Goal: Task Accomplishment & Management: Manage account settings

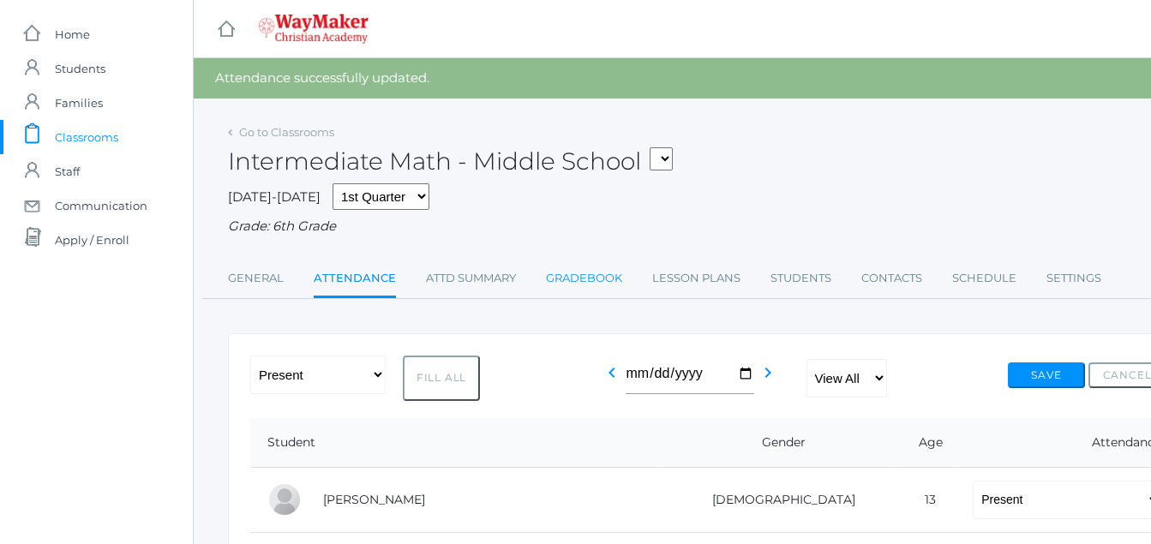
click at [587, 286] on link "Gradebook" at bounding box center [584, 278] width 76 height 34
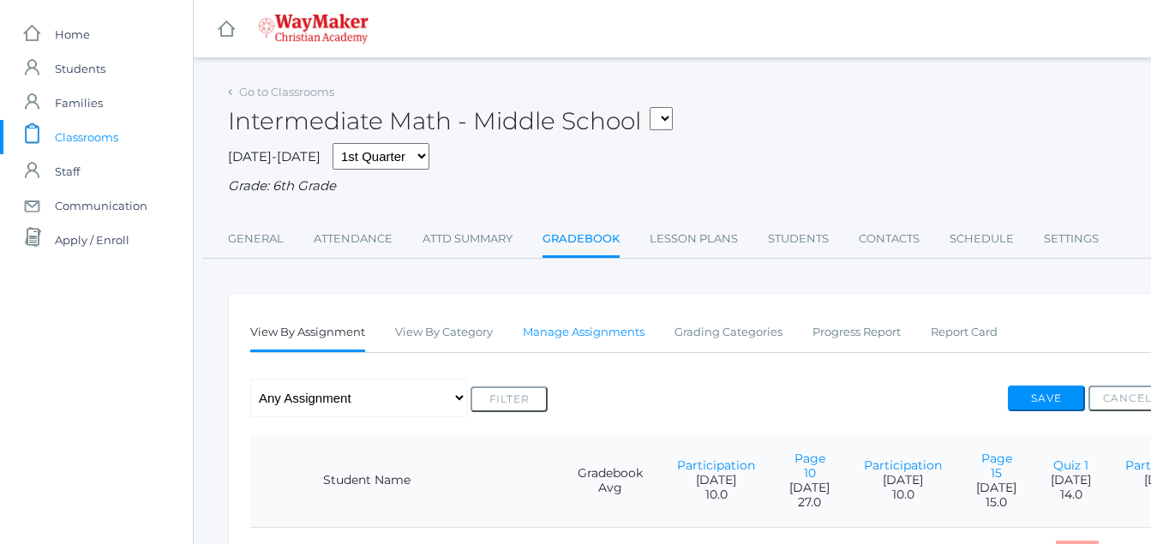
click at [602, 339] on link "Manage Assignments" at bounding box center [584, 332] width 122 height 34
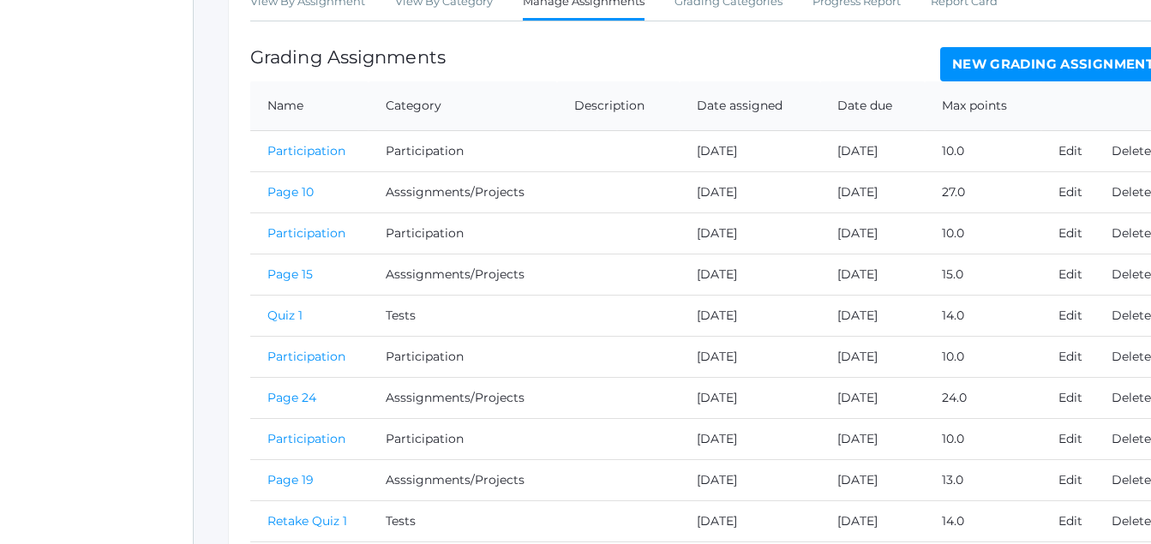
scroll to position [337, 0]
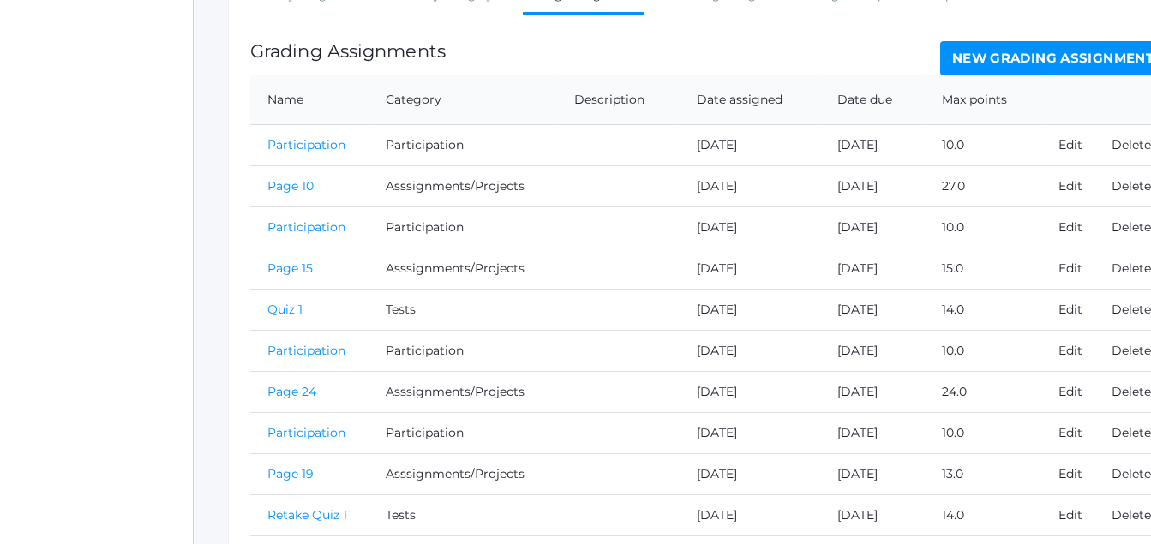
click at [290, 312] on link "Quiz 1" at bounding box center [284, 309] width 35 height 15
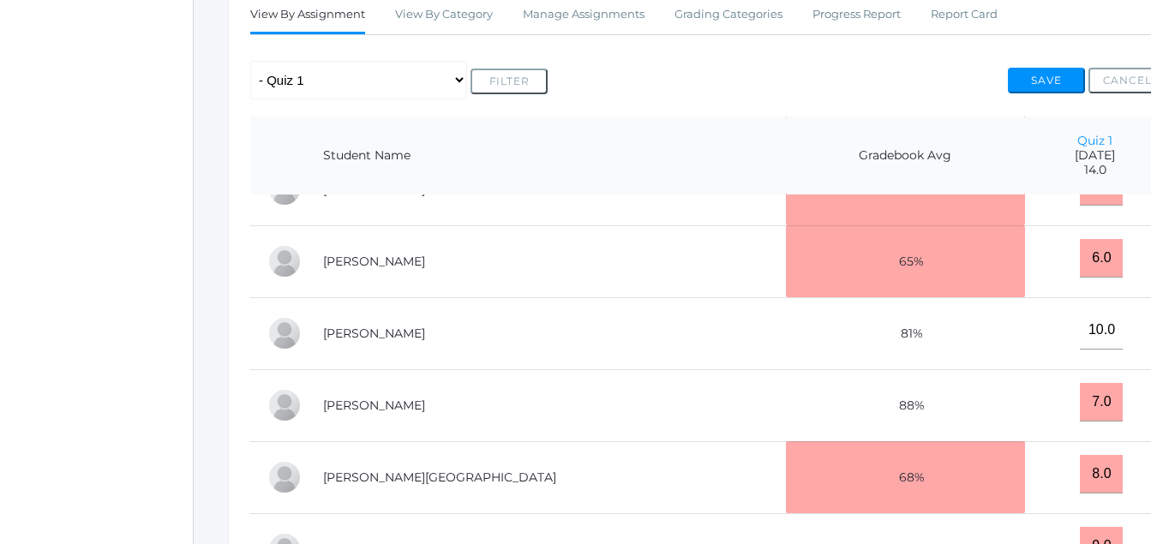
scroll to position [326, 0]
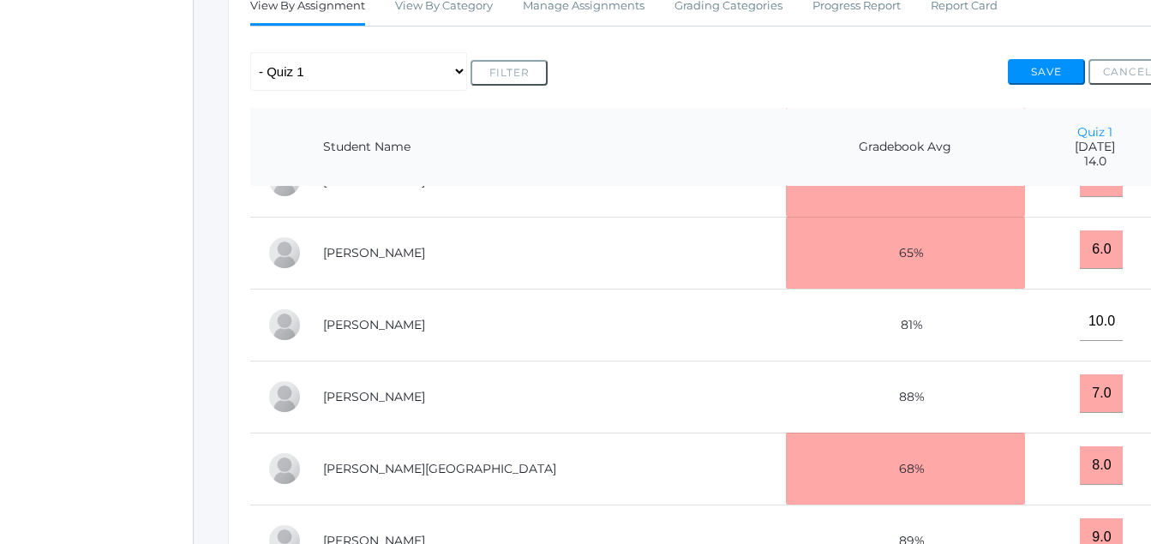
click at [1147, 69] on button "Cancel" at bounding box center [1126, 72] width 77 height 26
click at [1139, 74] on button "Cancel" at bounding box center [1126, 72] width 77 height 26
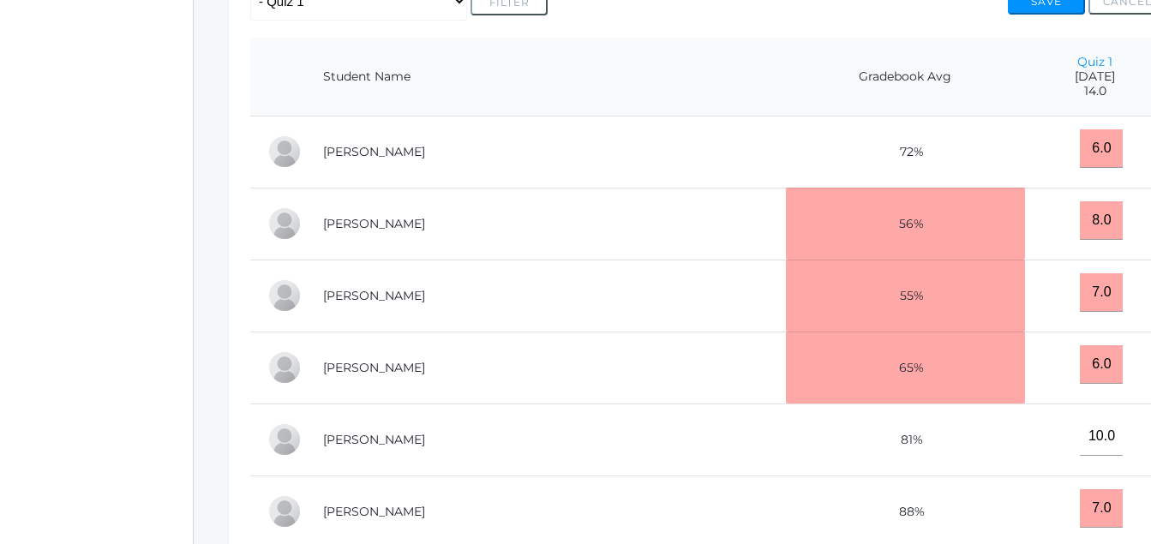
scroll to position [0, 0]
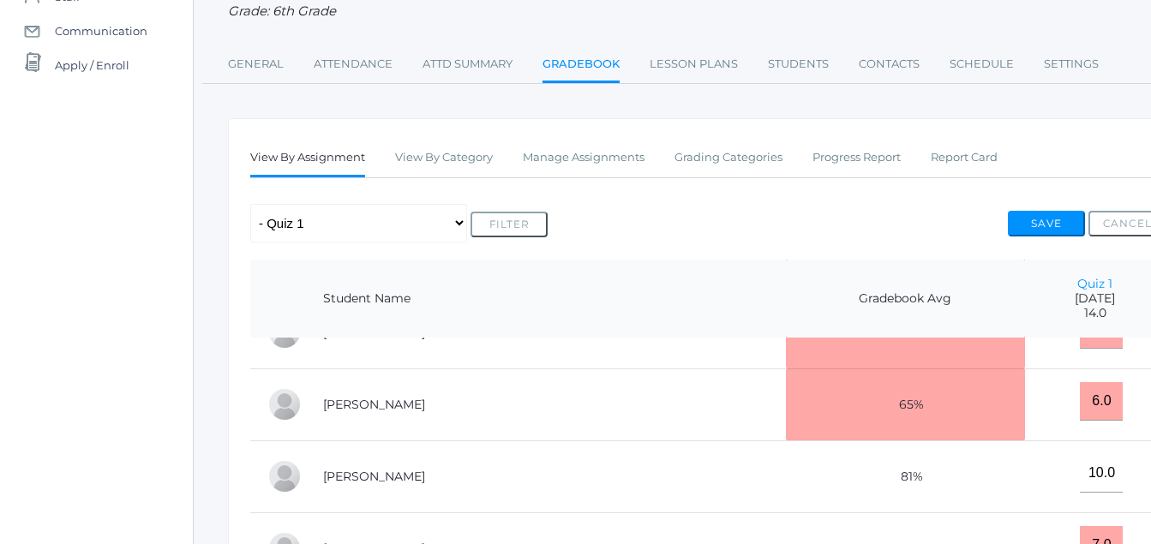
scroll to position [213, 0]
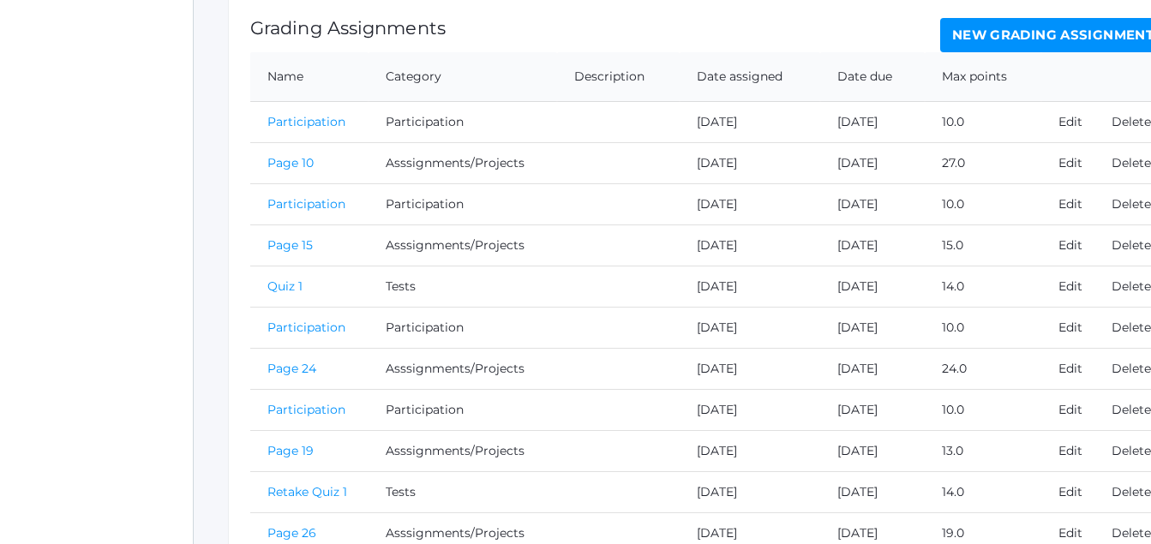
scroll to position [380, 0]
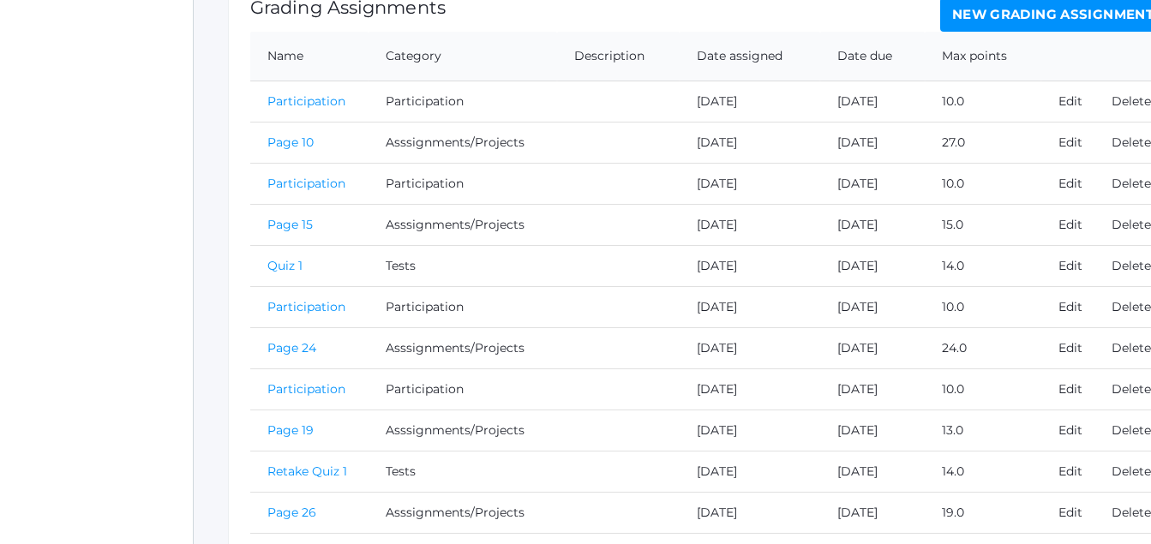
drag, startPoint x: 296, startPoint y: 270, endPoint x: 318, endPoint y: 270, distance: 21.4
click at [296, 272] on link "Quiz 1" at bounding box center [284, 265] width 35 height 15
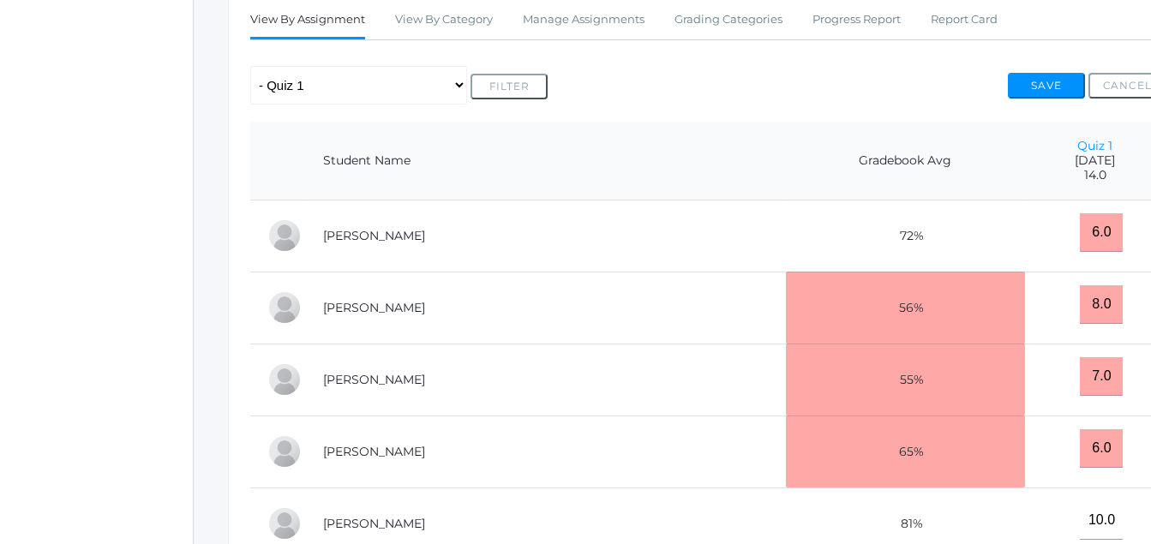
scroll to position [318, 0]
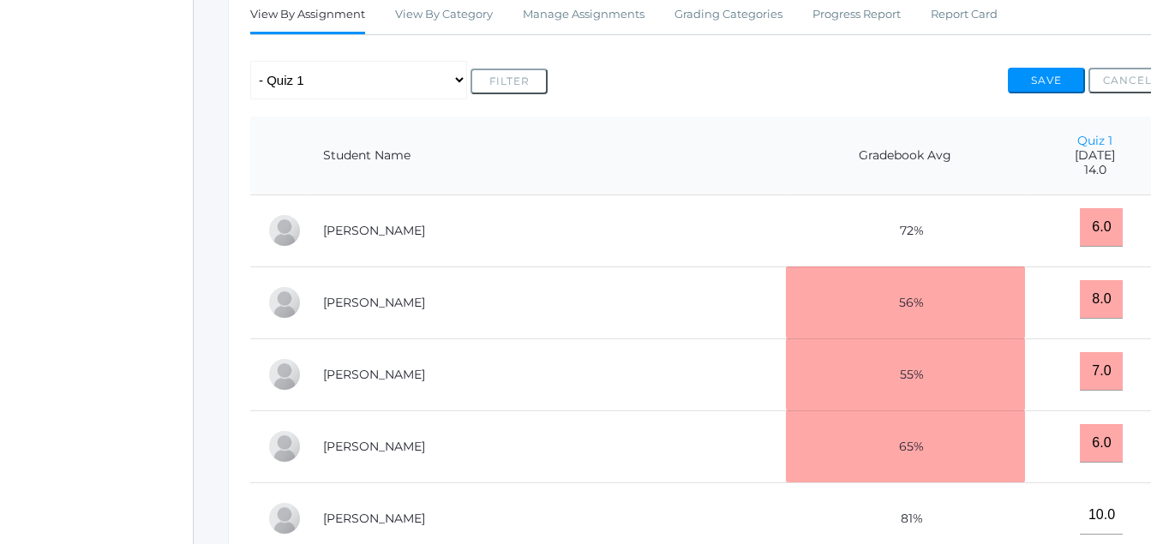
click at [45, 6] on div "icons/ui/navigation/home Created with Sketch. Home icons/user/plain Created wit…" at bounding box center [96, 309] width 193 height 1254
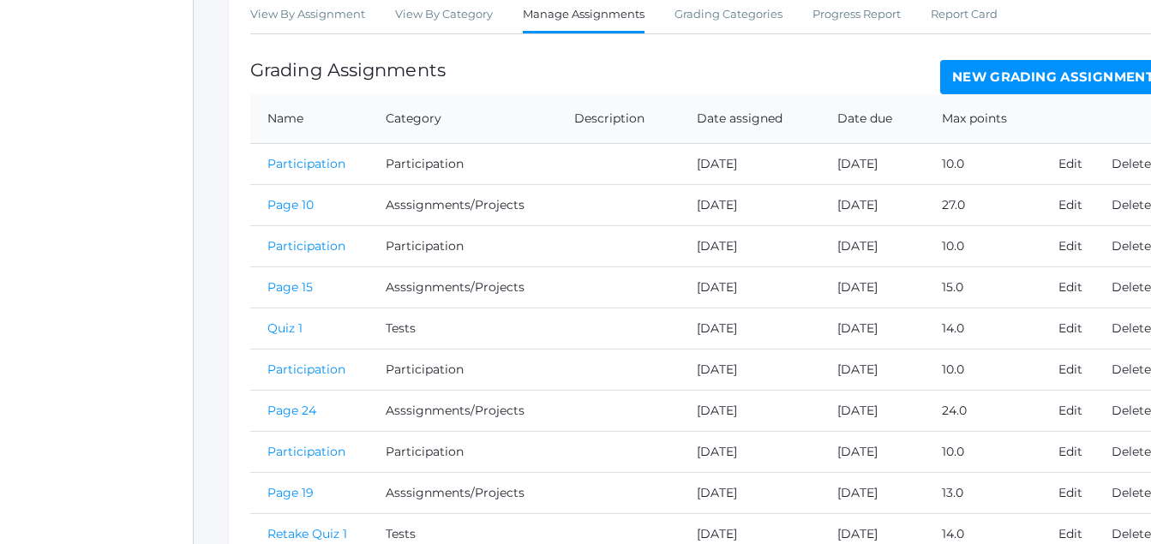
scroll to position [380, 0]
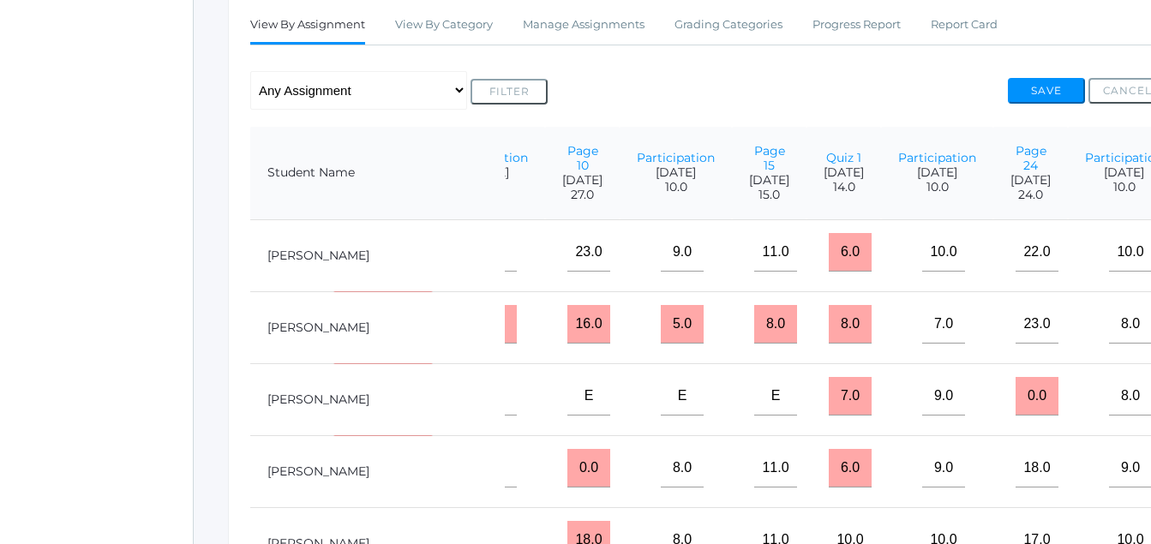
scroll to position [0, 230]
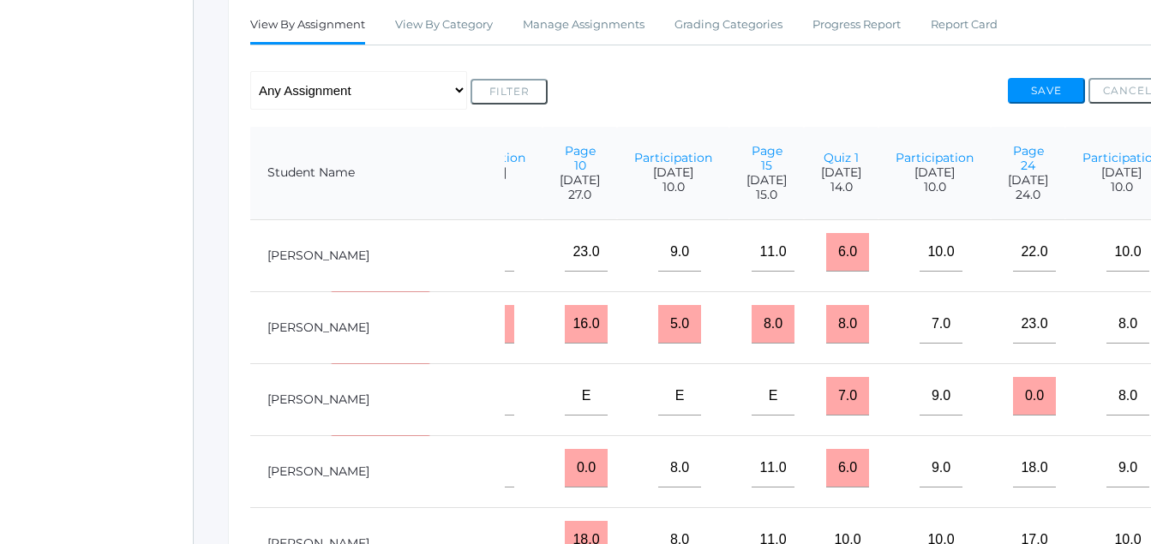
drag, startPoint x: 704, startPoint y: 162, endPoint x: 674, endPoint y: 144, distance: 35.7
click at [823, 162] on link "Quiz 1" at bounding box center [840, 157] width 35 height 15
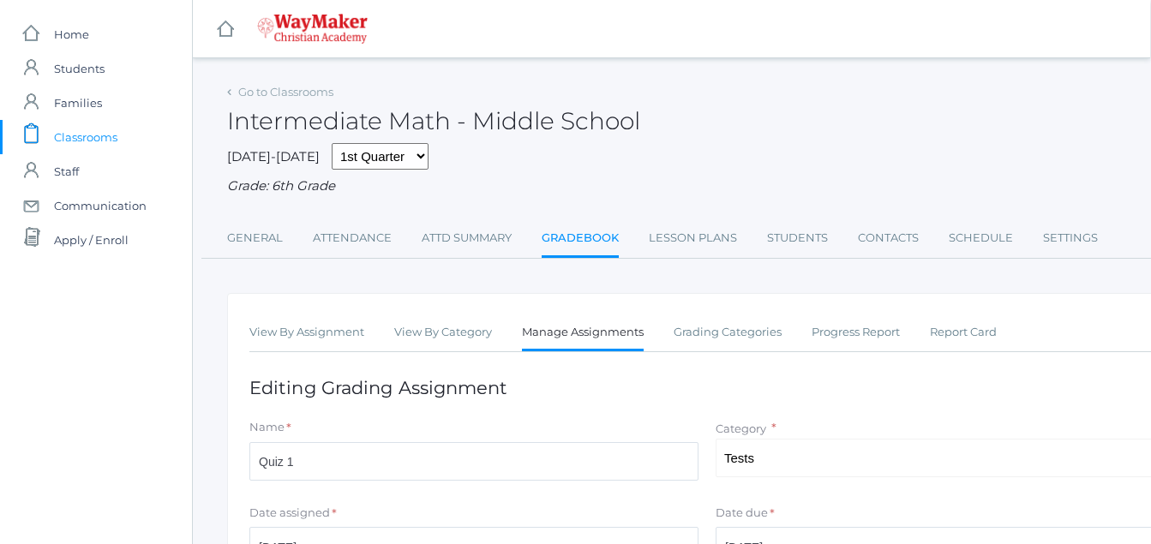
scroll to position [34, 1]
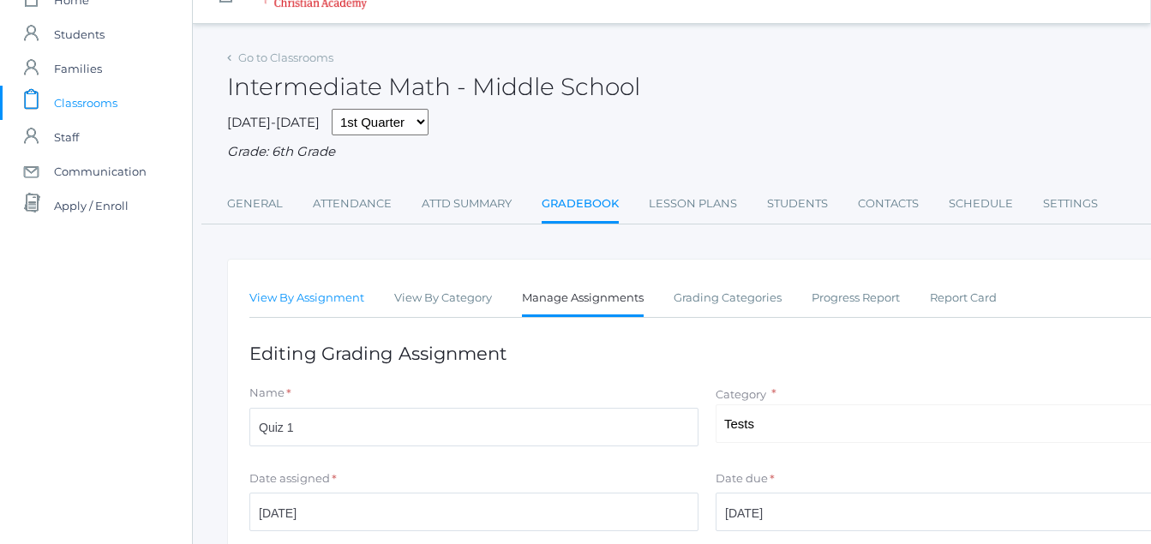
click at [334, 294] on link "View By Assignment" at bounding box center [306, 298] width 115 height 34
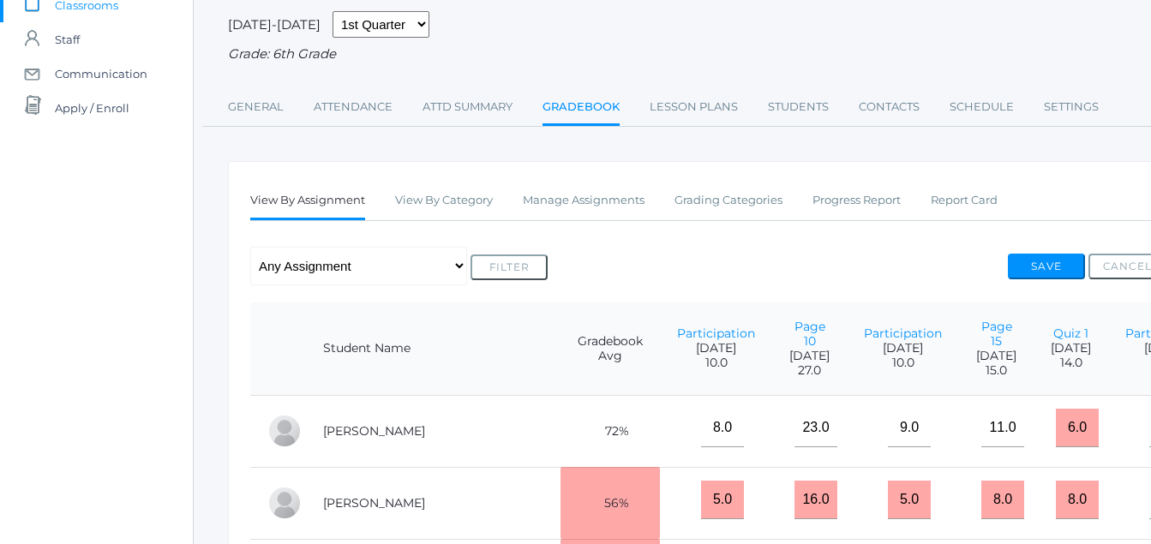
scroll to position [137, 0]
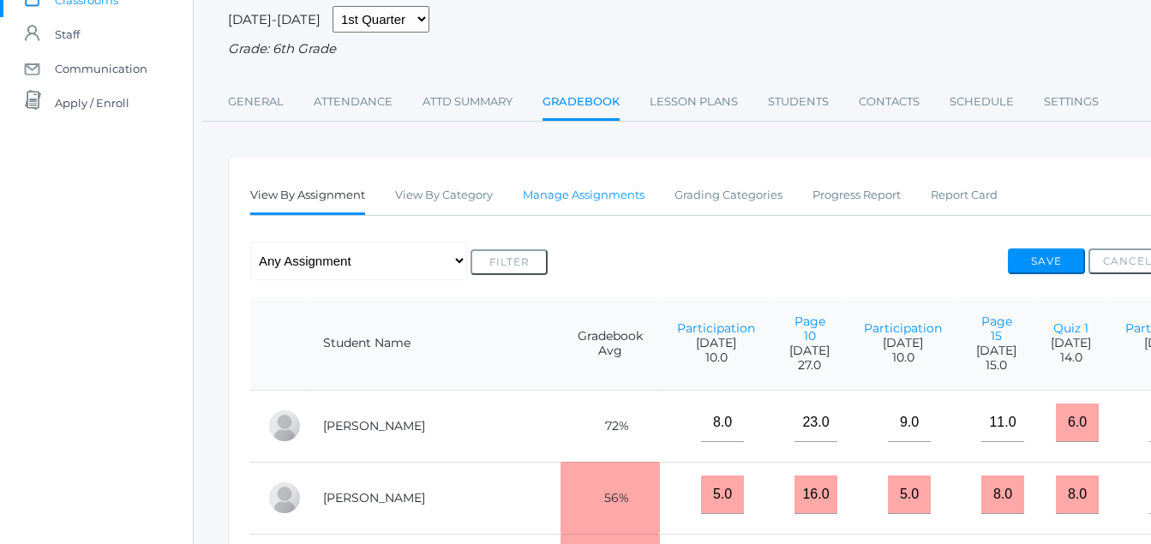
click at [555, 197] on link "Manage Assignments" at bounding box center [584, 195] width 122 height 34
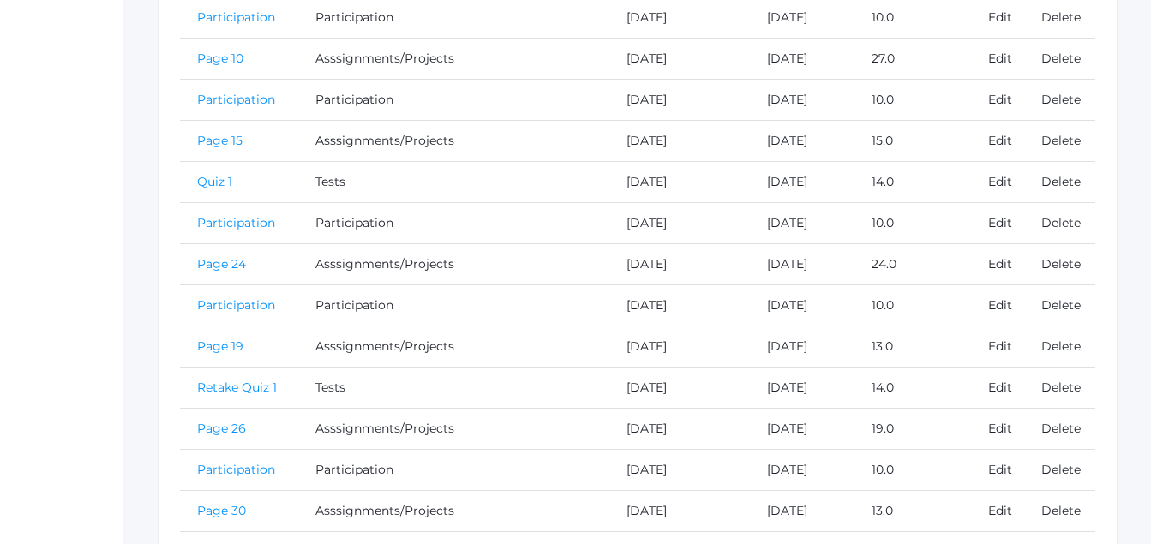
scroll to position [464, 71]
click at [1069, 188] on link "Delete" at bounding box center [1059, 181] width 39 height 15
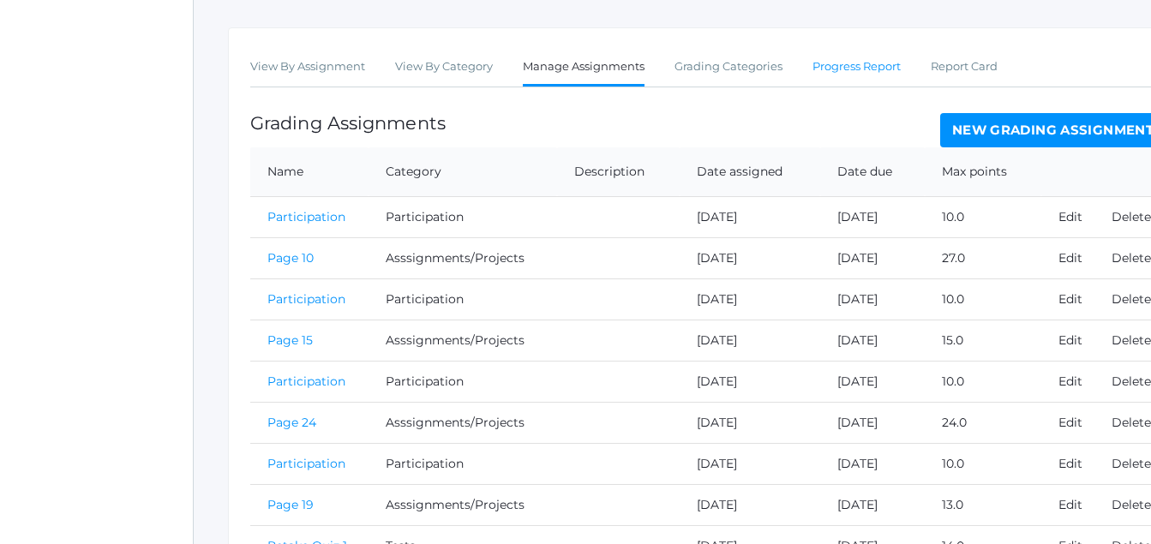
scroll to position [308, 0]
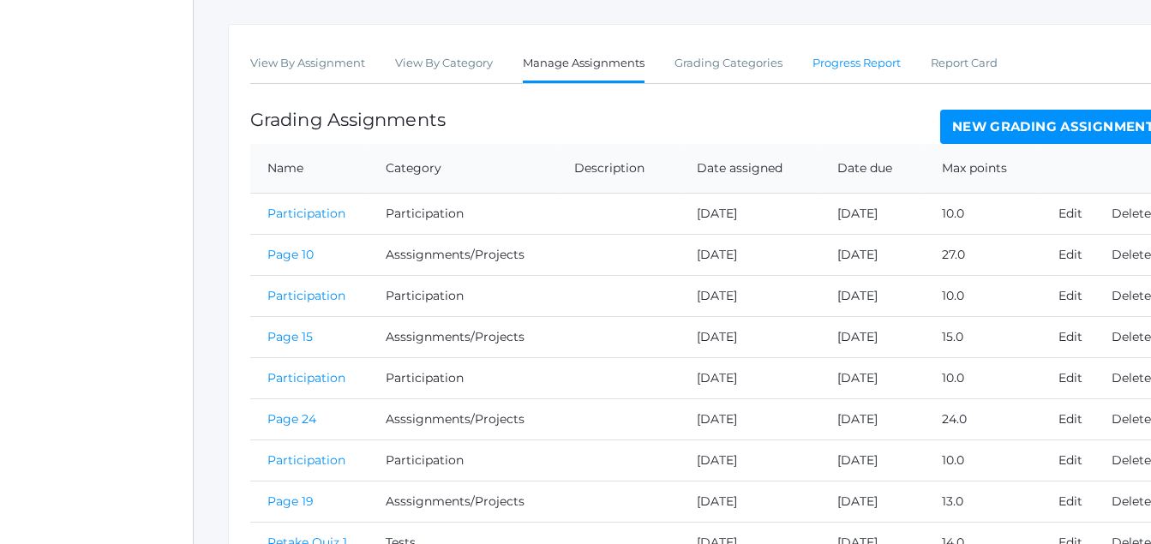
click at [864, 66] on link "Progress Report" at bounding box center [856, 63] width 88 height 34
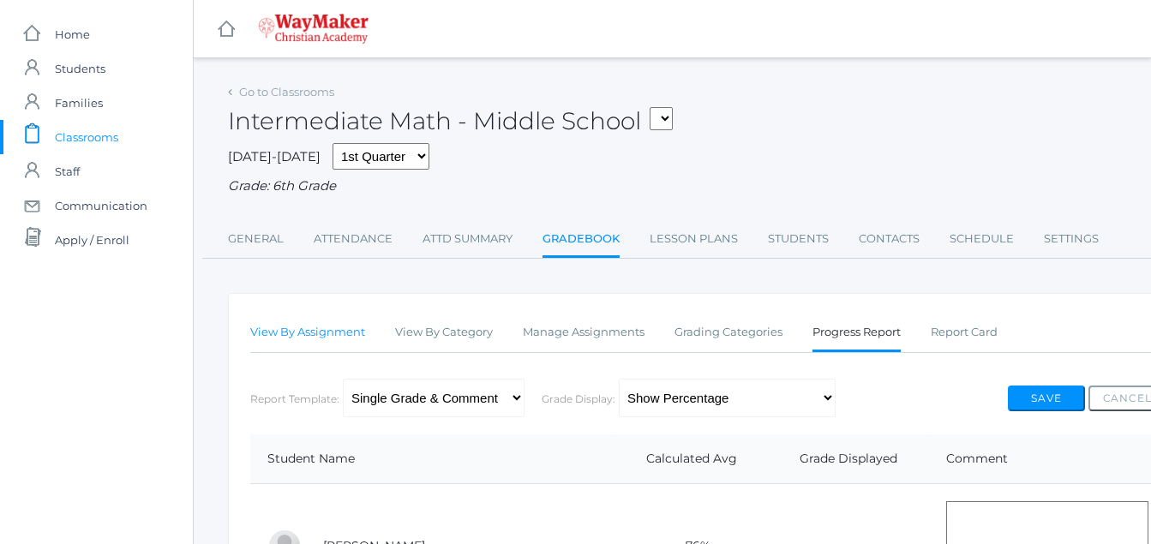
click at [338, 344] on link "View By Assignment" at bounding box center [307, 332] width 115 height 34
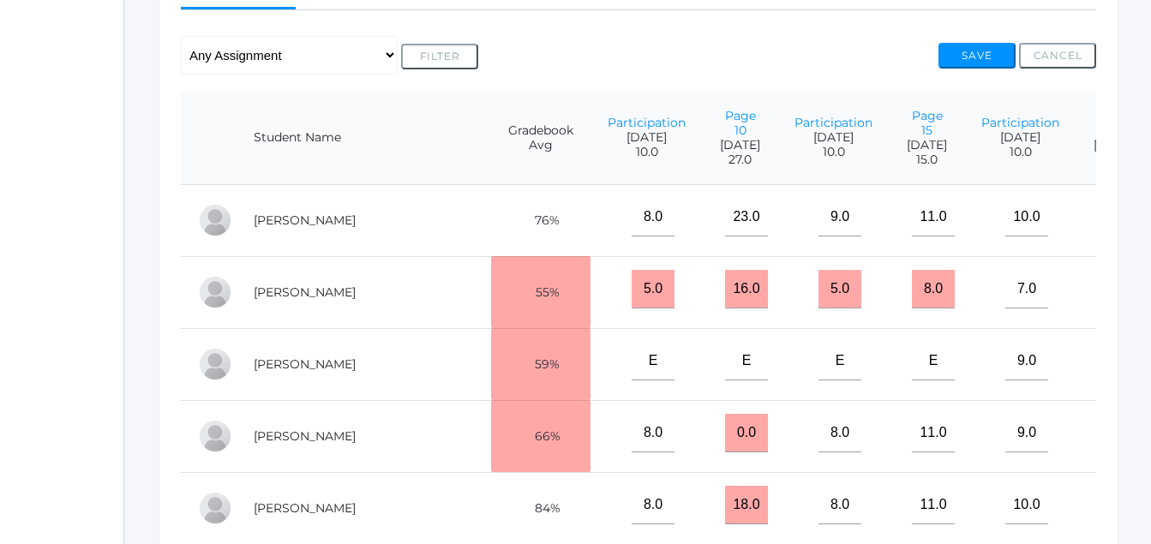
scroll to position [343, 71]
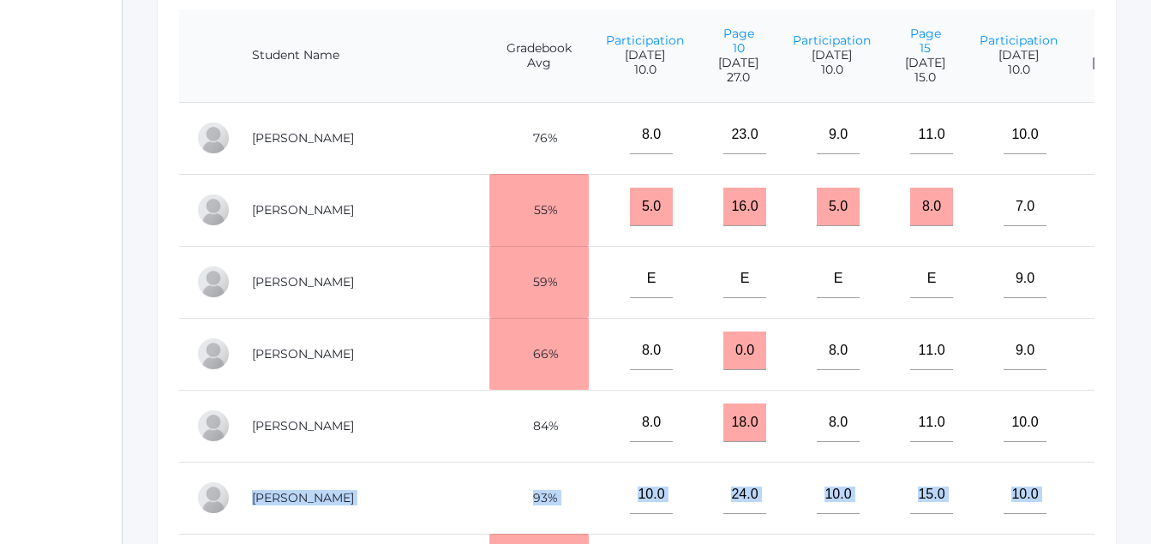
drag, startPoint x: 929, startPoint y: 542, endPoint x: 976, endPoint y: 545, distance: 47.2
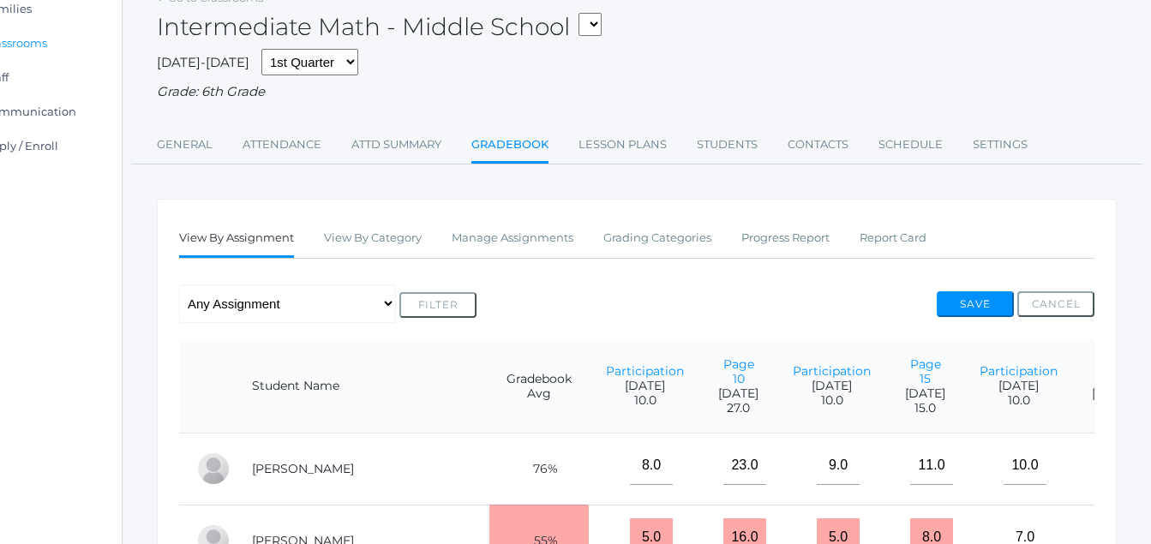
scroll to position [37, 71]
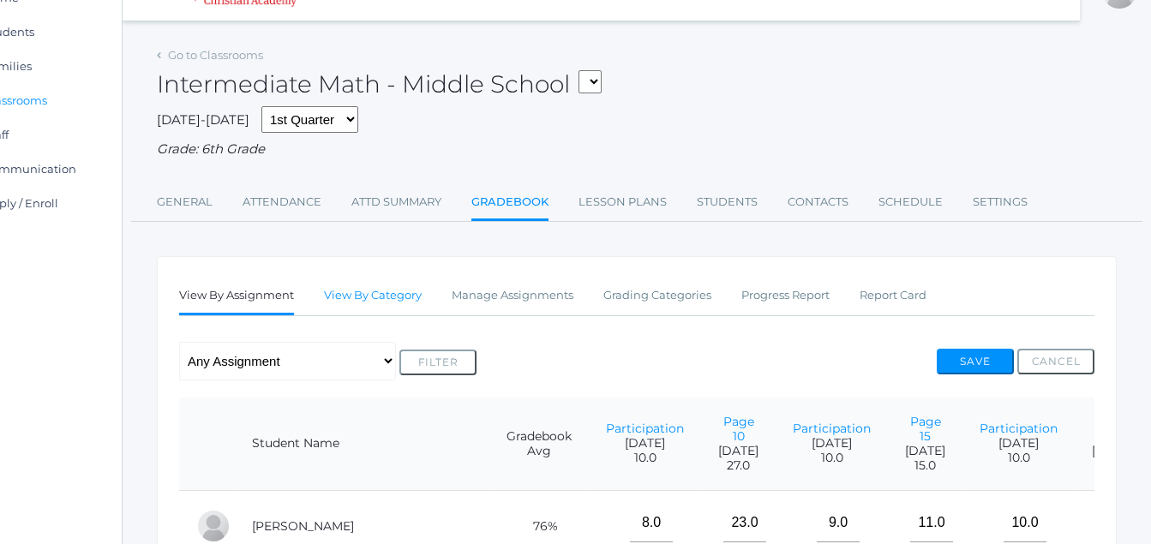
click at [409, 304] on link "View By Category" at bounding box center [373, 295] width 98 height 34
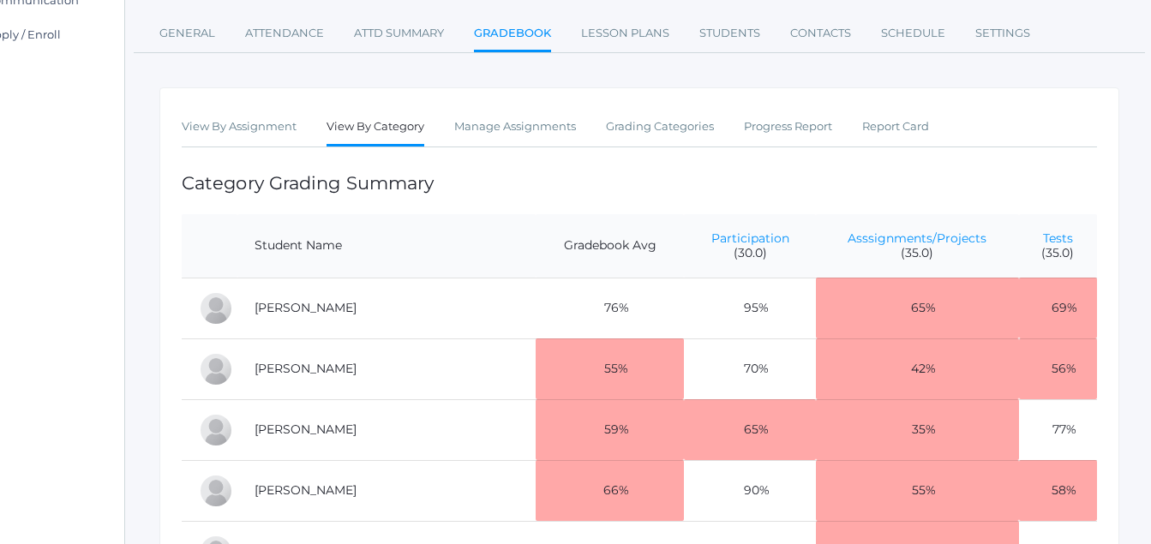
scroll to position [206, 71]
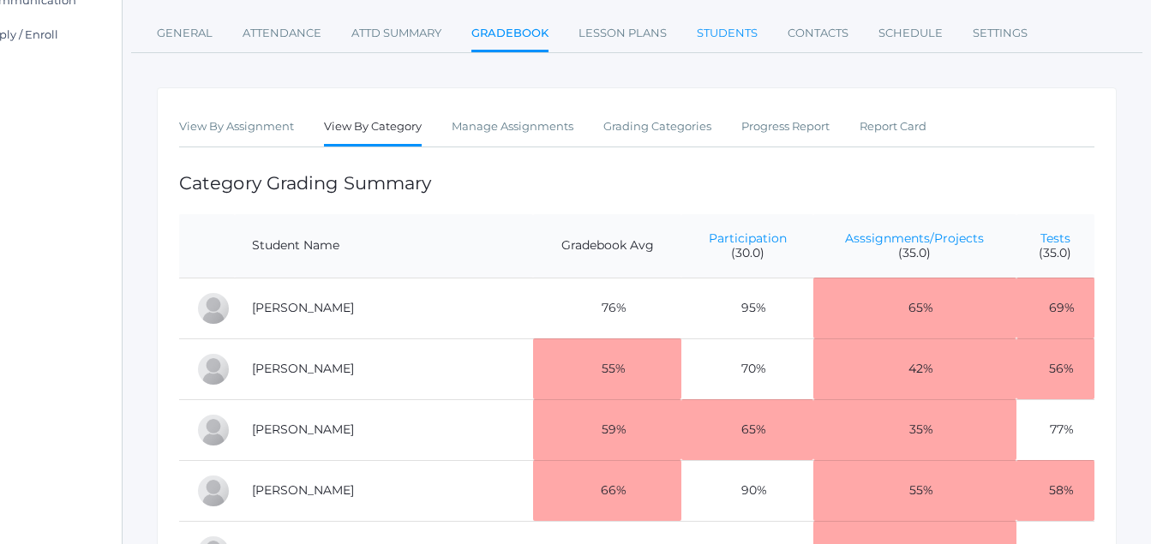
click at [722, 38] on link "Students" at bounding box center [727, 33] width 61 height 34
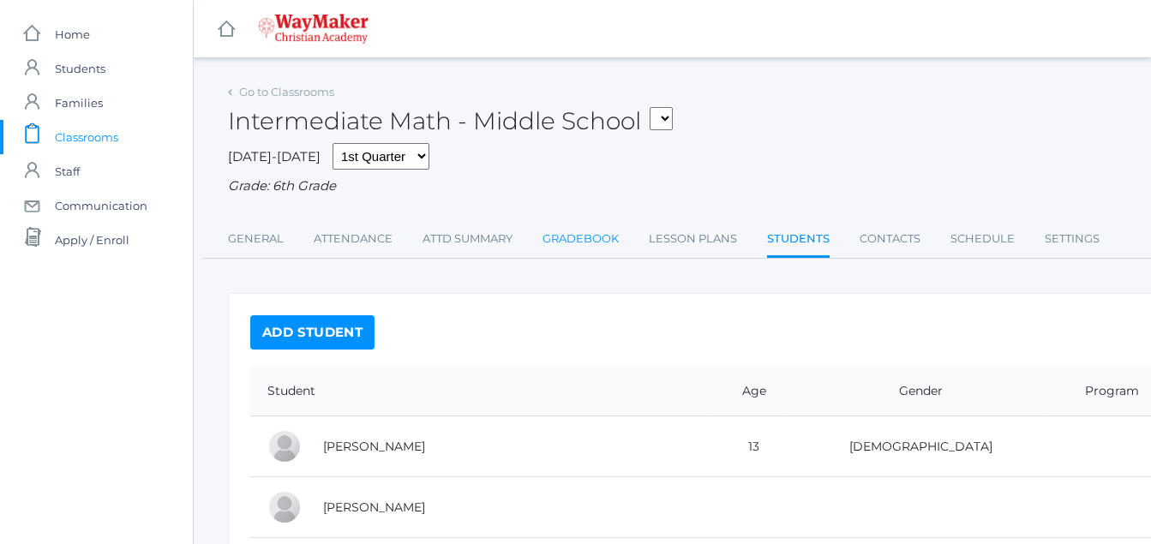
click at [589, 242] on link "Gradebook" at bounding box center [580, 239] width 76 height 34
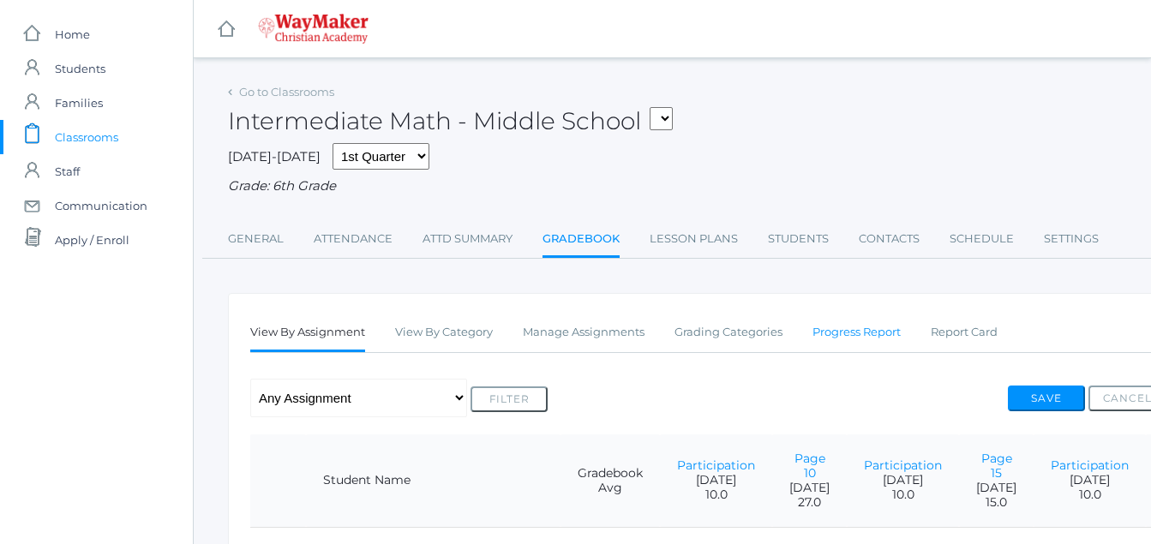
click at [889, 339] on link "Progress Report" at bounding box center [856, 332] width 88 height 34
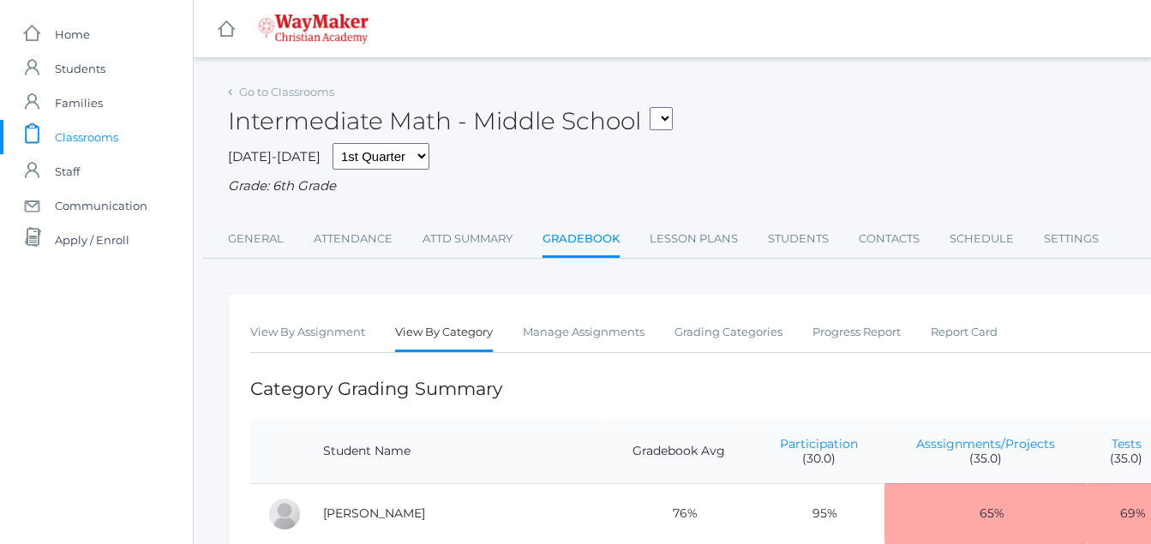
scroll to position [206, 71]
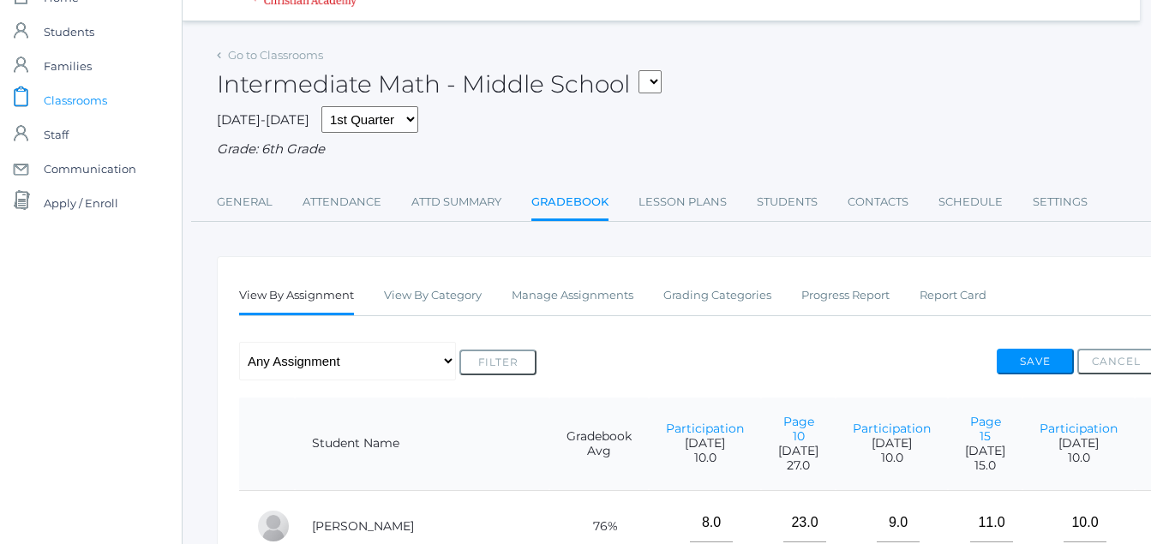
scroll to position [37, 0]
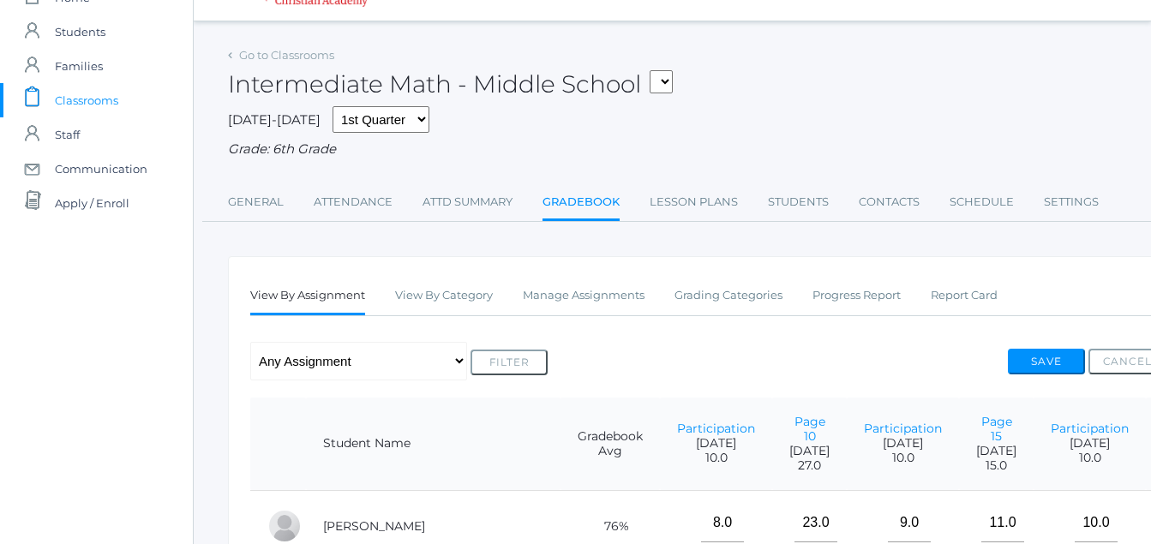
drag, startPoint x: 63, startPoint y: 105, endPoint x: 73, endPoint y: 100, distance: 11.1
drag, startPoint x: 76, startPoint y: 99, endPoint x: 80, endPoint y: 107, distance: 9.2
click at [112, 108] on span "Classrooms" at bounding box center [86, 100] width 63 height 34
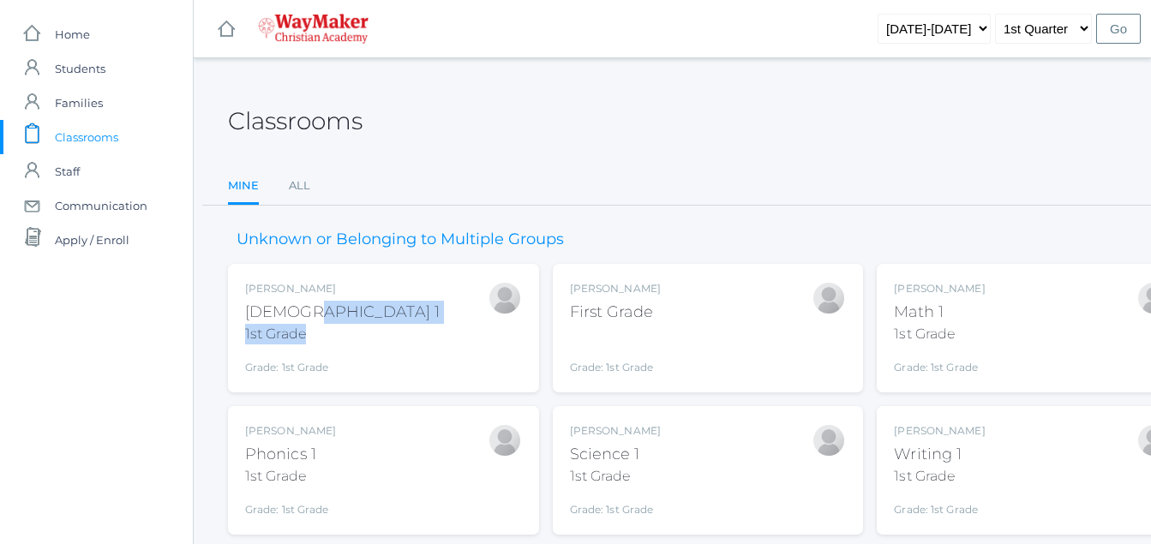
click at [304, 319] on div "Bonnie Posey Bible 1 1st Grade Grade: 1st Grade 01ELEM" at bounding box center [342, 328] width 195 height 94
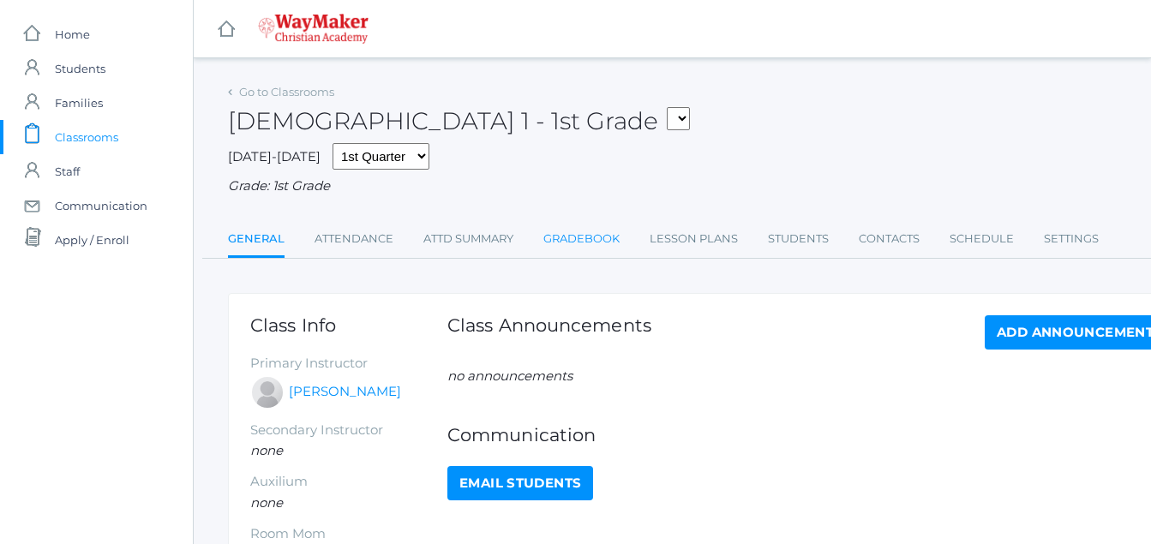
drag, startPoint x: 0, startPoint y: 0, endPoint x: 595, endPoint y: 238, distance: 640.6
click at [584, 235] on link "Gradebook" at bounding box center [581, 239] width 76 height 34
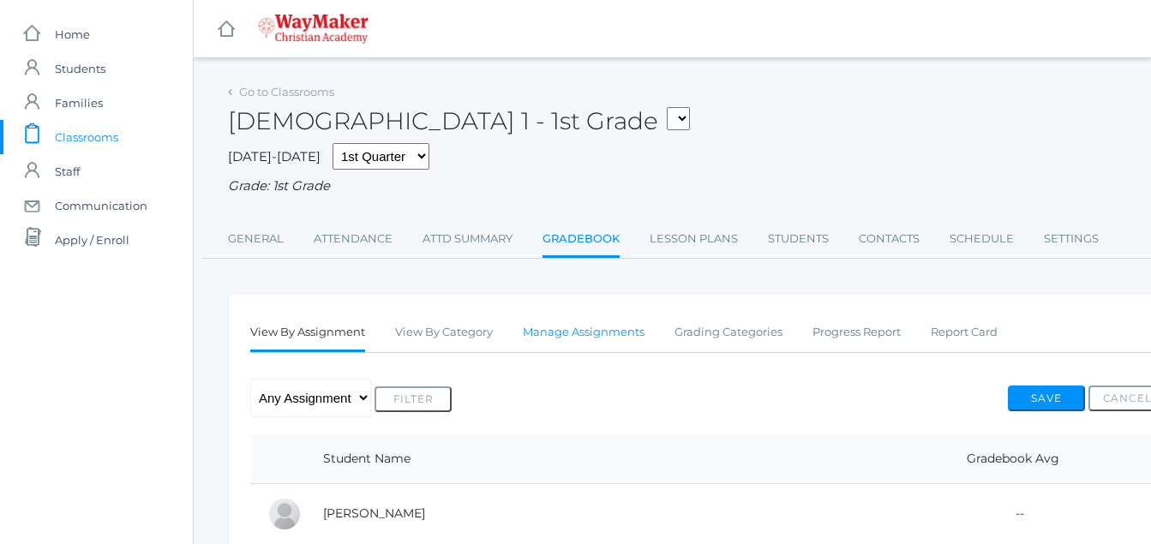
click at [619, 337] on link "Manage Assignments" at bounding box center [584, 332] width 122 height 34
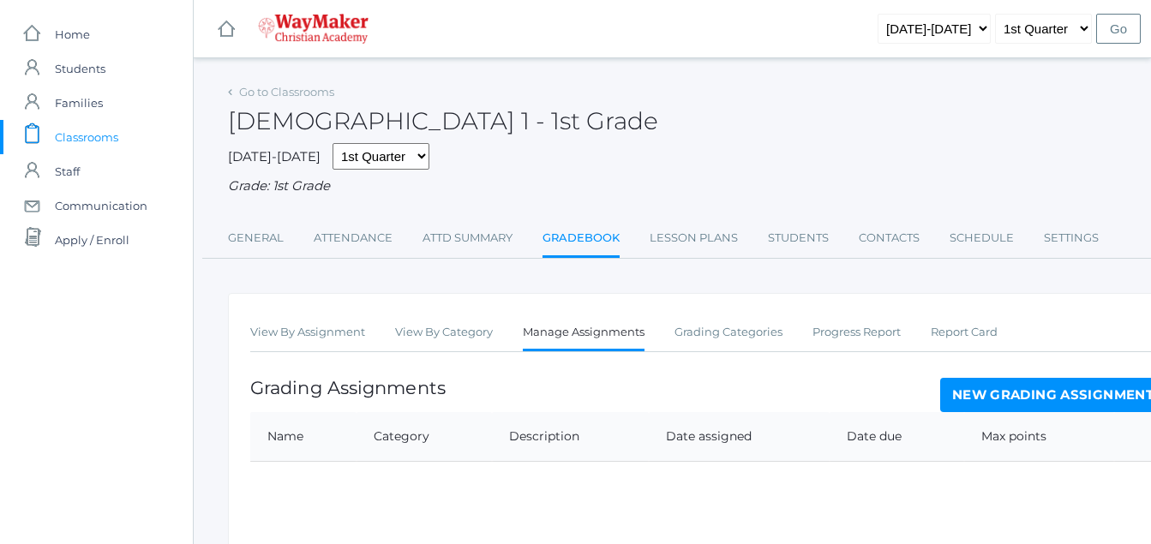
drag, startPoint x: 986, startPoint y: 392, endPoint x: 961, endPoint y: 389, distance: 25.1
click at [439, 458] on th "Category" at bounding box center [423, 437] width 135 height 50
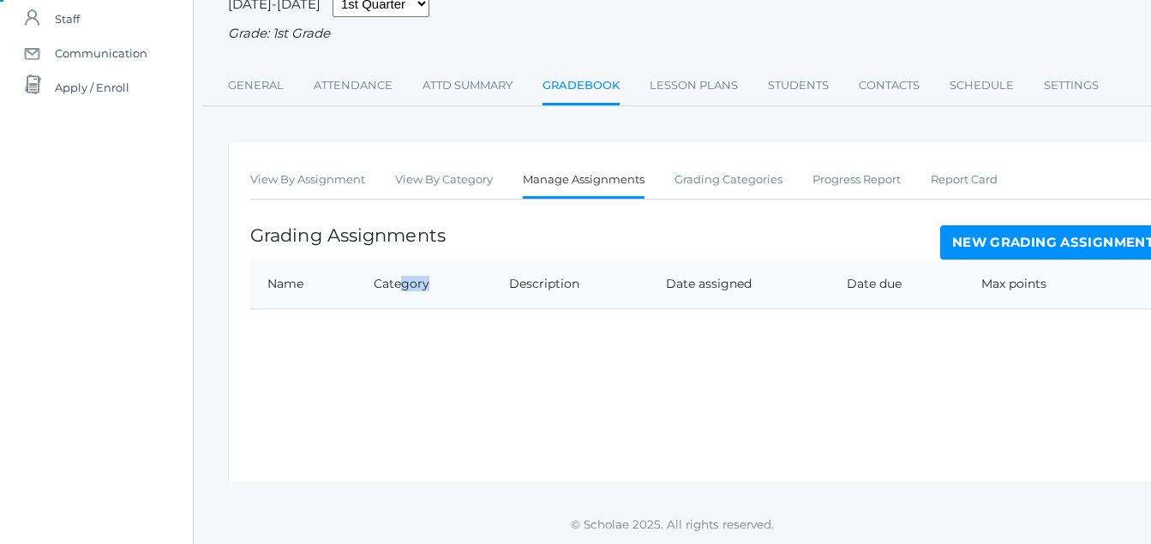
scroll to position [155, 0]
click at [1022, 240] on link "New Grading Assignment" at bounding box center [1052, 242] width 225 height 34
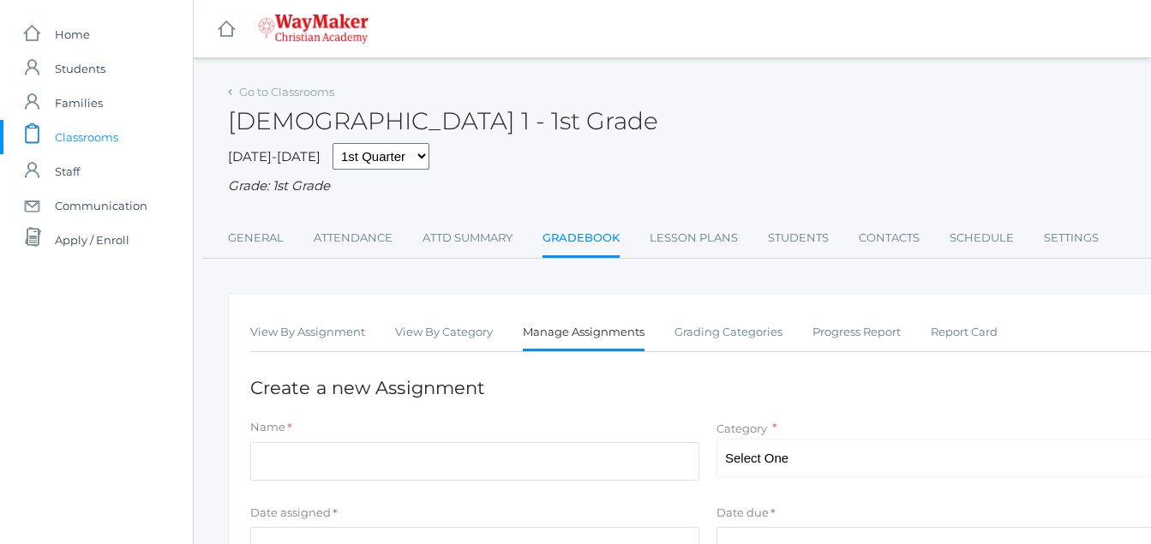
click at [307, 428] on div "Name *" at bounding box center [474, 430] width 449 height 23
click at [305, 431] on div "Name *" at bounding box center [474, 430] width 449 height 23
click at [303, 431] on div "Name *" at bounding box center [474, 430] width 449 height 23
click at [792, 468] on select "Select One Participation Asssignments/Projects Tests" at bounding box center [940, 458] width 449 height 39
select select "1218"
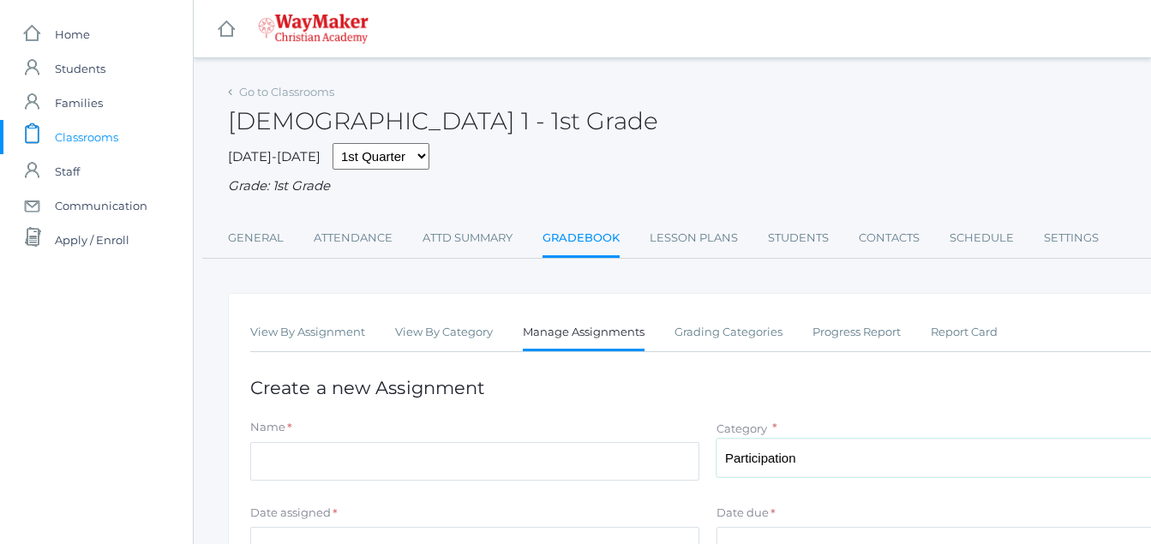
click at [716, 440] on select "Select One Participation Asssignments/Projects Tests" at bounding box center [940, 458] width 449 height 39
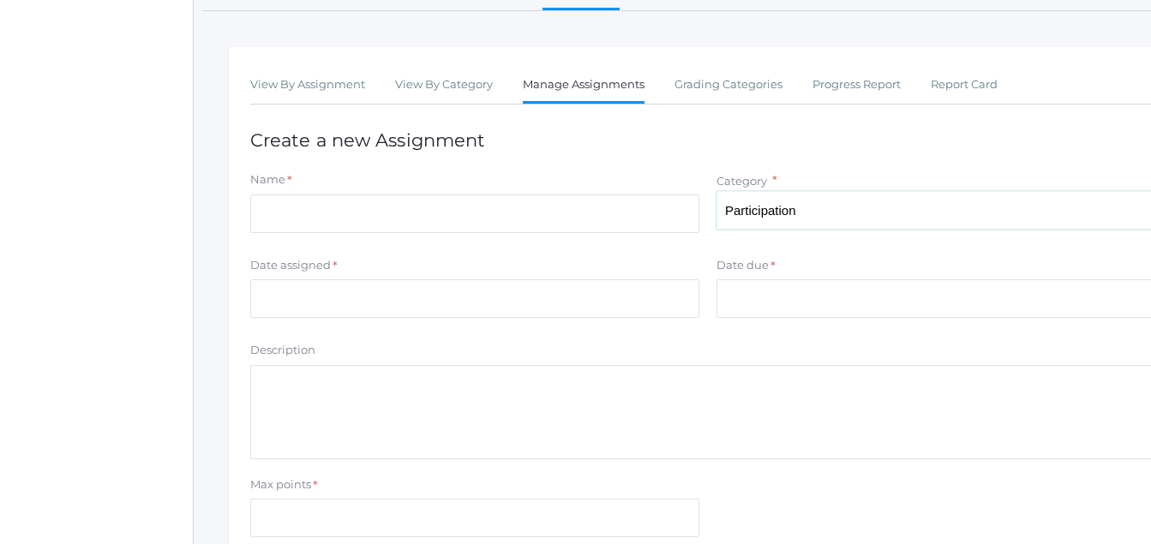
scroll to position [249, 0]
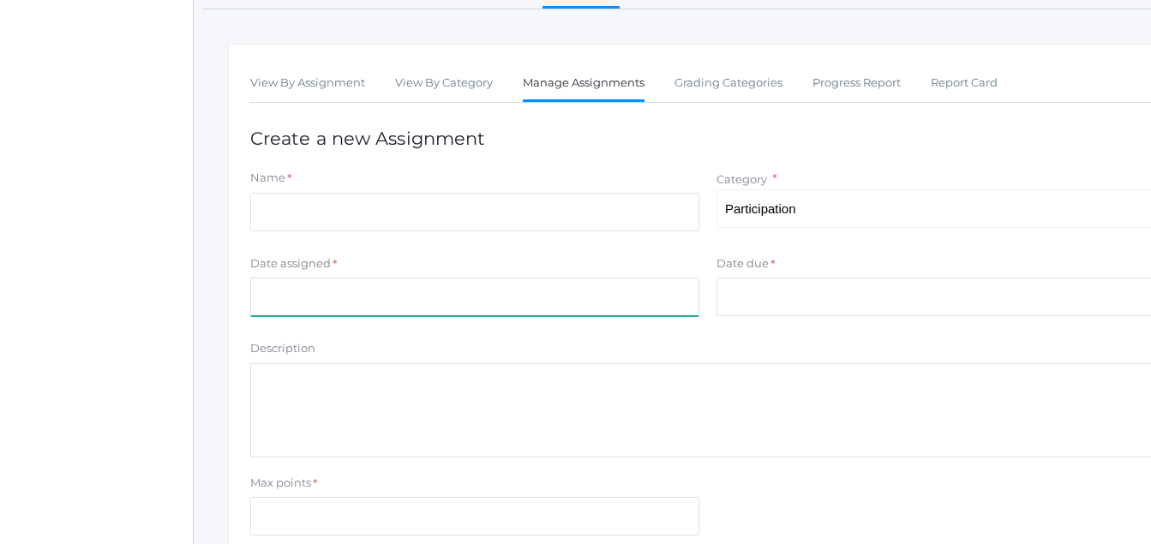
click at [265, 293] on input "Date assigned" at bounding box center [474, 297] width 449 height 39
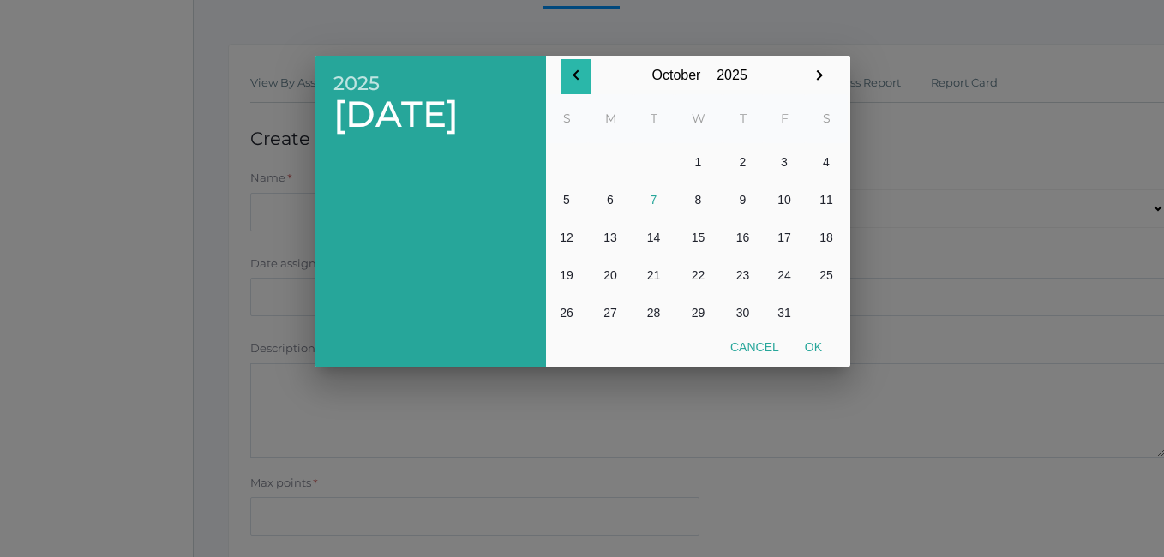
click at [574, 78] on icon "button" at bounding box center [576, 75] width 21 height 21
click at [782, 201] on button "12" at bounding box center [785, 200] width 42 height 38
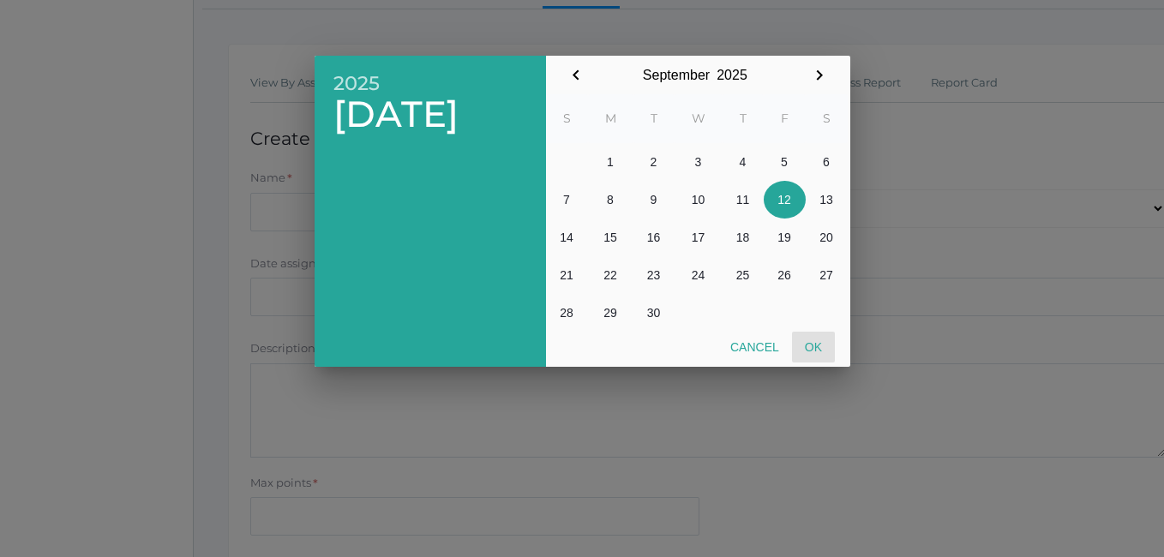
click at [816, 345] on button "Ok" at bounding box center [813, 347] width 43 height 31
type input "2025-09-12"
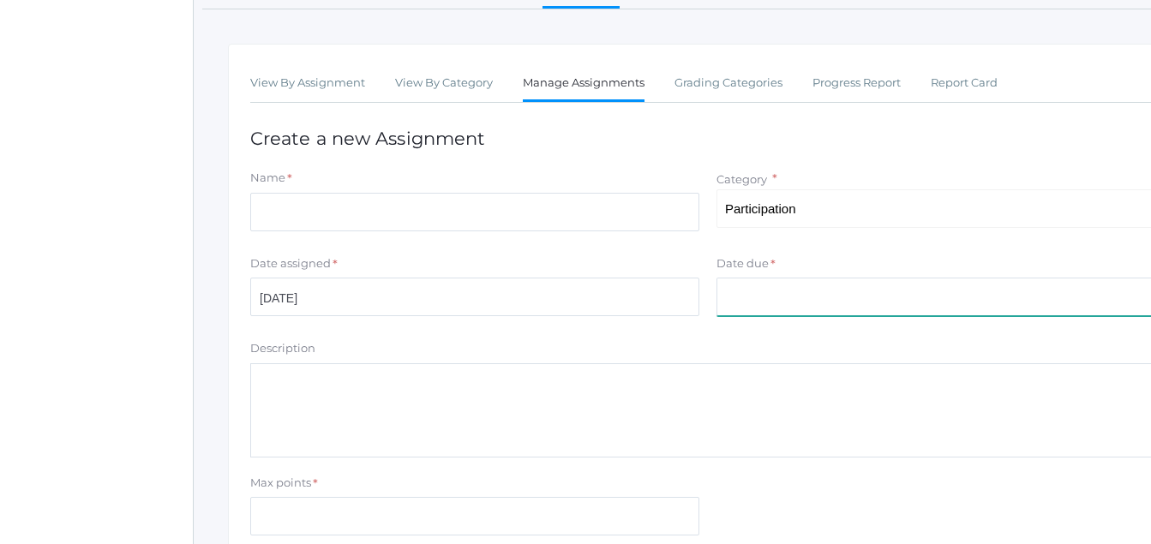
click at [742, 296] on input "Date due" at bounding box center [940, 297] width 449 height 39
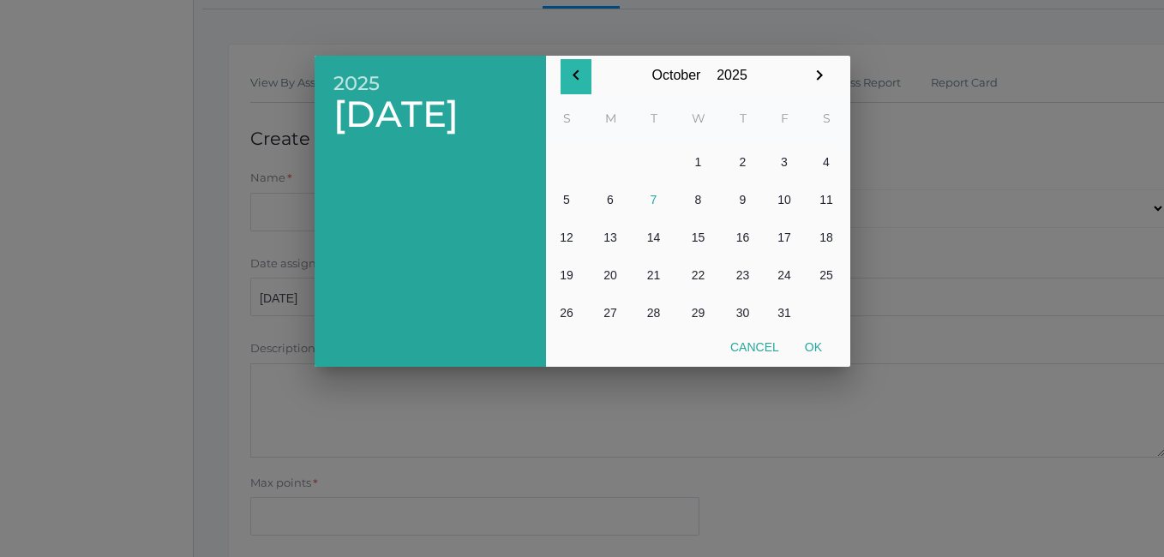
click at [579, 78] on icon "button" at bounding box center [576, 75] width 21 height 21
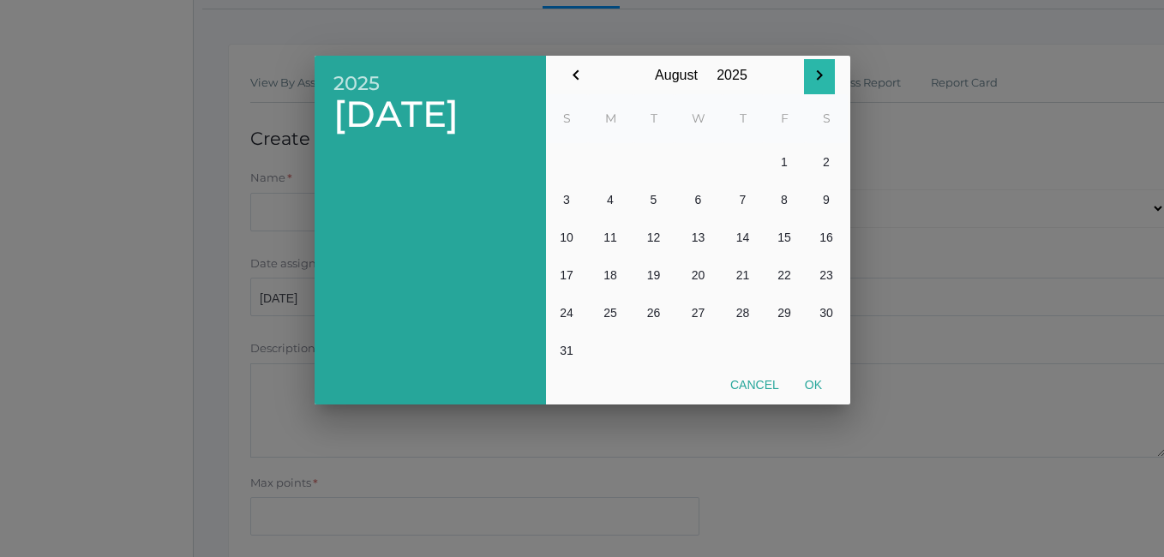
click at [819, 78] on icon "button" at bounding box center [820, 75] width 6 height 10
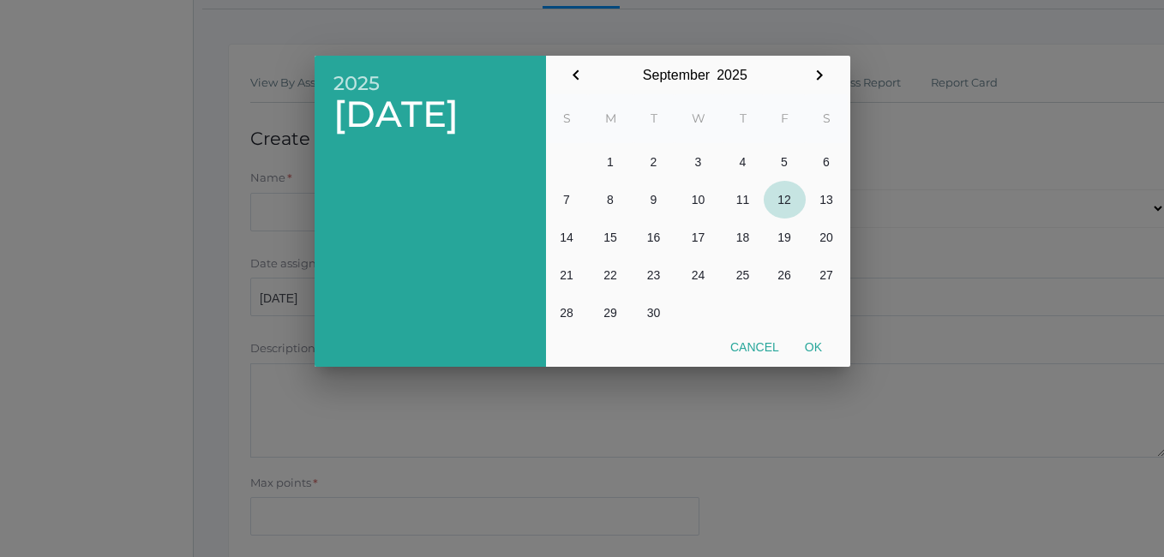
click at [784, 203] on button "12" at bounding box center [785, 200] width 42 height 38
click at [817, 344] on button "Ok" at bounding box center [813, 347] width 43 height 31
type input "2025-09-12"
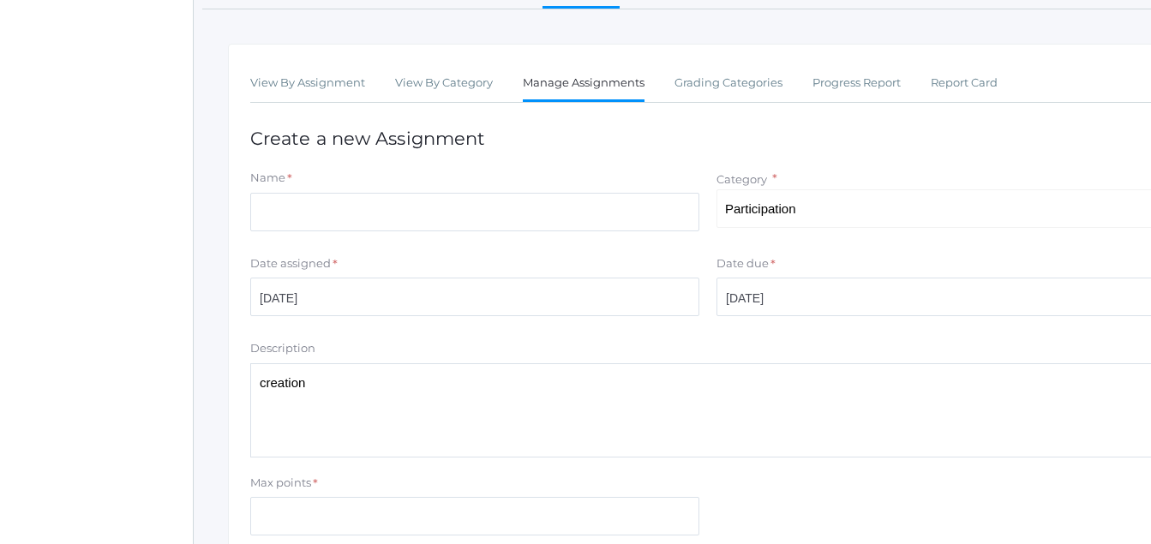
click at [267, 382] on textarea "creation" at bounding box center [707, 410] width 915 height 94
type textarea "creation"
click at [295, 504] on input "Max points" at bounding box center [474, 516] width 449 height 39
type input "10.0"
type input "Participation"
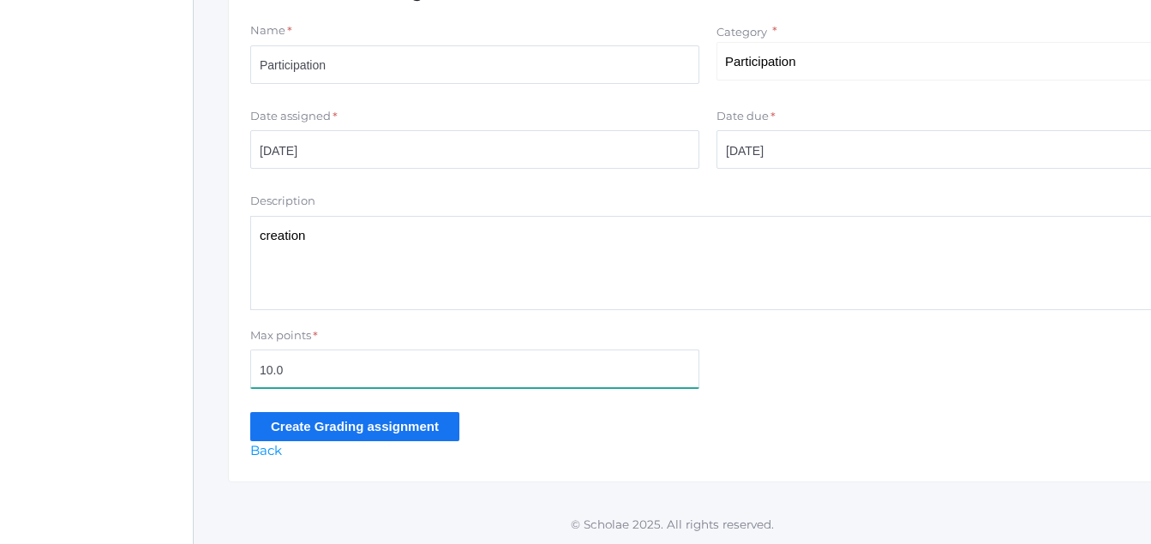
scroll to position [399, 0]
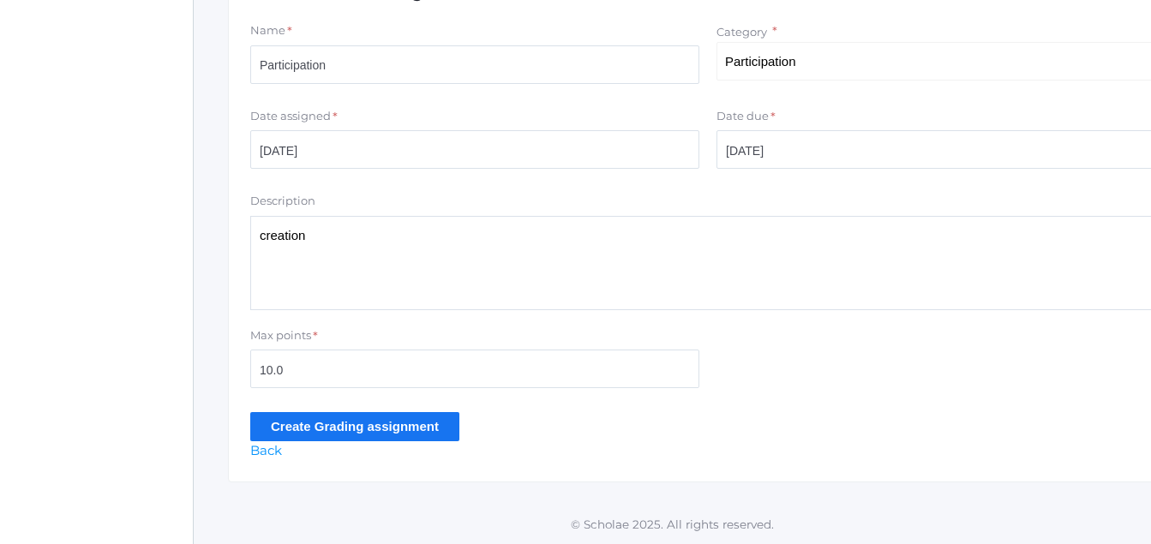
click at [397, 433] on input "Create Grading assignment" at bounding box center [354, 426] width 209 height 28
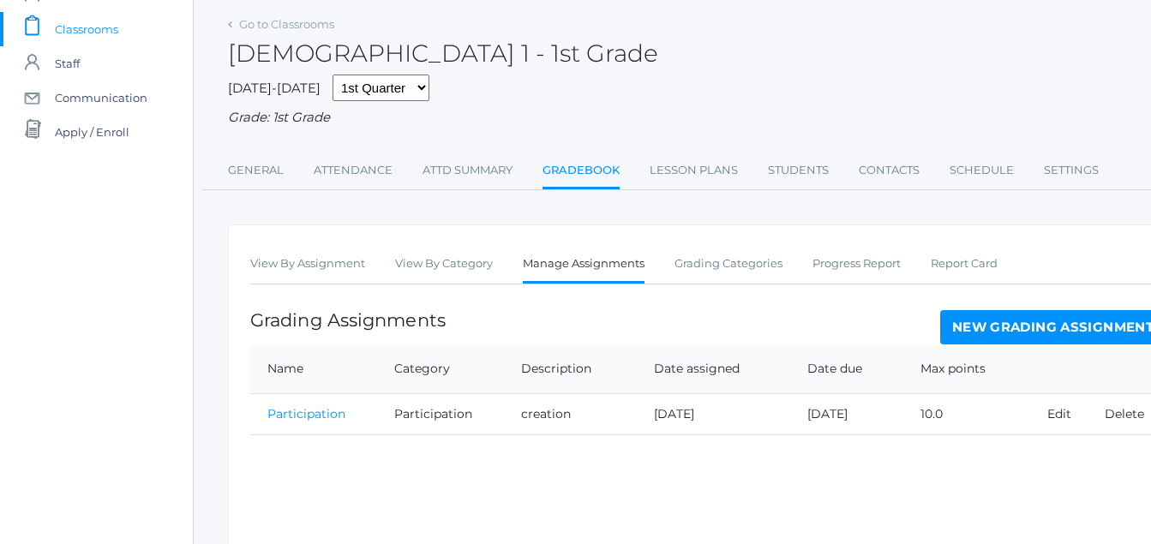
scroll to position [196, 0]
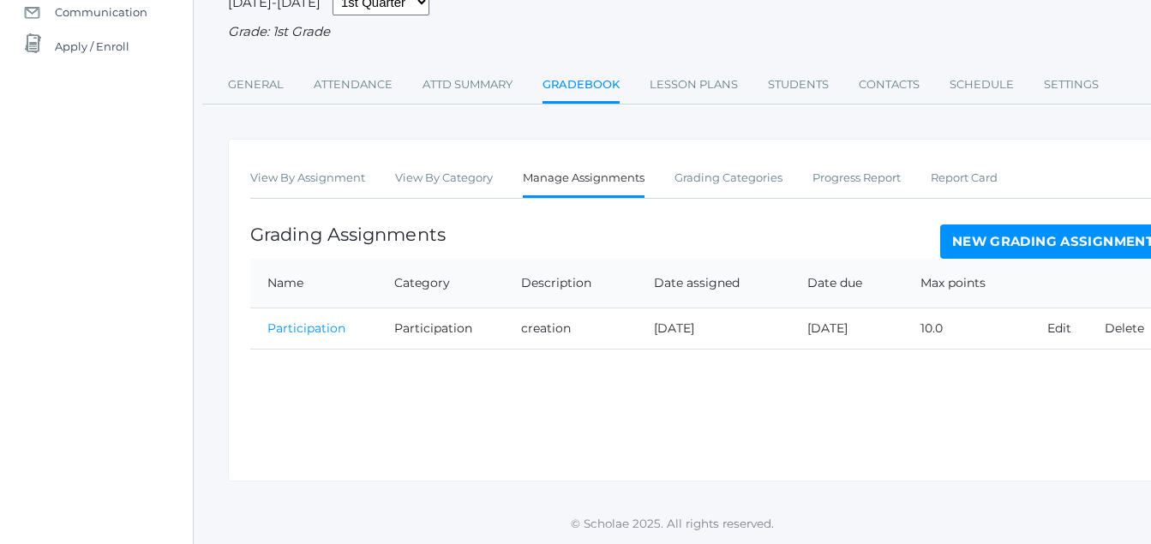
click at [311, 327] on link "Participation" at bounding box center [306, 327] width 78 height 15
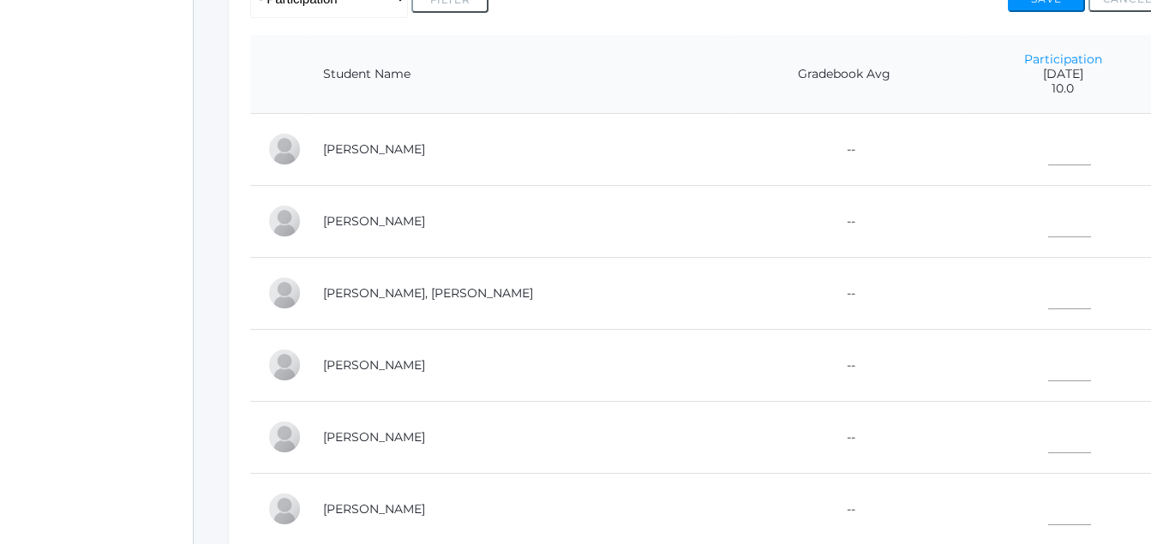
scroll to position [402, 0]
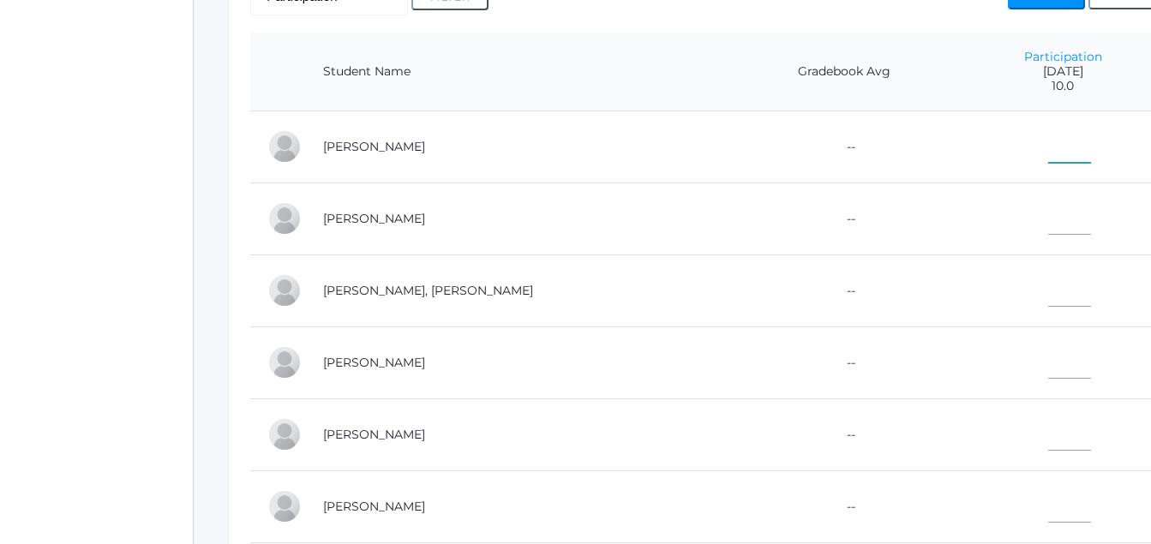
click at [1048, 155] on input"] "text" at bounding box center [1069, 143] width 43 height 39
type input"] "10"
click at [1049, 212] on input"] "text" at bounding box center [1069, 215] width 43 height 39
type input"] "10"
click at [1048, 292] on input"] "01" at bounding box center [1069, 287] width 43 height 39
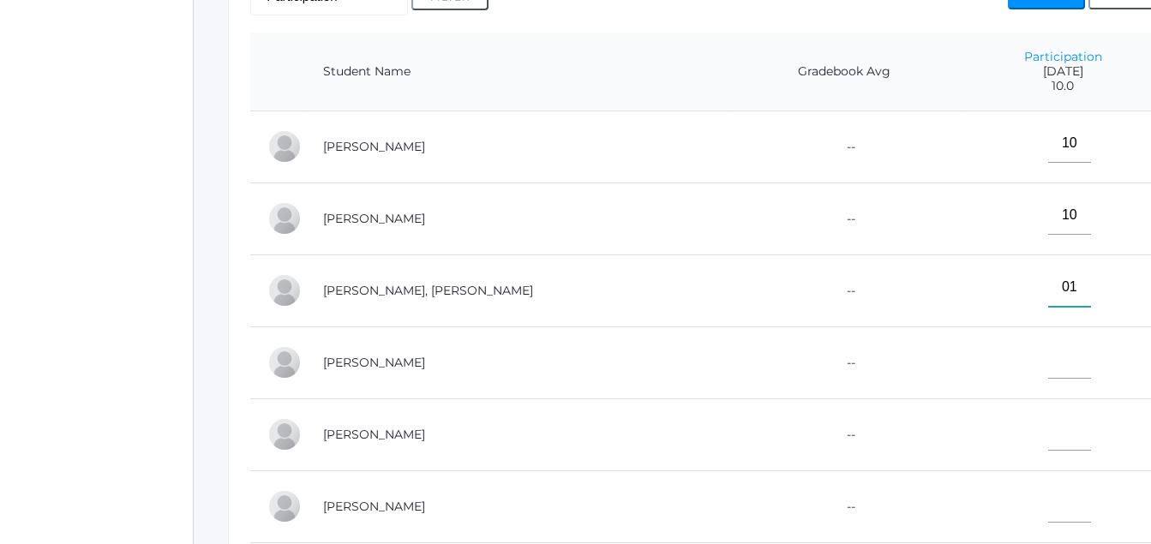
click at [1048, 294] on input"] "01" at bounding box center [1069, 287] width 43 height 39
type input"] "0"
type input"] "10"
click at [1048, 371] on input"] "text" at bounding box center [1069, 359] width 43 height 39
type input"] "10"
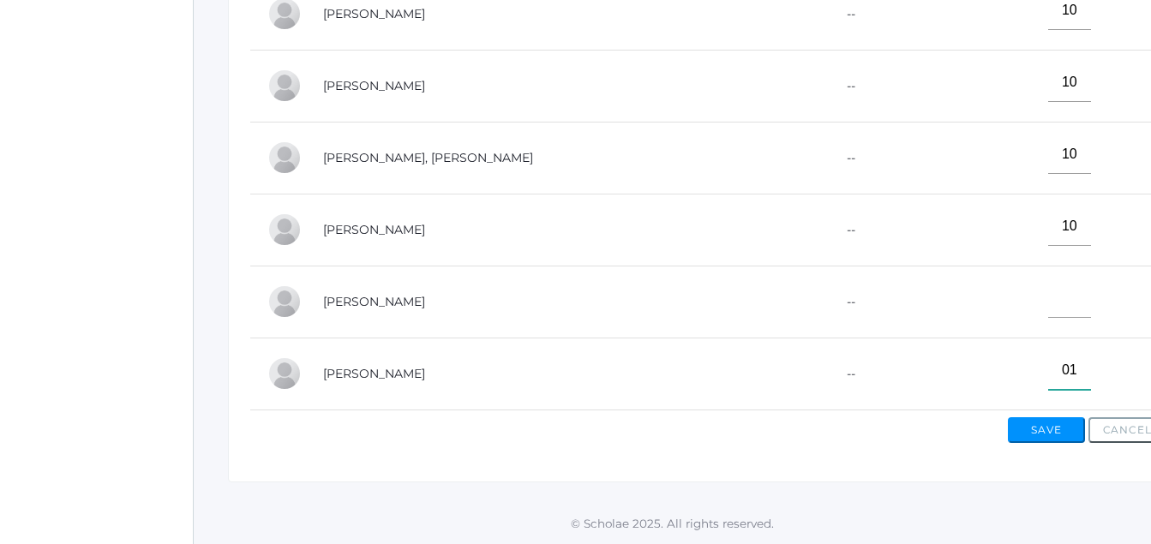
scroll to position [550, 0]
click at [1018, 512] on div "icons/ui/navigation/hamburger Created with Sketch. icons/ui/navigation/home Cre…" at bounding box center [672, 4] width 958 height 1079
type input"] "01"
click at [1056, 428] on button "Save" at bounding box center [1046, 430] width 77 height 26
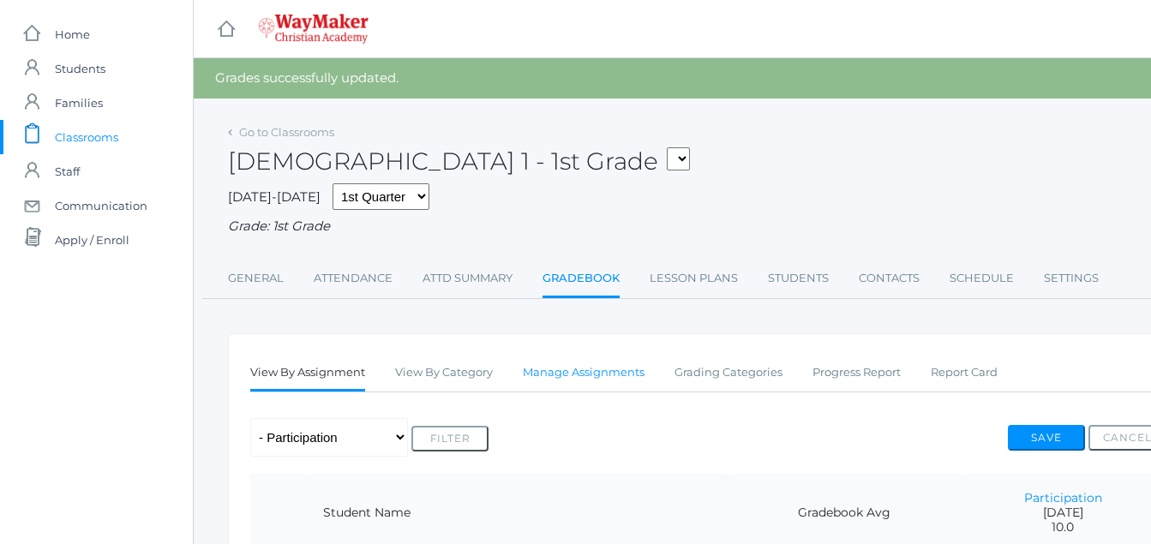
drag, startPoint x: 604, startPoint y: 387, endPoint x: 566, endPoint y: 378, distance: 39.7
click at [566, 379] on link "Manage Assignments" at bounding box center [584, 373] width 122 height 34
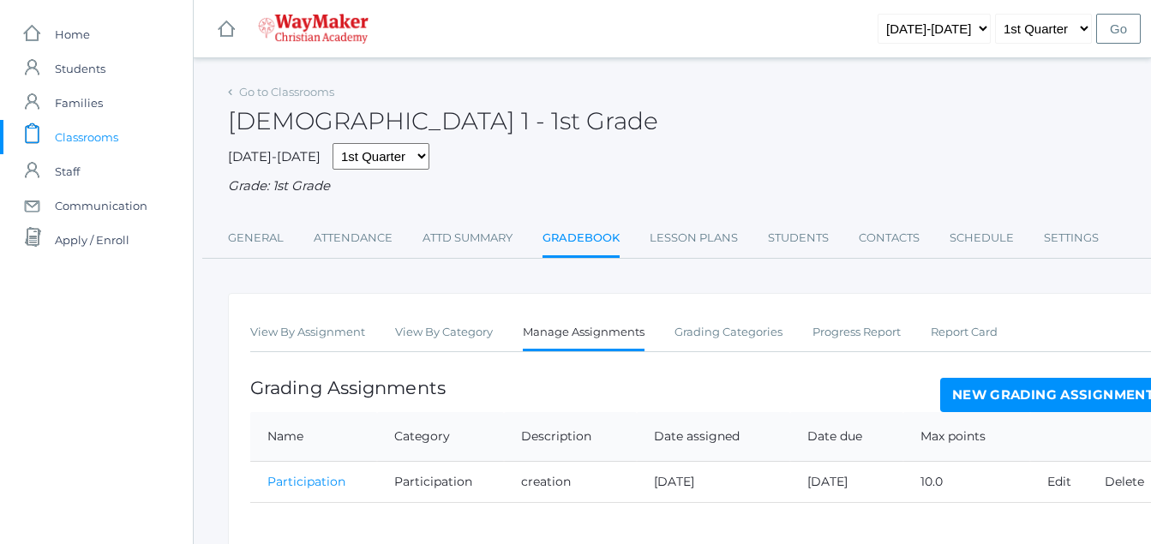
click at [1075, 391] on link "New Grading Assignment" at bounding box center [1052, 395] width 225 height 34
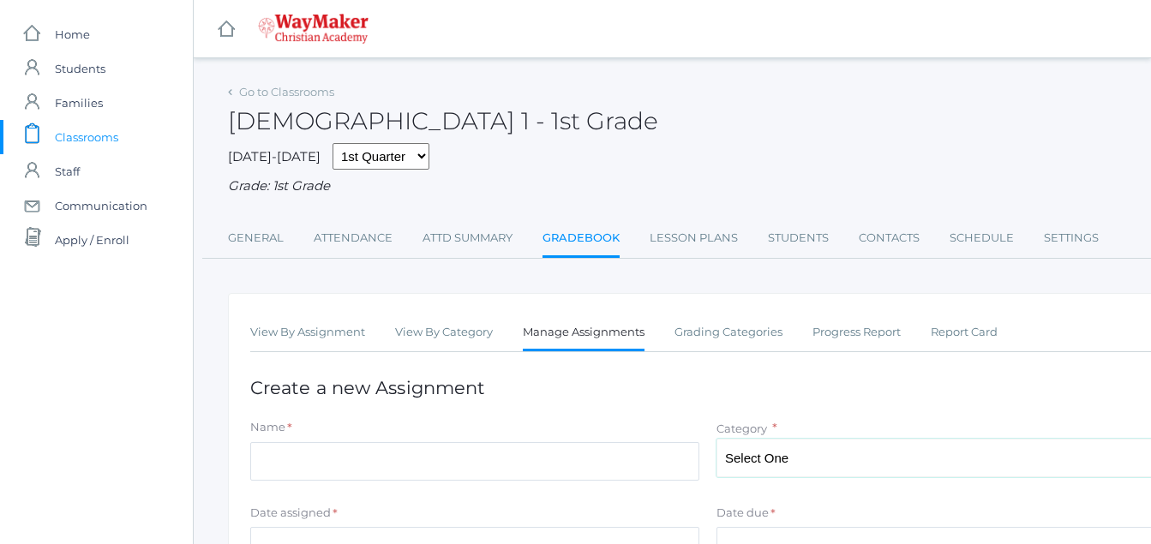
click at [824, 445] on select "Select One Participation Asssignments/Projects Tests" at bounding box center [940, 458] width 449 height 39
select select "1218"
click at [716, 440] on select "Select One Participation Asssignments/Projects Tests" at bounding box center [940, 458] width 449 height 39
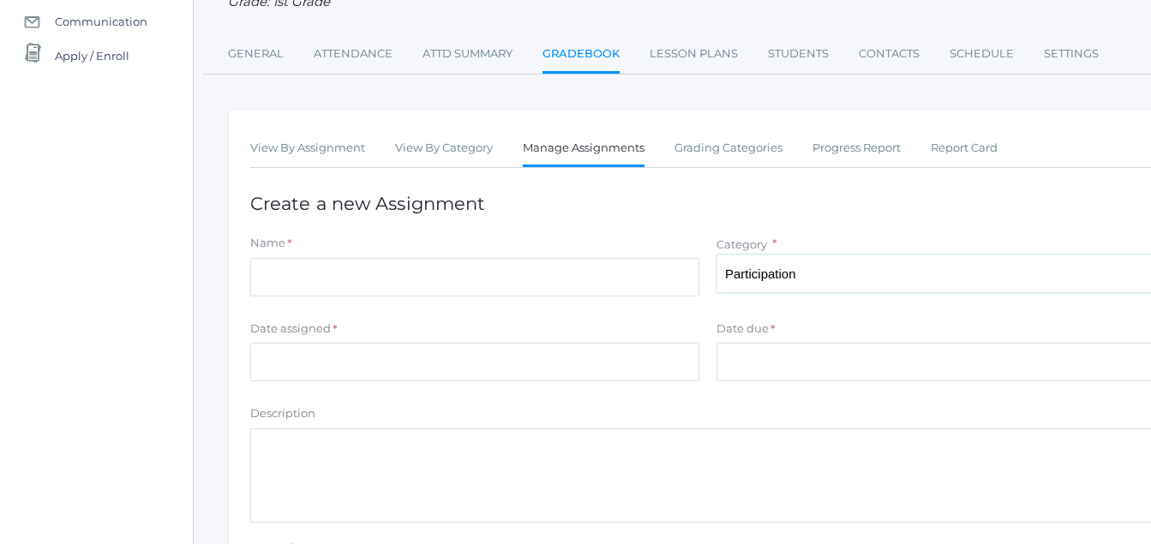
scroll to position [185, 0]
click at [313, 336] on label "Date assigned" at bounding box center [290, 328] width 81 height 17
drag, startPoint x: 313, startPoint y: 336, endPoint x: 315, endPoint y: 377, distance: 41.2
click at [315, 377] on input "Date assigned" at bounding box center [474, 361] width 449 height 39
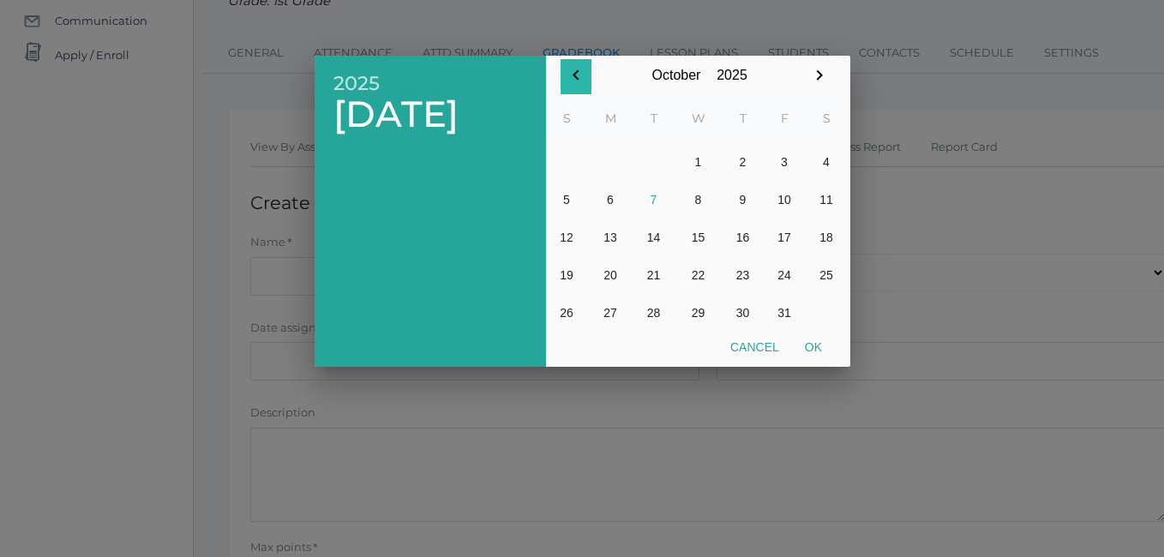
click at [584, 84] on icon "button" at bounding box center [576, 75] width 21 height 21
click at [788, 243] on button "19" at bounding box center [785, 238] width 42 height 38
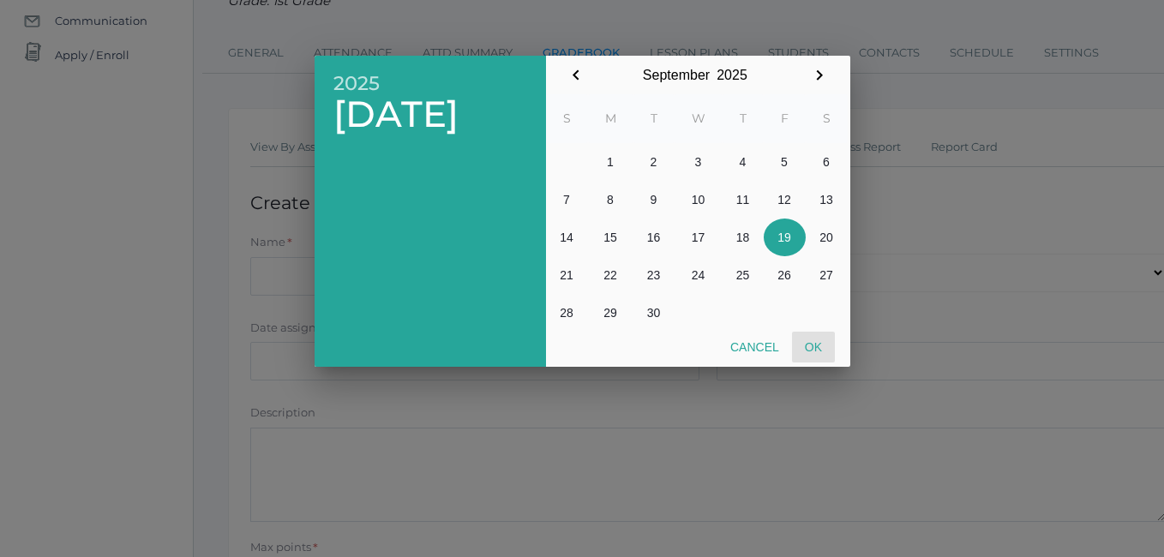
click at [824, 362] on button "Ok" at bounding box center [813, 347] width 43 height 31
type input "[DATE]"
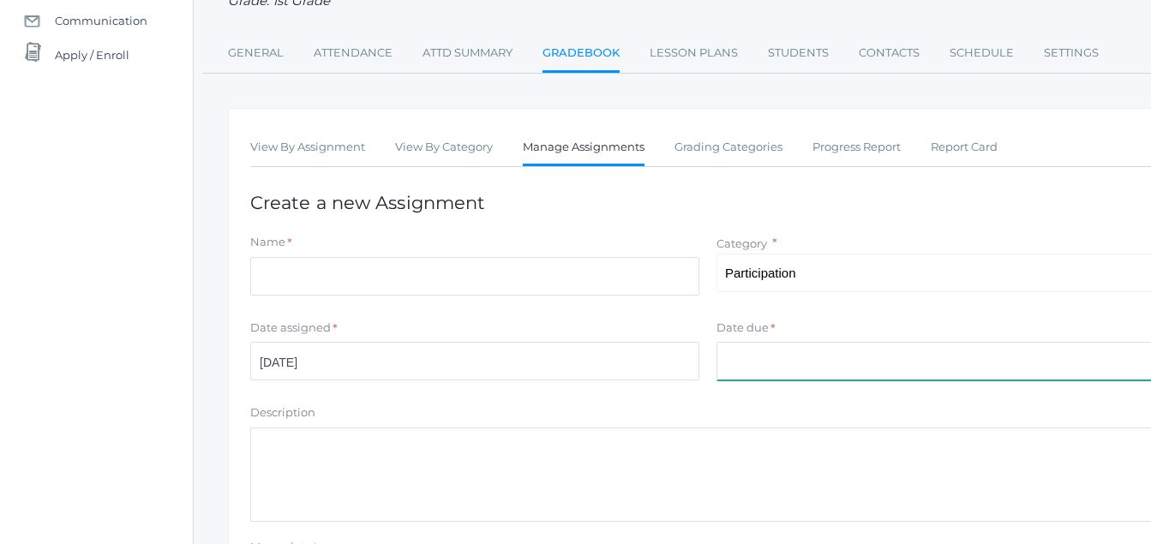
click at [756, 380] on input "Date due" at bounding box center [940, 361] width 449 height 39
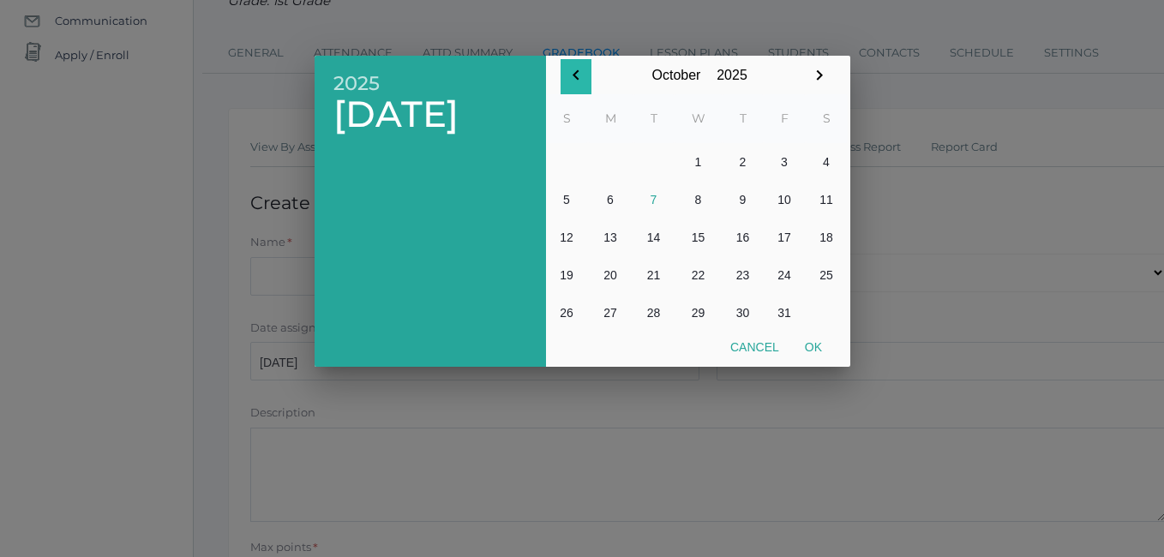
click at [584, 88] on button "button" at bounding box center [575, 76] width 31 height 35
click at [782, 246] on button "19" at bounding box center [785, 238] width 42 height 38
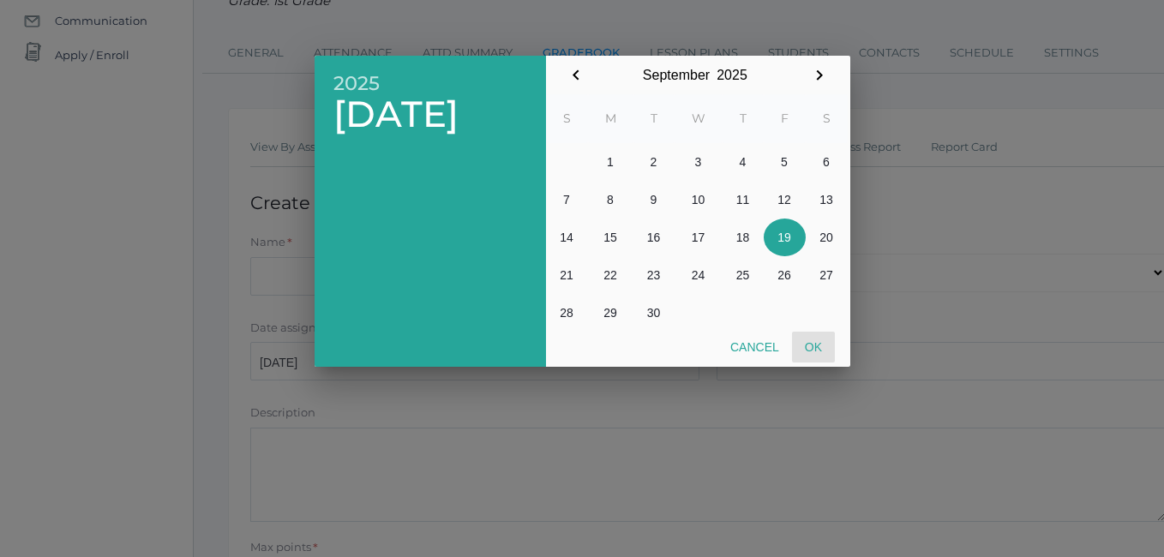
click at [808, 347] on button "Ok" at bounding box center [813, 347] width 43 height 31
type input "[DATE]"
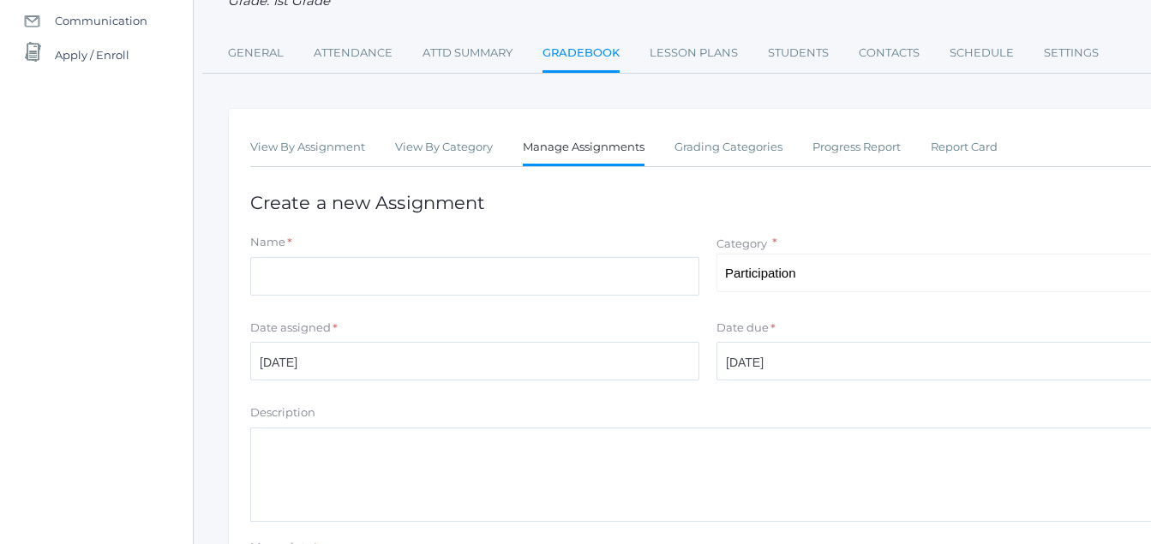
click at [332, 416] on div "Description" at bounding box center [707, 415] width 915 height 23
click at [272, 449] on textarea "Description" at bounding box center [707, 475] width 915 height 94
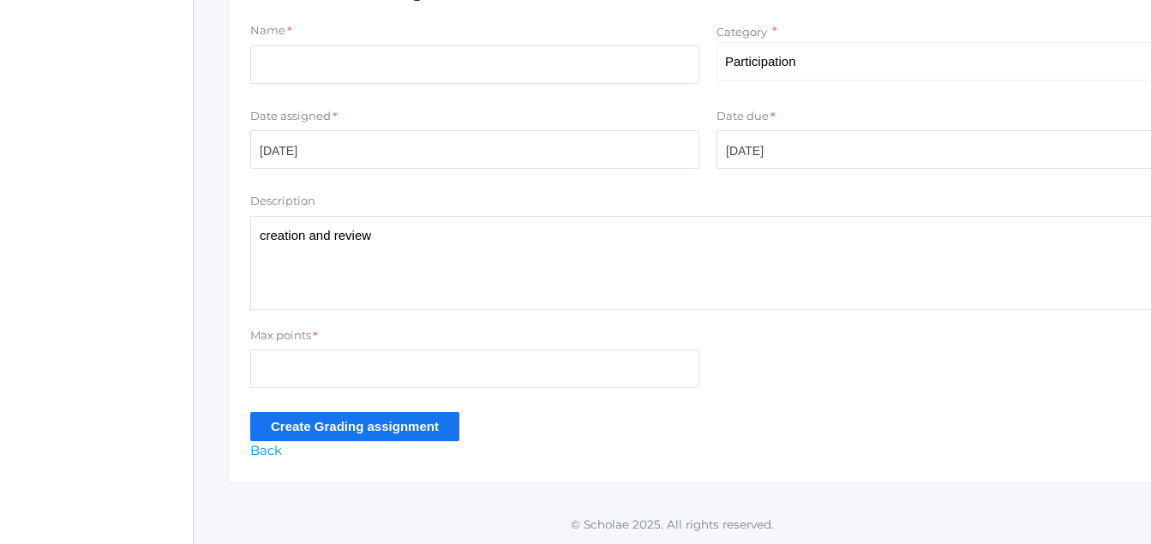
scroll to position [399, 0]
type textarea "creation and review"
click at [375, 432] on input "Create Grading assignment" at bounding box center [354, 426] width 209 height 28
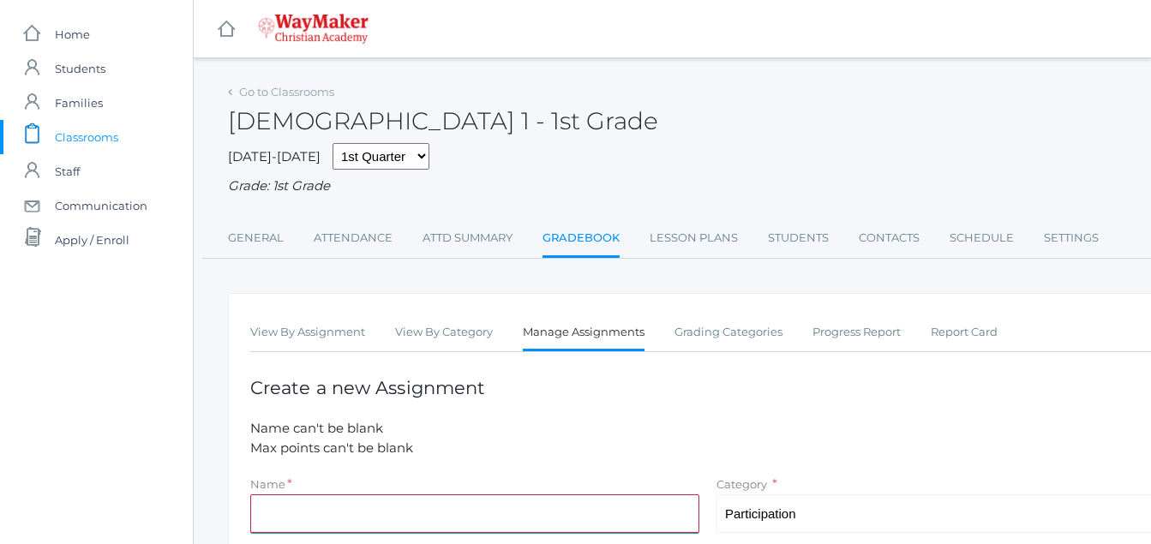
click at [263, 520] on input "Name" at bounding box center [474, 513] width 449 height 39
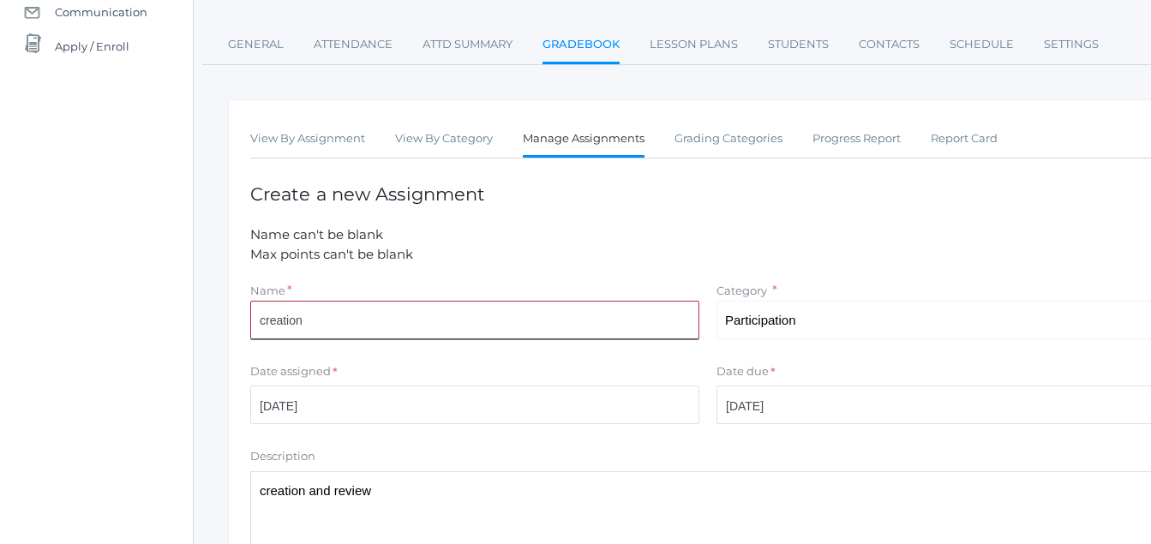
scroll to position [448, 0]
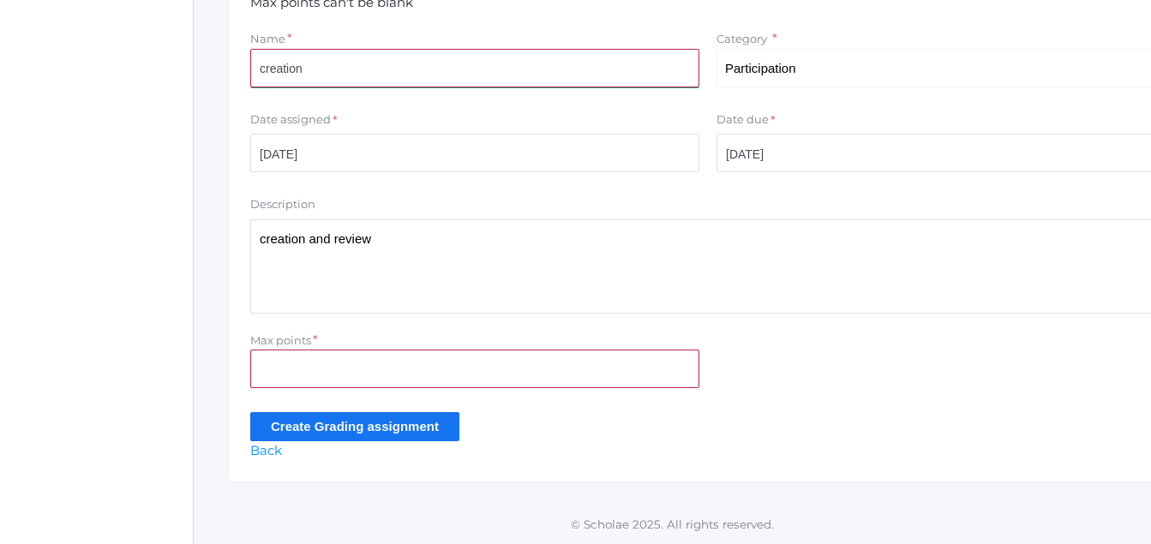
type input "creation"
click at [326, 427] on input "Create Grading assignment" at bounding box center [354, 426] width 209 height 28
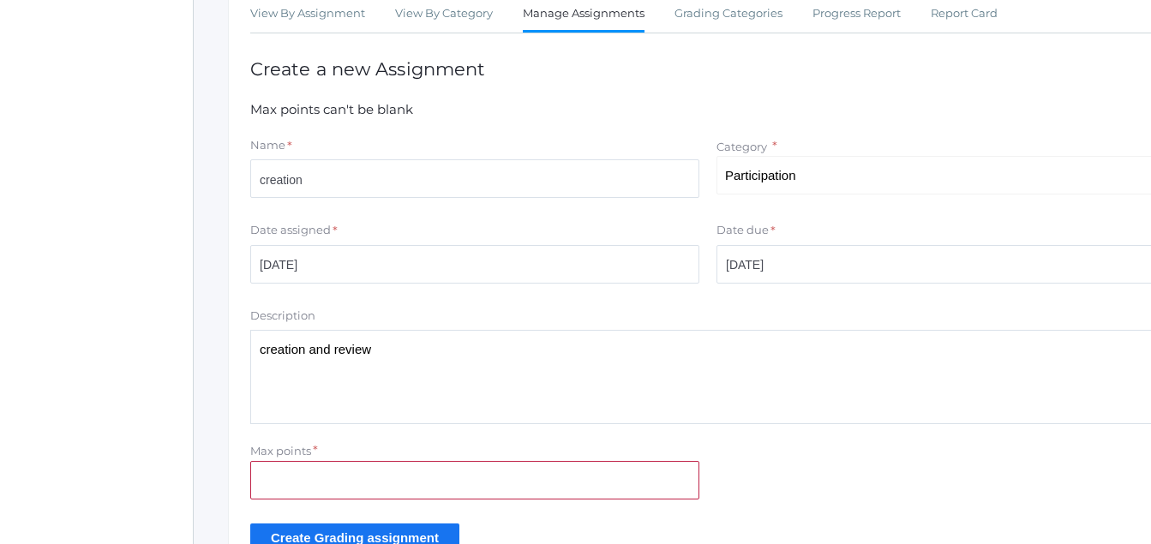
scroll to position [320, 0]
click at [288, 480] on input "Max points" at bounding box center [474, 478] width 449 height 39
type input "10"
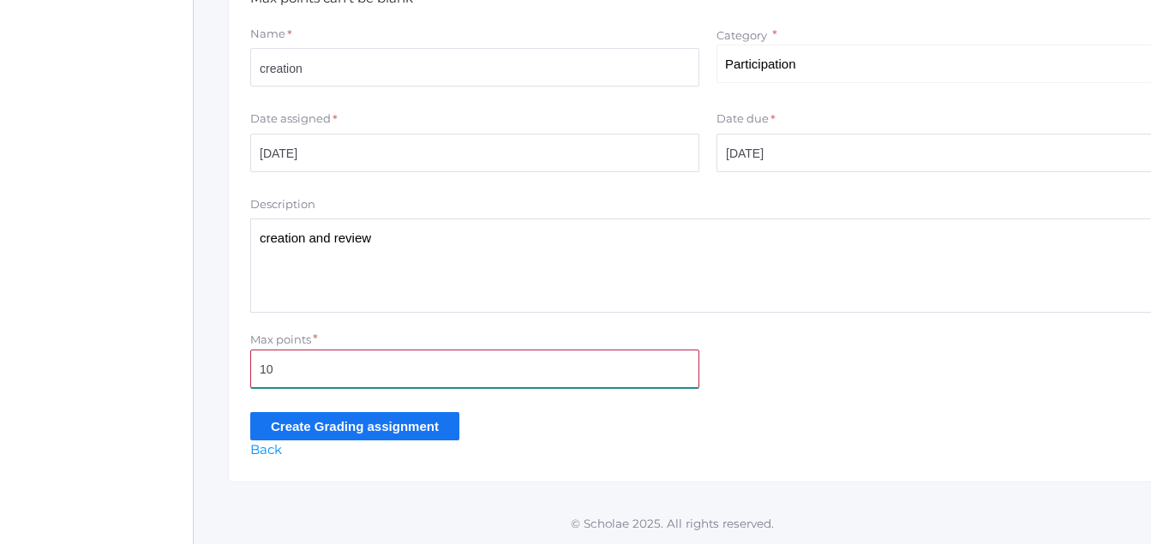
scroll to position [430, 0]
click at [405, 416] on input "Create Grading assignment" at bounding box center [354, 426] width 209 height 28
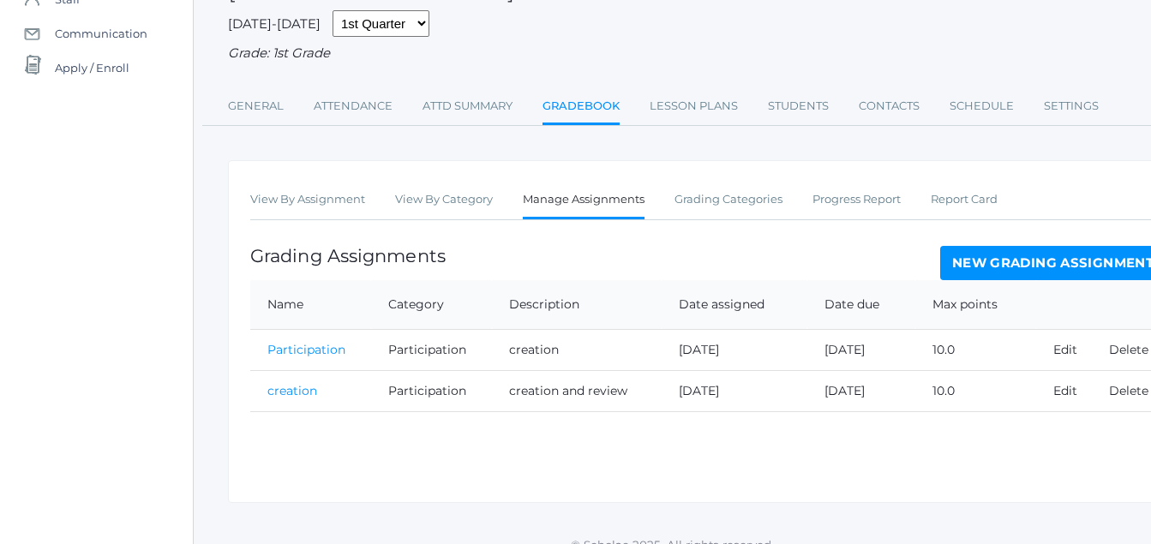
scroll to position [196, 0]
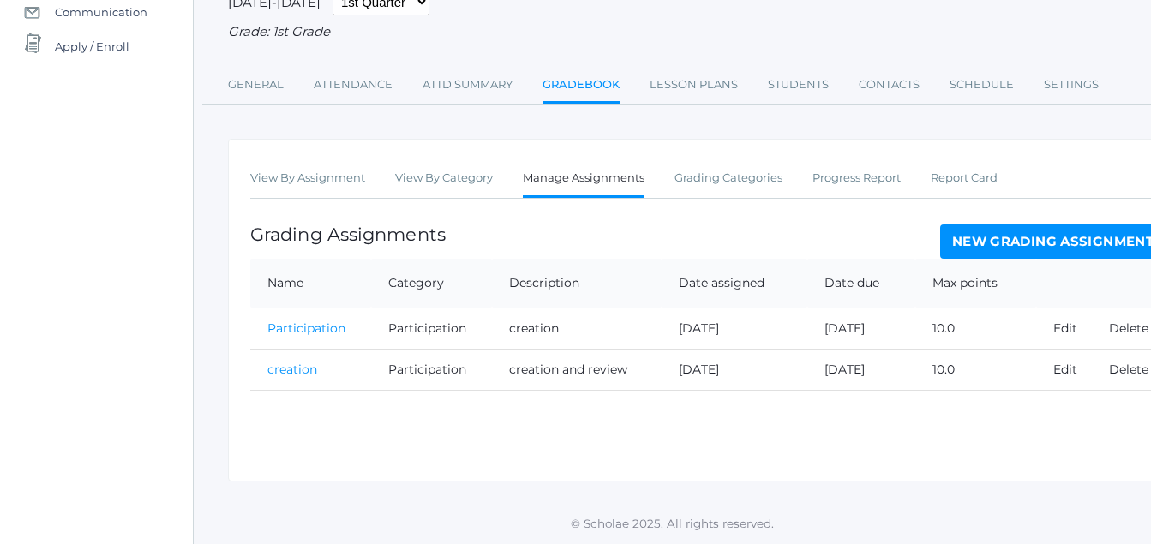
click at [301, 367] on link "creation" at bounding box center [292, 369] width 50 height 15
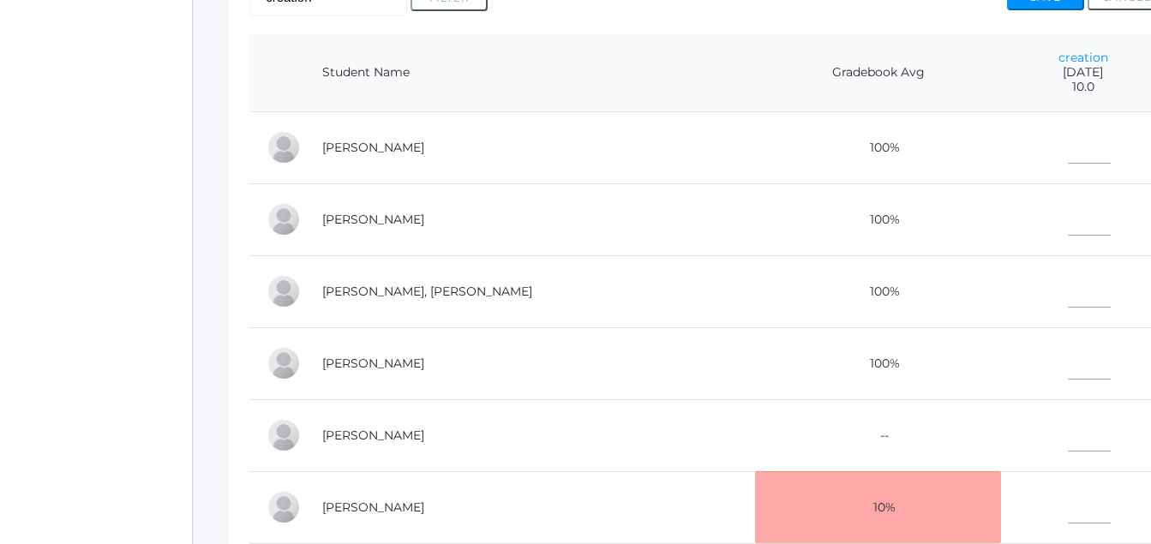
scroll to position [406, 1]
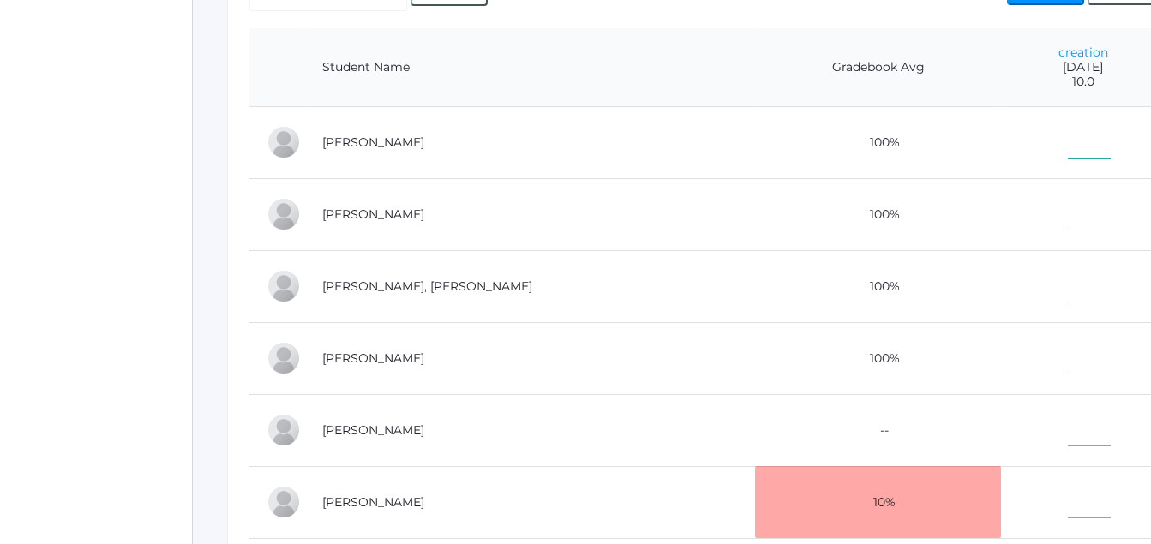
click at [1068, 149] on input"] "text" at bounding box center [1089, 139] width 43 height 39
type input"] "10"
click at [1068, 218] on input"] "text" at bounding box center [1089, 211] width 43 height 39
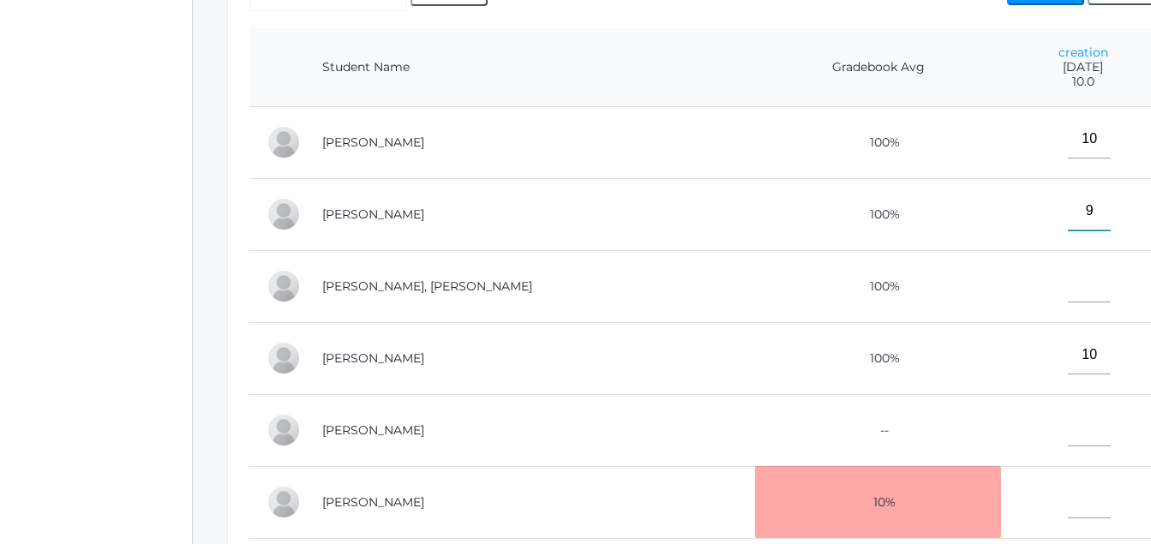
type input"] "9"
click at [1068, 284] on input"] "text" at bounding box center [1089, 283] width 43 height 39
type input"] "10"
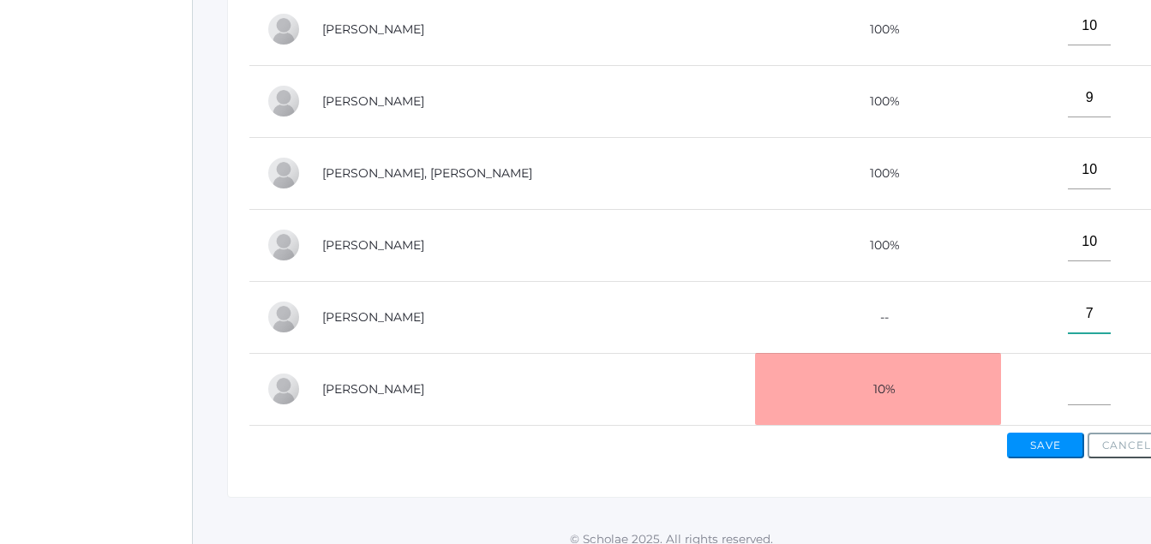
scroll to position [550, 1]
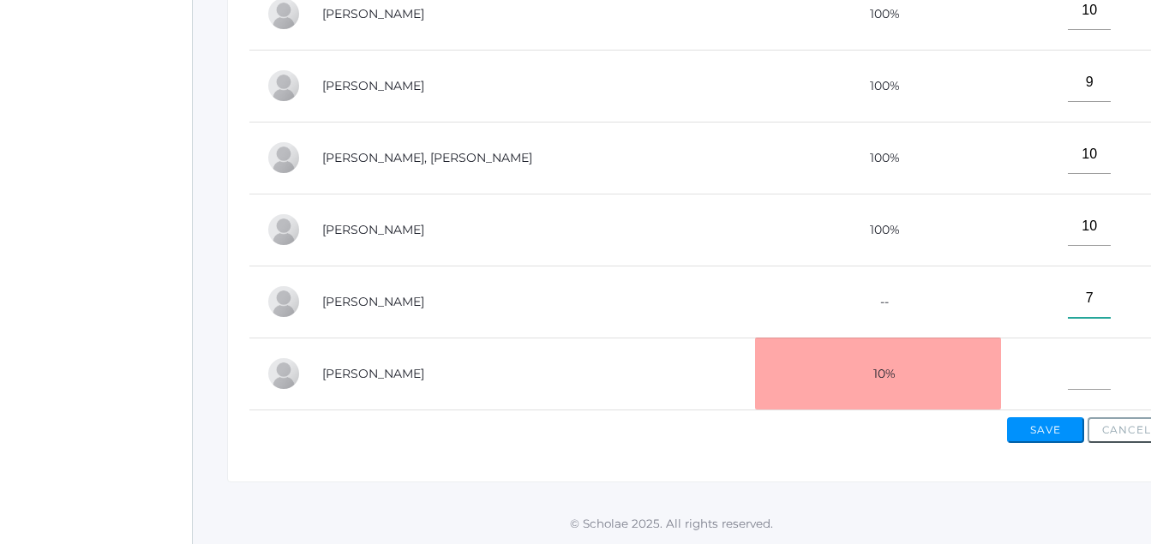
click at [1027, 434] on div "View By Assignment View By Category Manage Assignments Grading Categories Progr…" at bounding box center [707, 120] width 960 height 724
type input"] "7"
click at [1068, 365] on input"] "text" at bounding box center [1089, 370] width 43 height 39
type input"] "10"
click at [1063, 434] on button "Save" at bounding box center [1045, 430] width 77 height 26
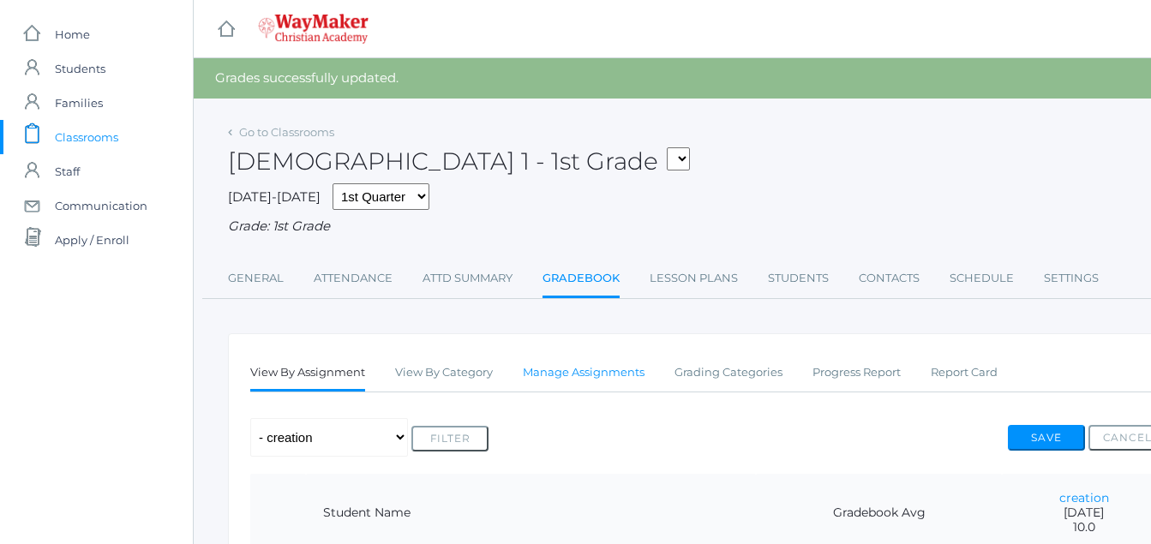
drag, startPoint x: 621, startPoint y: 374, endPoint x: 611, endPoint y: 372, distance: 10.6
click at [629, 382] on link "Manage Assignments" at bounding box center [584, 373] width 122 height 34
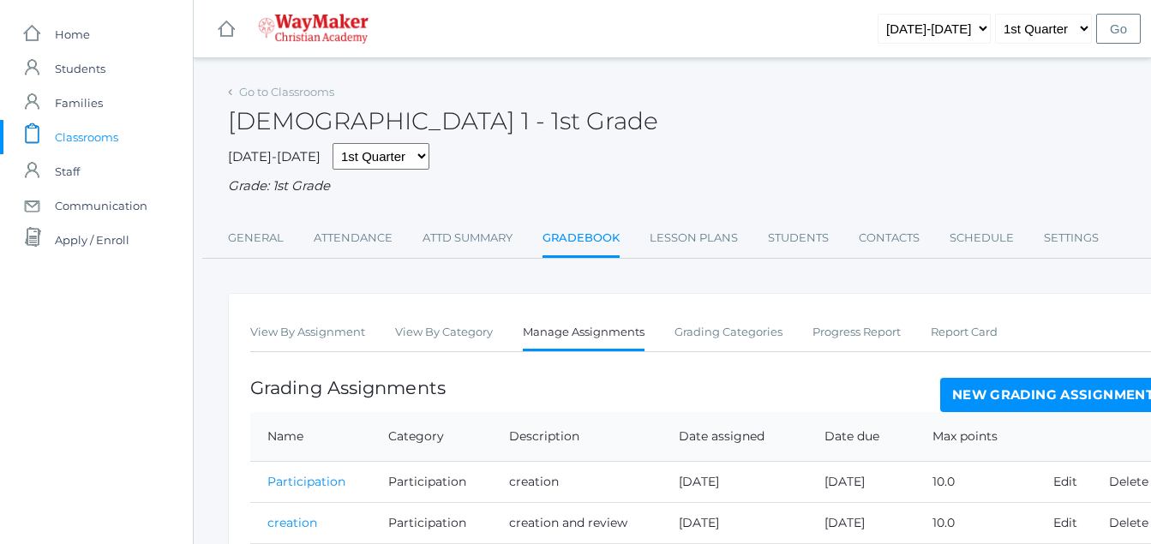
drag, startPoint x: 1075, startPoint y: 392, endPoint x: 1083, endPoint y: 396, distance: 8.8
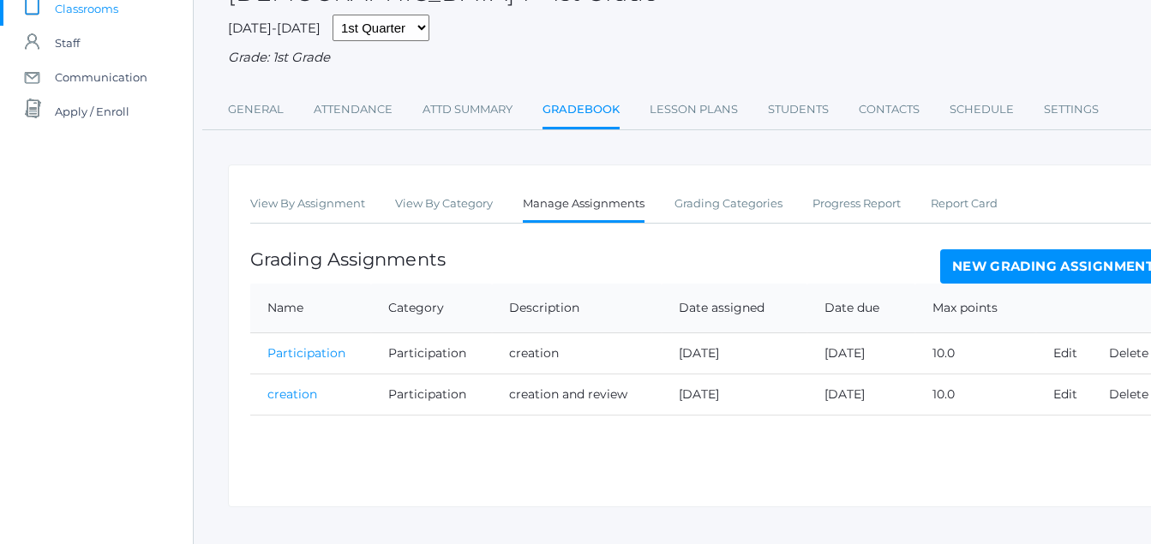
scroll to position [156, 0]
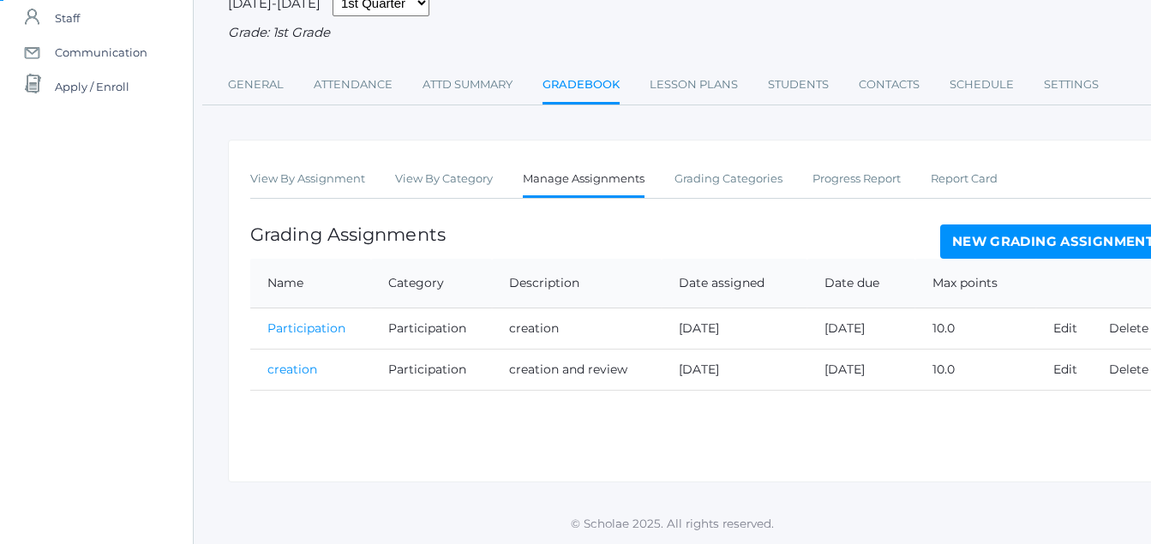
drag, startPoint x: 1015, startPoint y: 235, endPoint x: 1035, endPoint y: 238, distance: 20.0
drag, startPoint x: 1007, startPoint y: 198, endPoint x: 1079, endPoint y: 240, distance: 83.3
drag, startPoint x: 1034, startPoint y: 243, endPoint x: 1045, endPoint y: 248, distance: 12.3
click at [1045, 248] on link "New Grading Assignment" at bounding box center [1052, 242] width 225 height 34
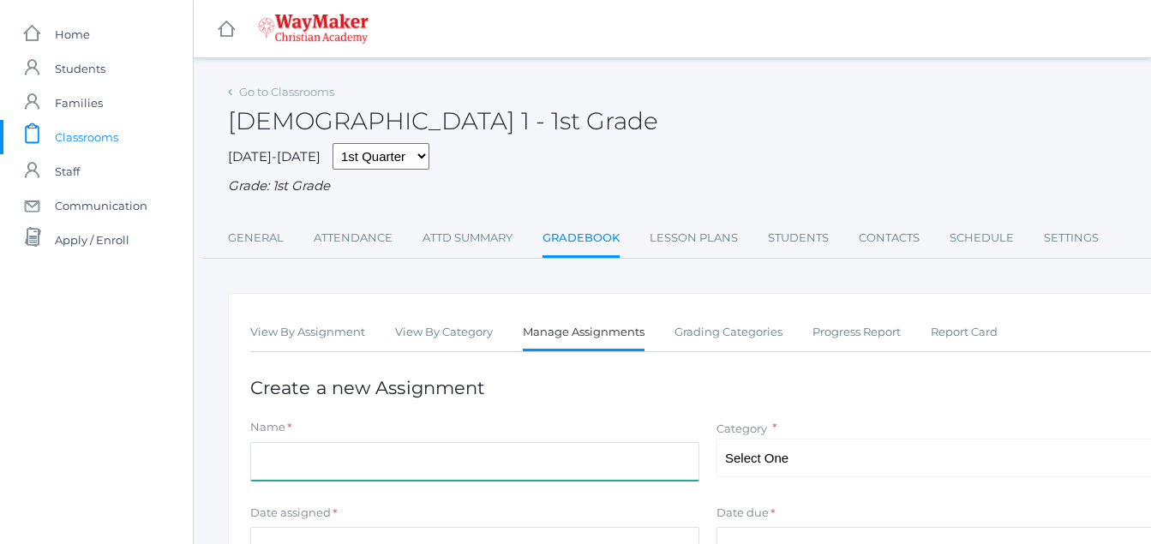
click at [268, 458] on input "Name" at bounding box center [474, 461] width 449 height 39
type input "sin"
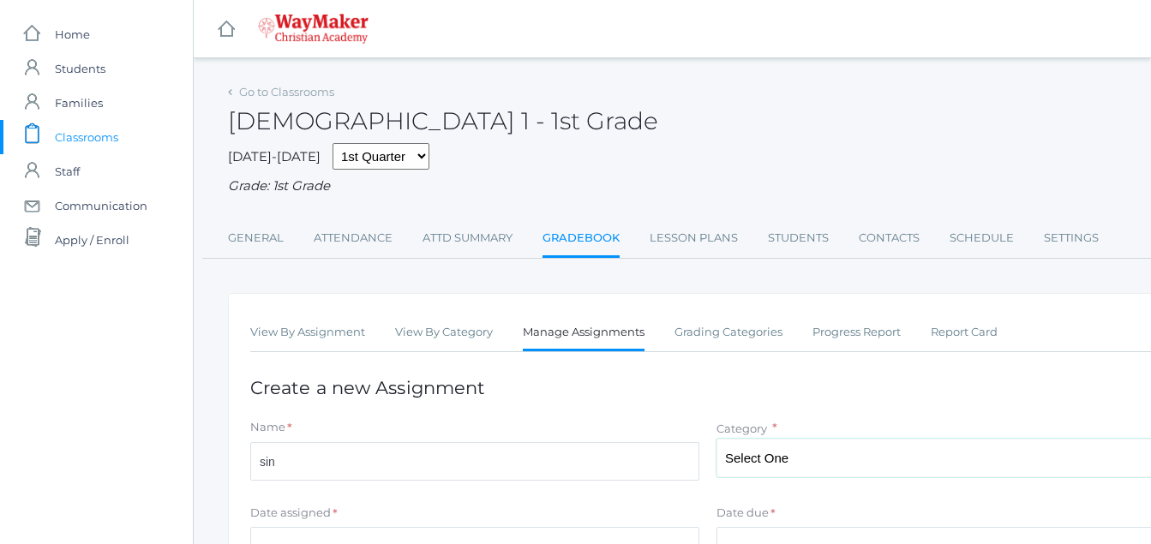
click at [776, 456] on select "Select One Participation Asssignments/Projects Tests" at bounding box center [940, 458] width 449 height 39
click at [779, 464] on select "Select One Participation Asssignments/Projects Tests" at bounding box center [940, 458] width 449 height 39
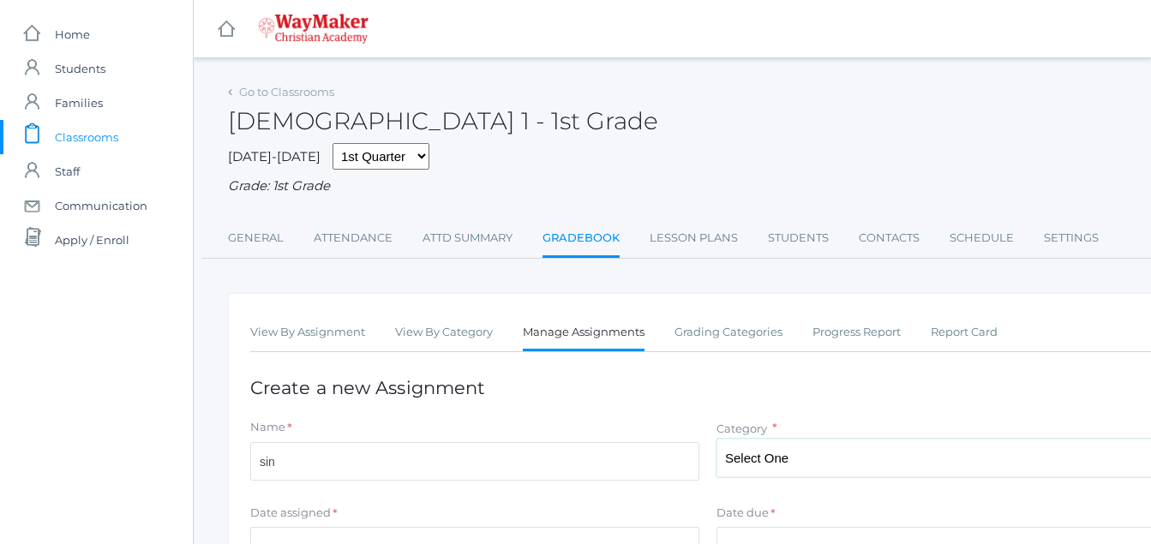
select select "1218"
click at [716, 440] on select "Select One Participation Asssignments/Projects Tests" at bounding box center [940, 458] width 449 height 39
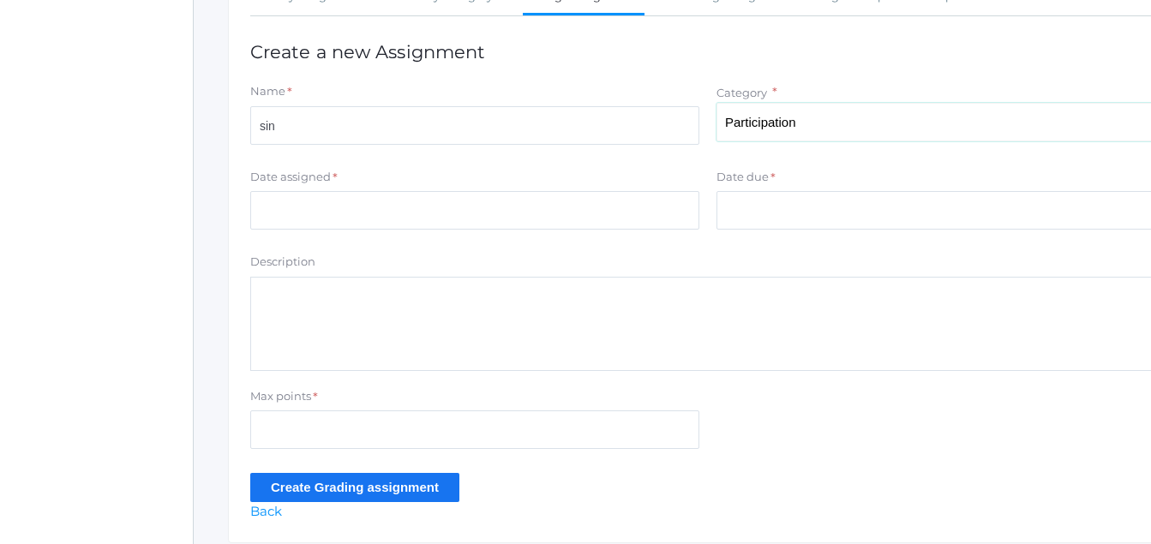
scroll to position [343, 0]
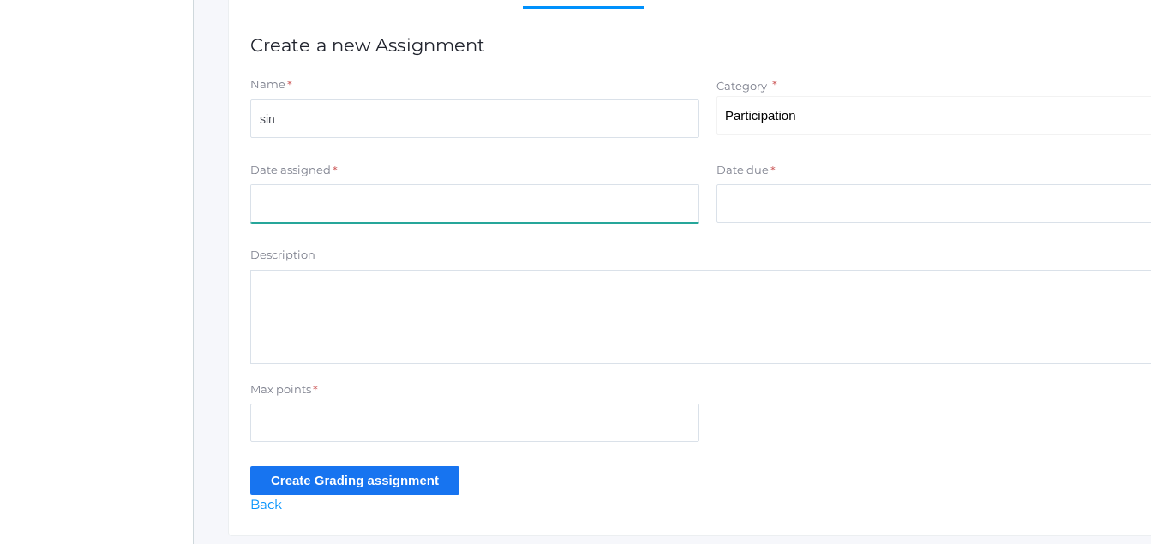
click at [267, 205] on input "Date assigned" at bounding box center [474, 203] width 449 height 39
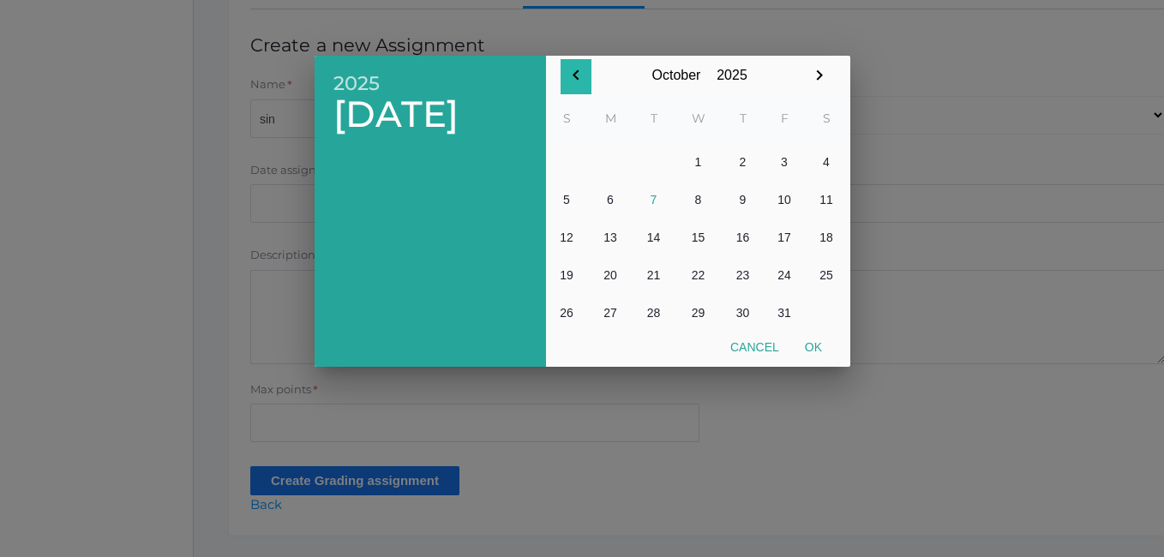
click at [578, 75] on icon "button" at bounding box center [576, 75] width 21 height 21
click at [792, 278] on button "26" at bounding box center [785, 275] width 42 height 38
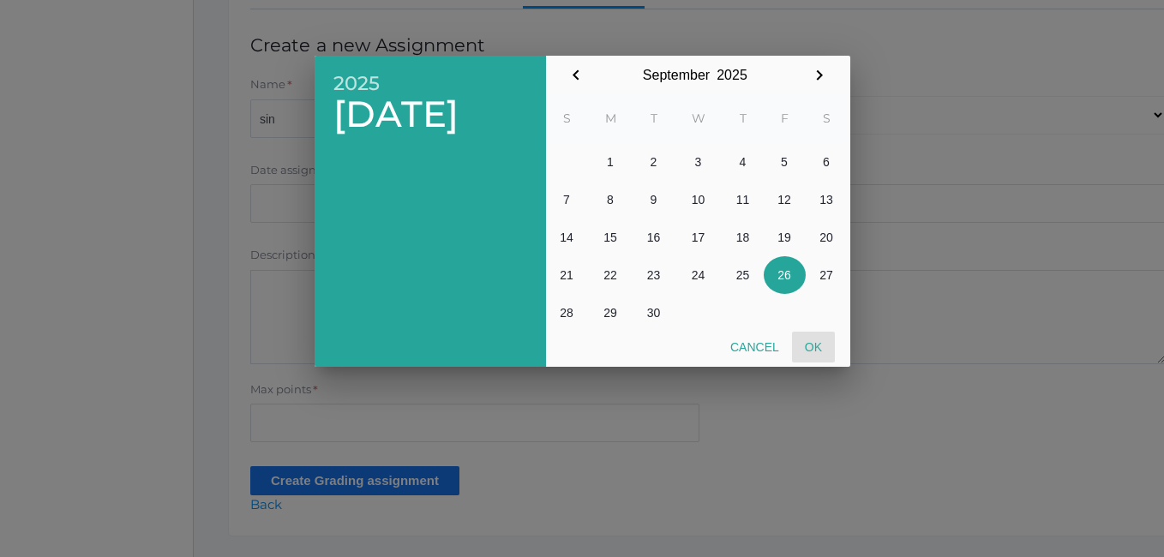
click at [815, 352] on button "Ok" at bounding box center [813, 347] width 43 height 31
type input "2025-09-26"
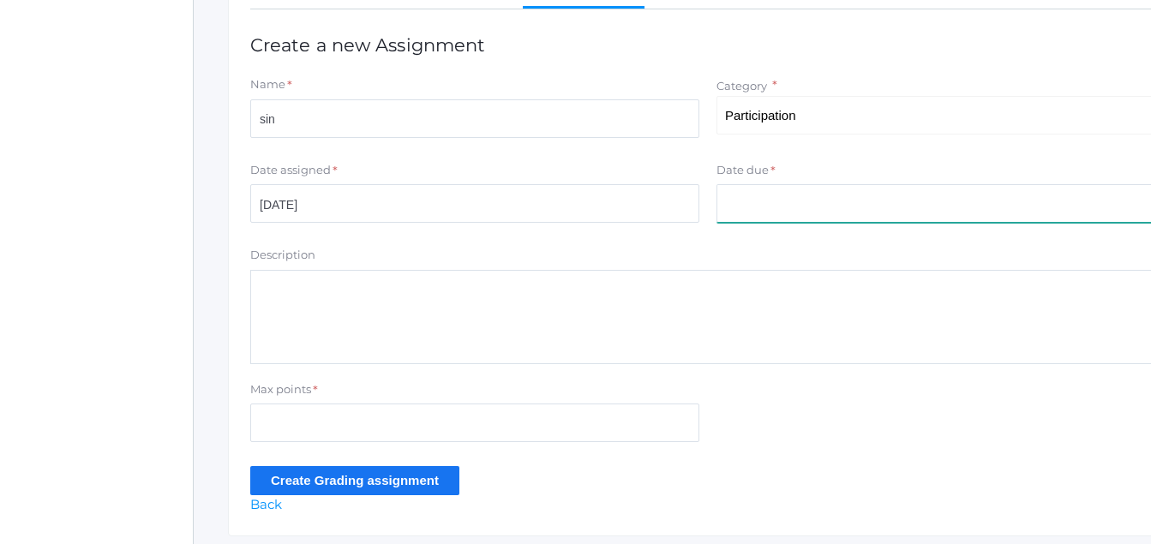
click at [753, 212] on input "Date due" at bounding box center [940, 203] width 449 height 39
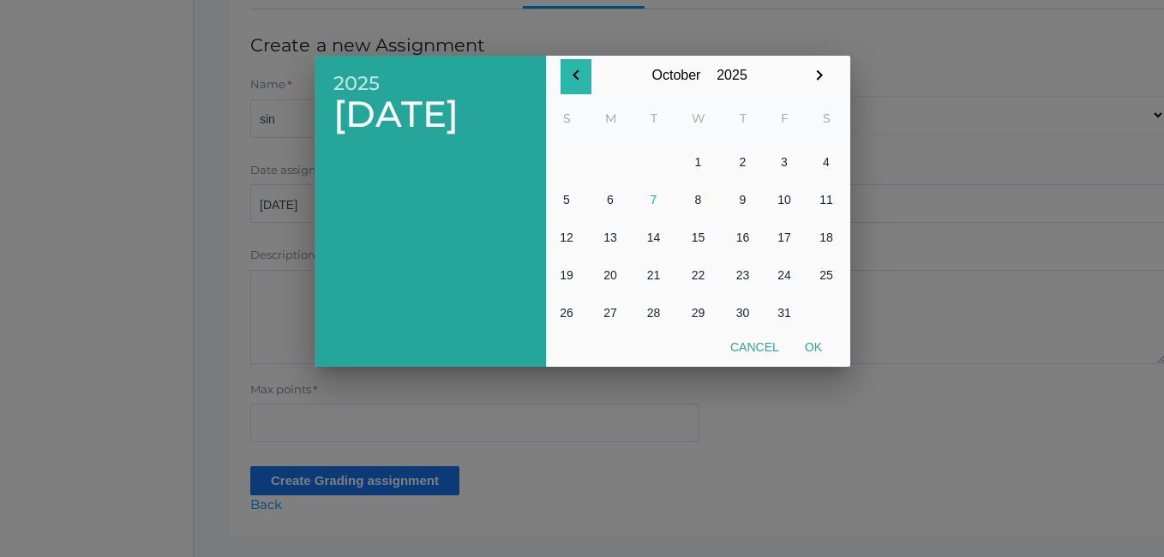
drag, startPoint x: 596, startPoint y: 84, endPoint x: 573, endPoint y: 72, distance: 26.1
click at [596, 84] on div "October January February March April May June July August September October Nov…" at bounding box center [697, 75] width 274 height 39
click at [599, 97] on th "M" at bounding box center [610, 118] width 45 height 49
click at [579, 75] on icon "button" at bounding box center [576, 75] width 21 height 21
click at [793, 281] on button "26" at bounding box center [785, 275] width 42 height 38
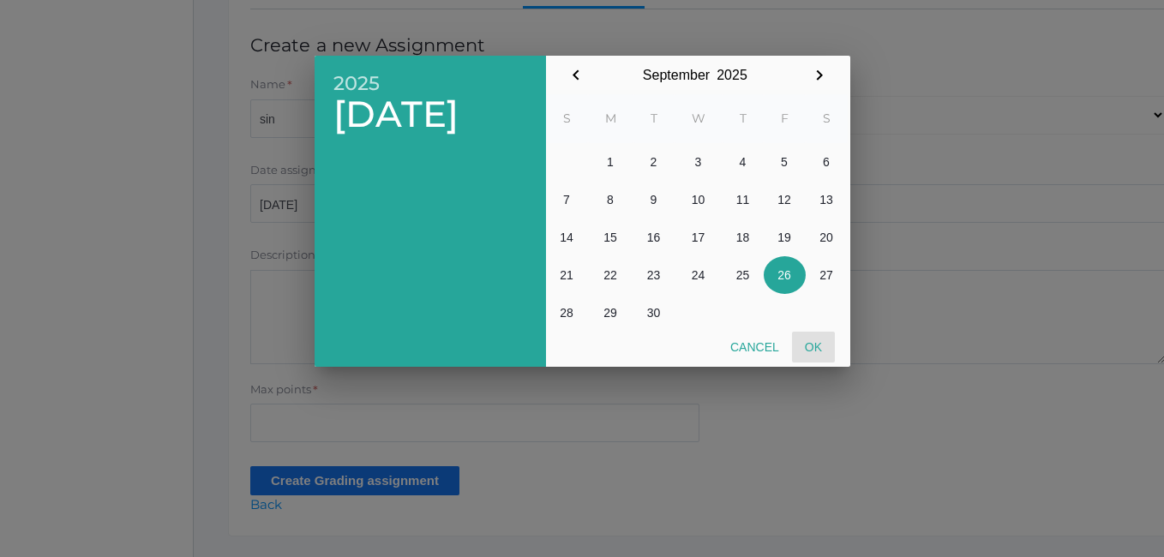
click at [818, 352] on button "Ok" at bounding box center [813, 347] width 43 height 31
type input "2025-09-26"
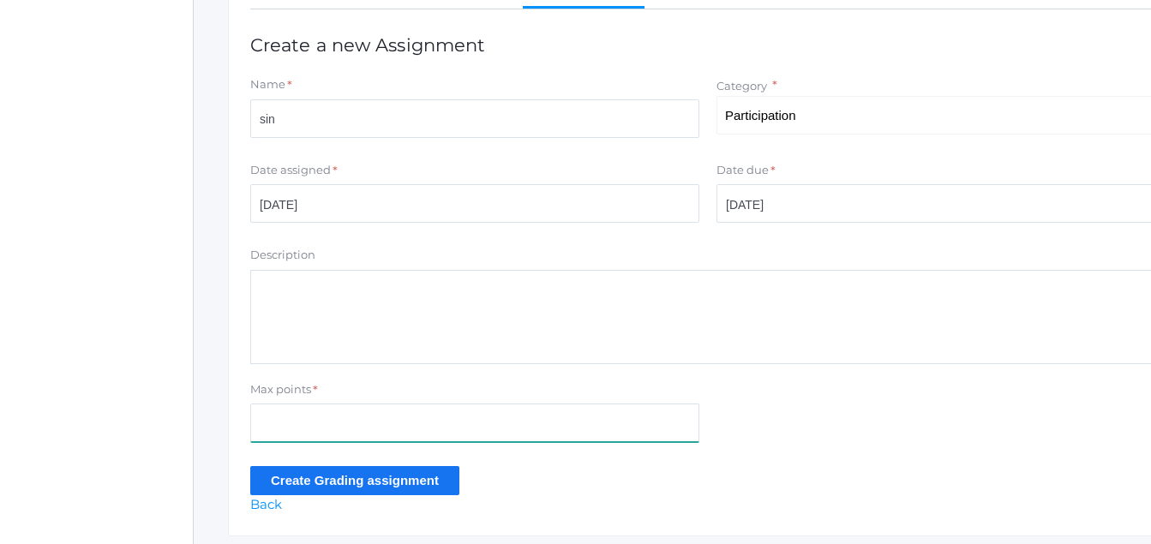
click at [258, 431] on input "Max points" at bounding box center [474, 423] width 449 height 39
type input "10"
drag, startPoint x: 261, startPoint y: 291, endPoint x: 274, endPoint y: 296, distance: 13.5
click at [274, 296] on textarea "Description" at bounding box center [707, 317] width 915 height 94
type textarea "consequence of sin"
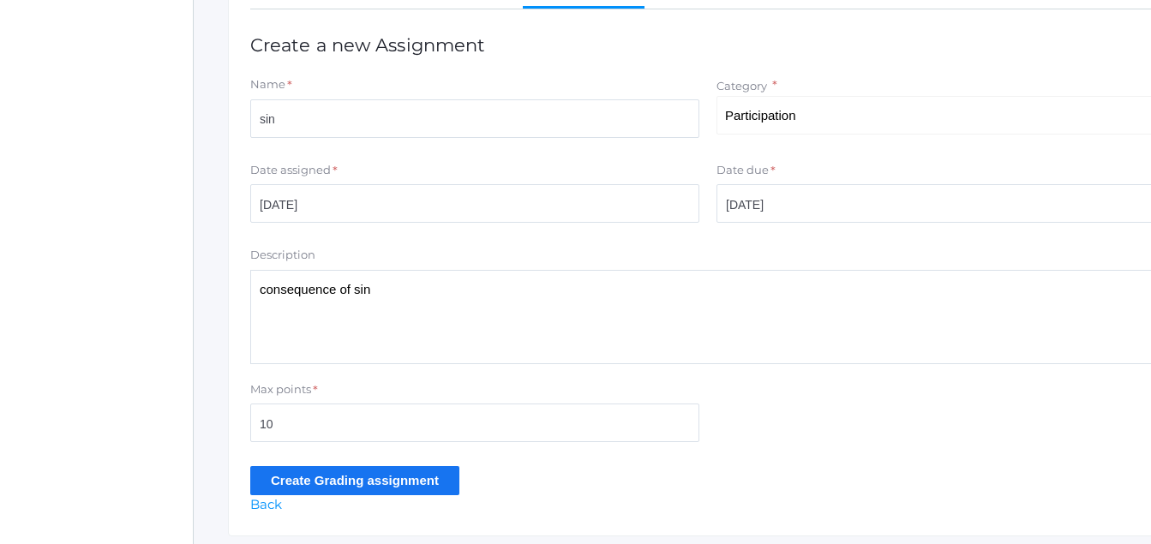
click at [375, 485] on input "Create Grading assignment" at bounding box center [354, 480] width 209 height 28
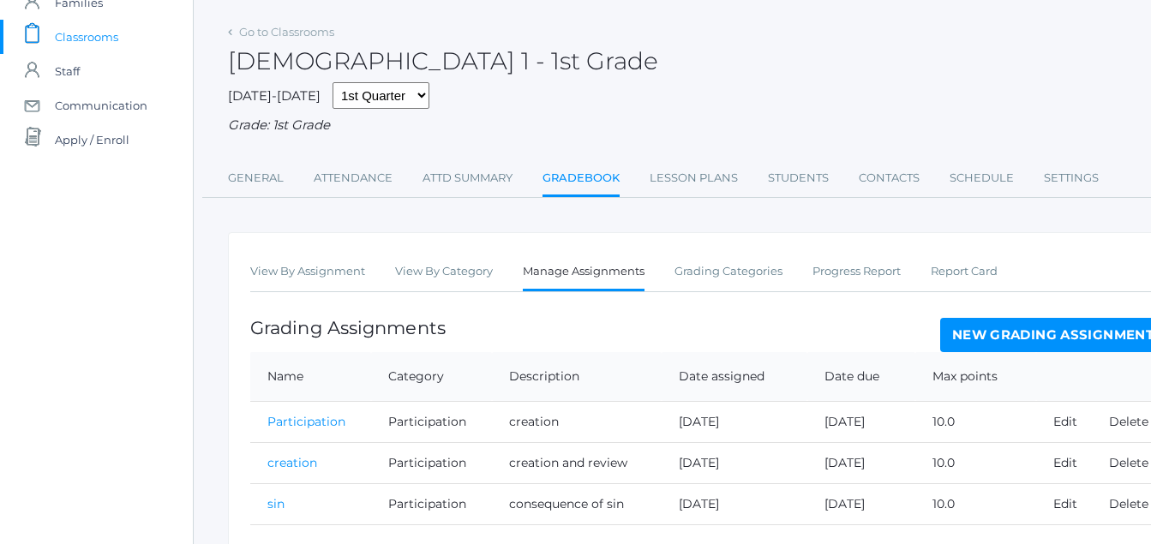
scroll to position [196, 0]
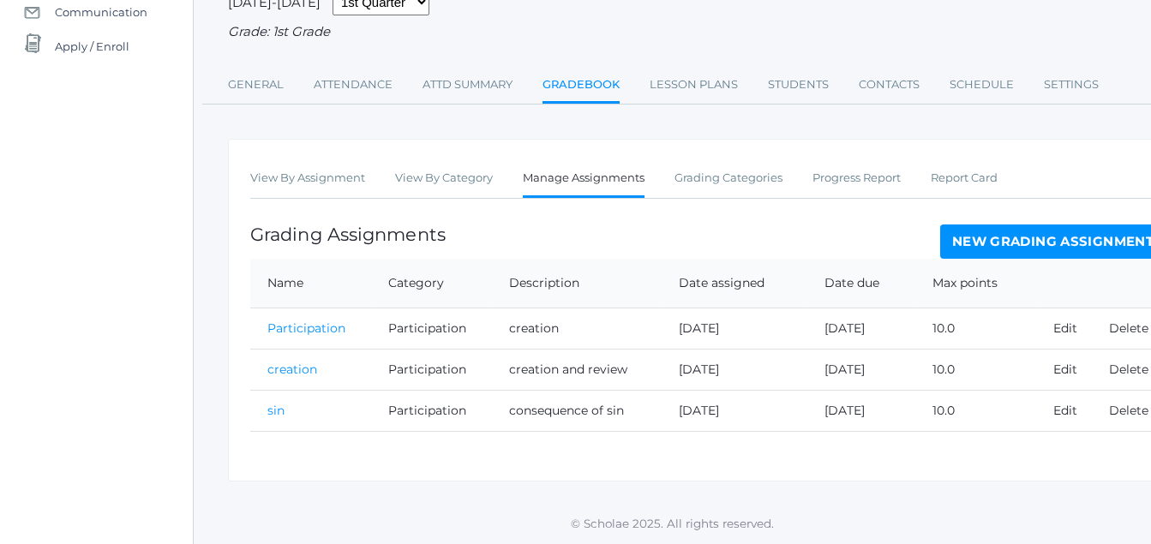
click at [295, 429] on td "sin" at bounding box center [310, 410] width 121 height 41
click at [300, 420] on td "sin" at bounding box center [310, 410] width 121 height 41
click at [280, 419] on td "sin" at bounding box center [310, 410] width 121 height 41
click at [296, 422] on td "sin" at bounding box center [310, 410] width 121 height 41
click at [300, 421] on td "sin" at bounding box center [310, 410] width 121 height 41
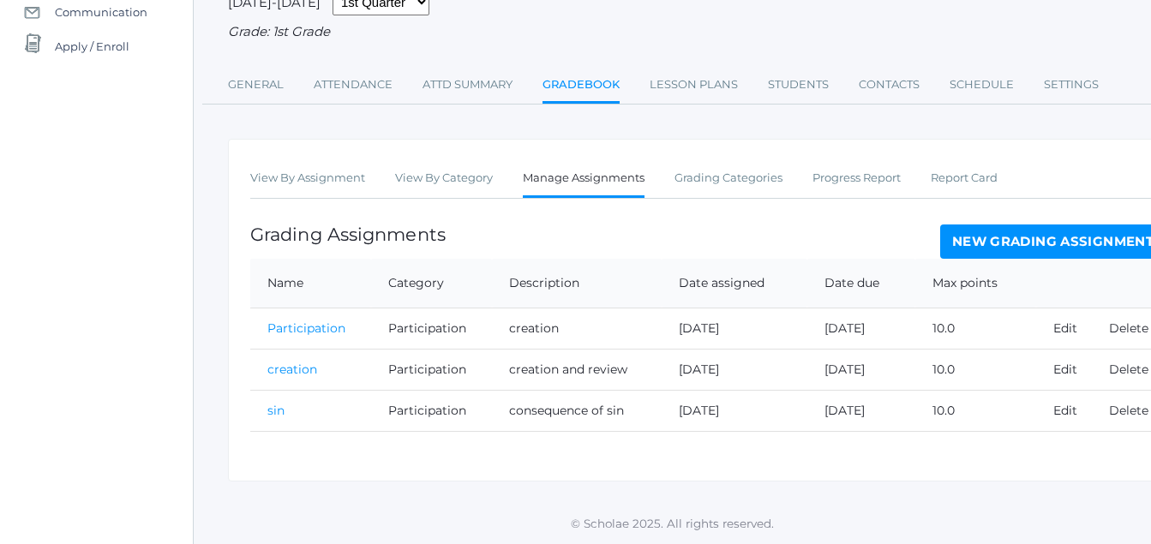
click at [283, 408] on link "sin" at bounding box center [275, 410] width 17 height 15
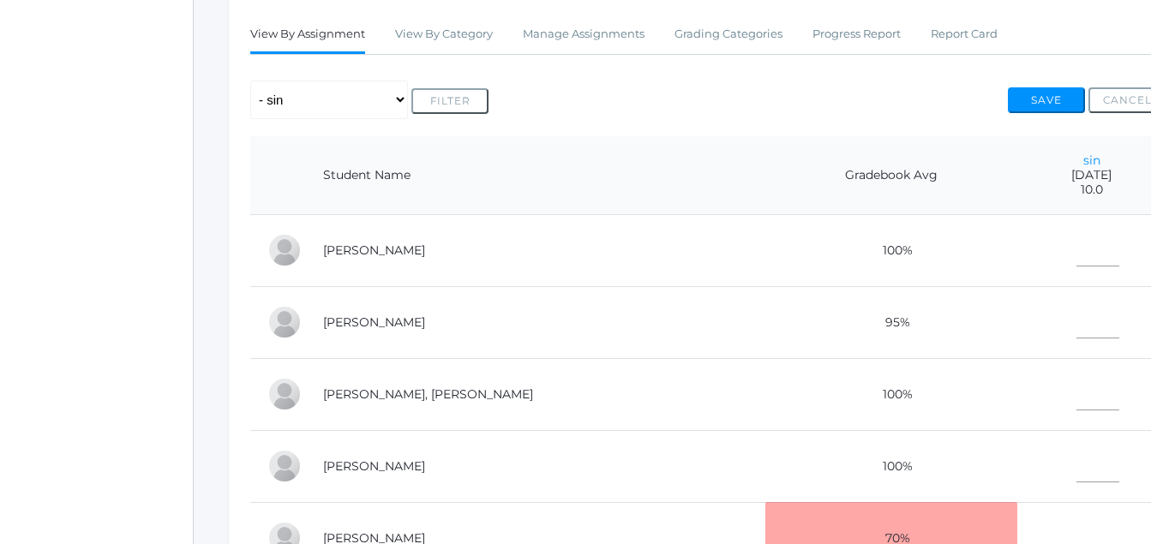
scroll to position [302, 0]
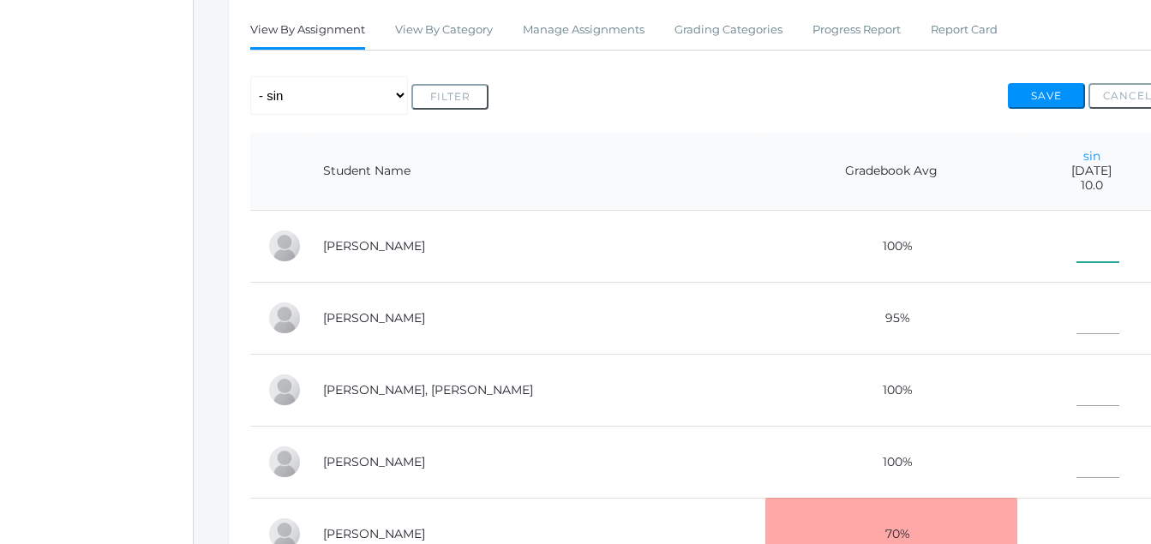
click at [1076, 244] on input"] "text" at bounding box center [1097, 243] width 43 height 39
type input"] "10"
click at [1076, 321] on input"] "text" at bounding box center [1097, 315] width 43 height 39
type input"] "8"
click at [1076, 392] on input"] "text" at bounding box center [1097, 387] width 43 height 39
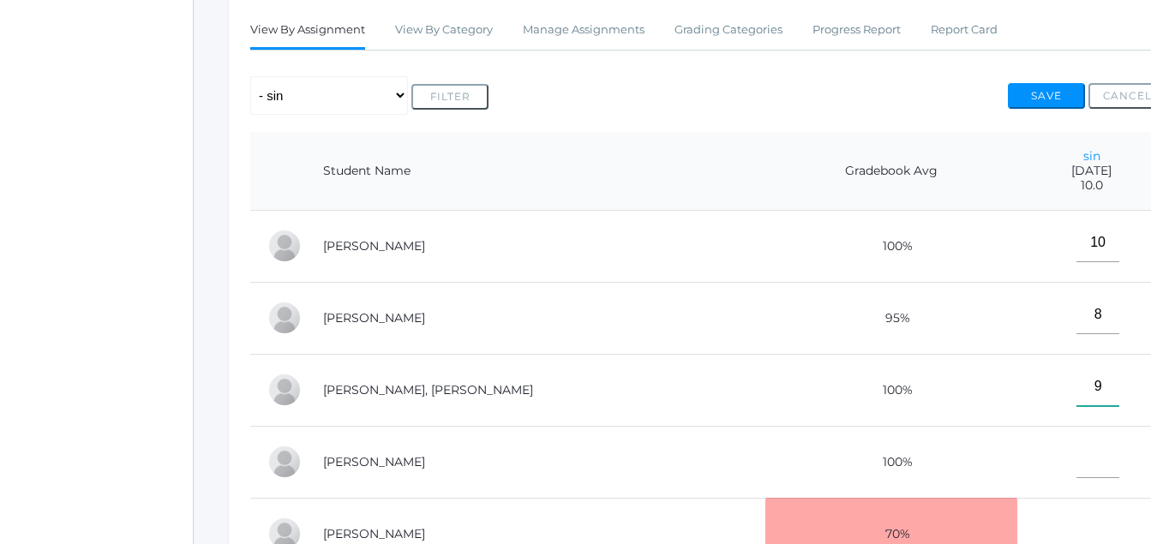
type input"] "9"
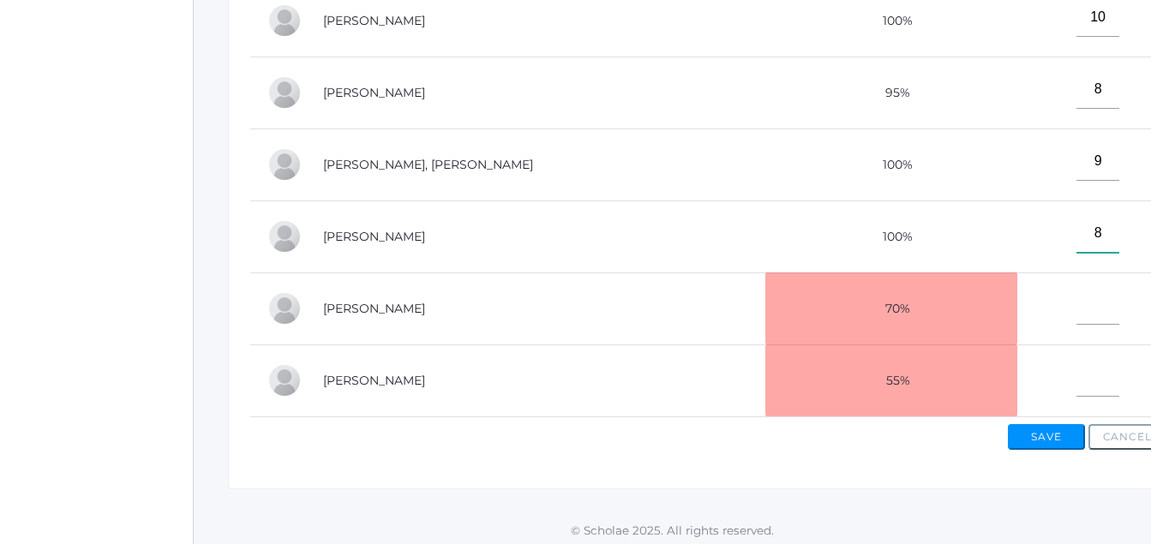
scroll to position [550, 0]
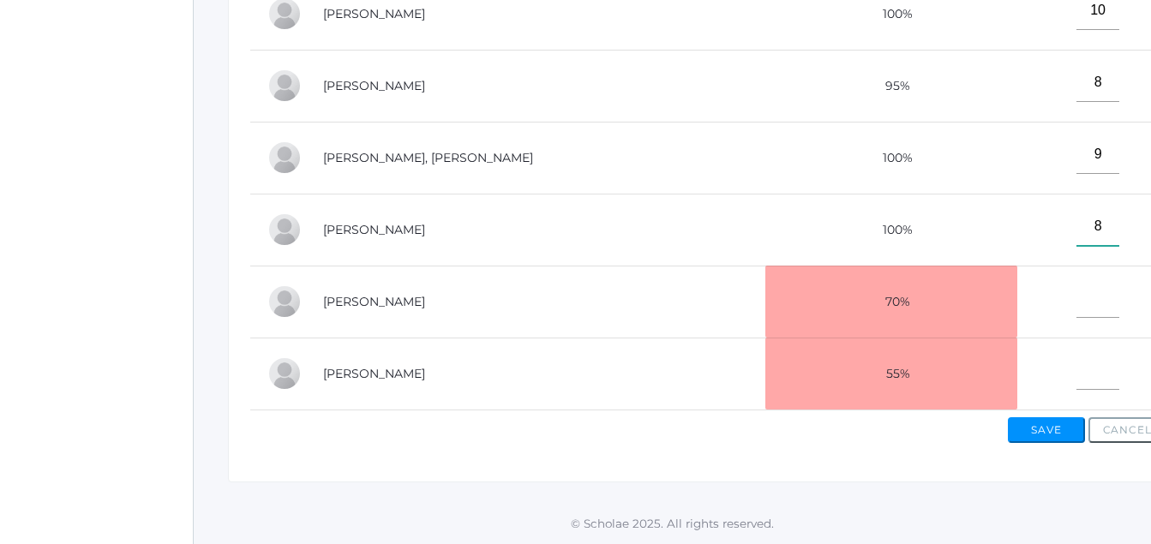
click at [1039, 468] on div "View By Assignment View By Category Manage Assignments Grading Categories Progr…" at bounding box center [708, 120] width 960 height 724
type input"] "8"
click at [1076, 362] on input"] "text" at bounding box center [1097, 370] width 43 height 39
type input"] "10"
click at [1052, 422] on button "Save" at bounding box center [1046, 430] width 77 height 26
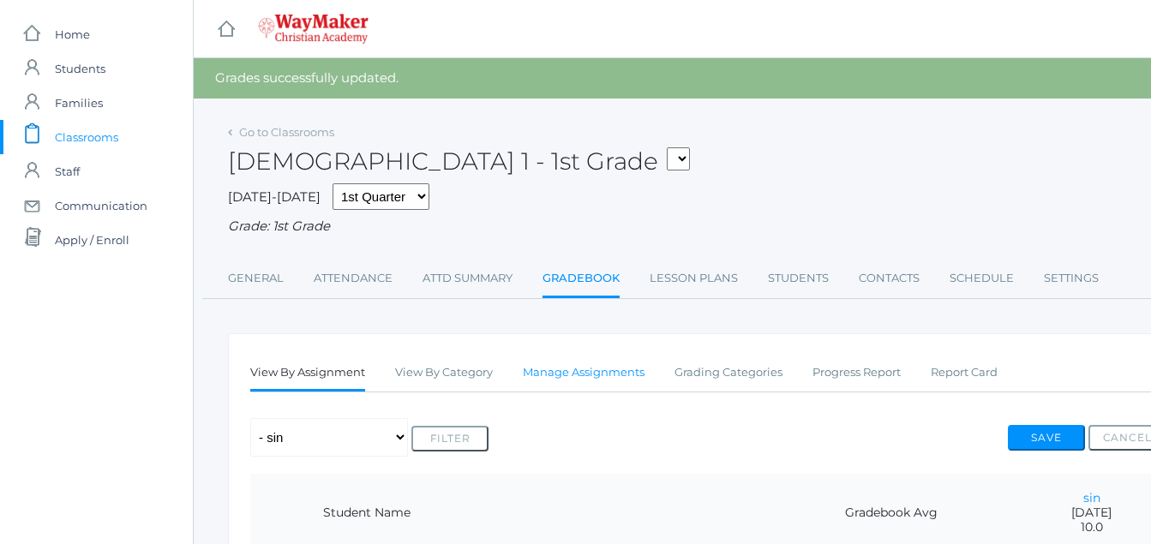
click at [625, 368] on link "Manage Assignments" at bounding box center [584, 373] width 122 height 34
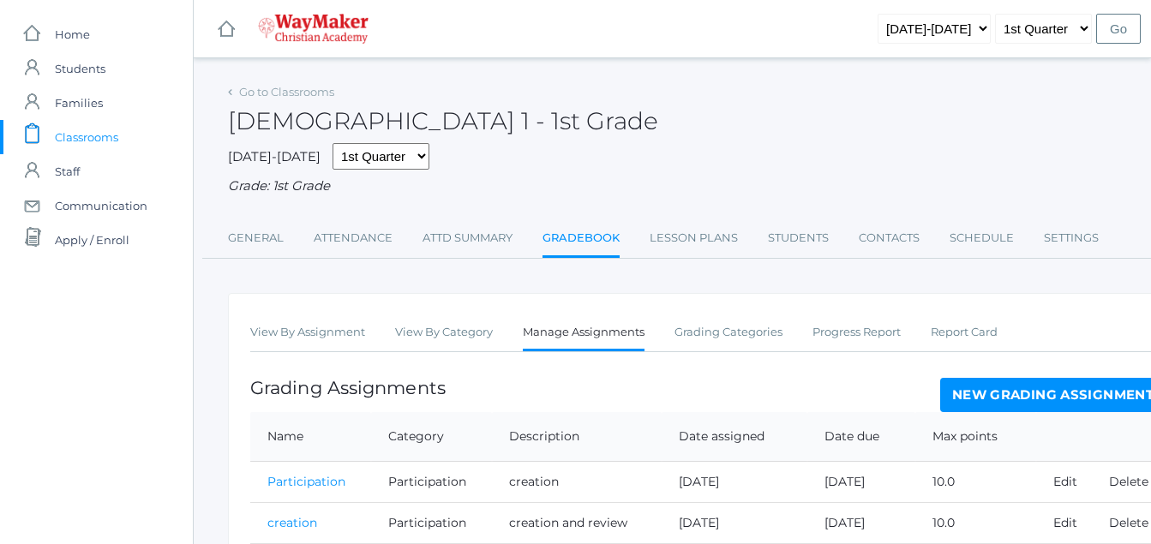
click at [1061, 405] on link "New Grading Assignment" at bounding box center [1052, 395] width 225 height 34
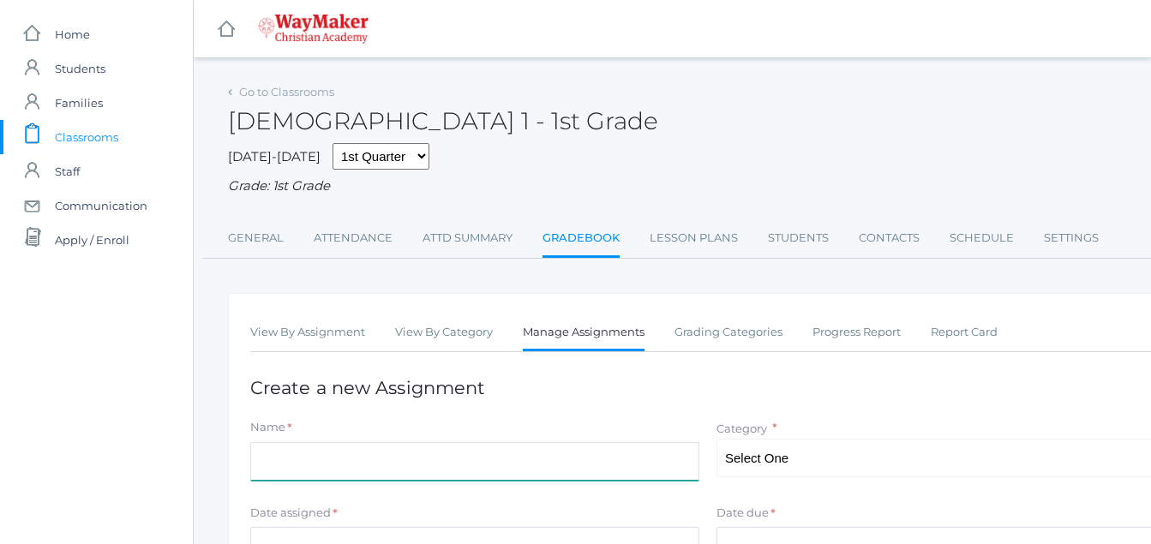
click at [260, 452] on input "Name" at bounding box center [474, 461] width 449 height 39
type input "review"
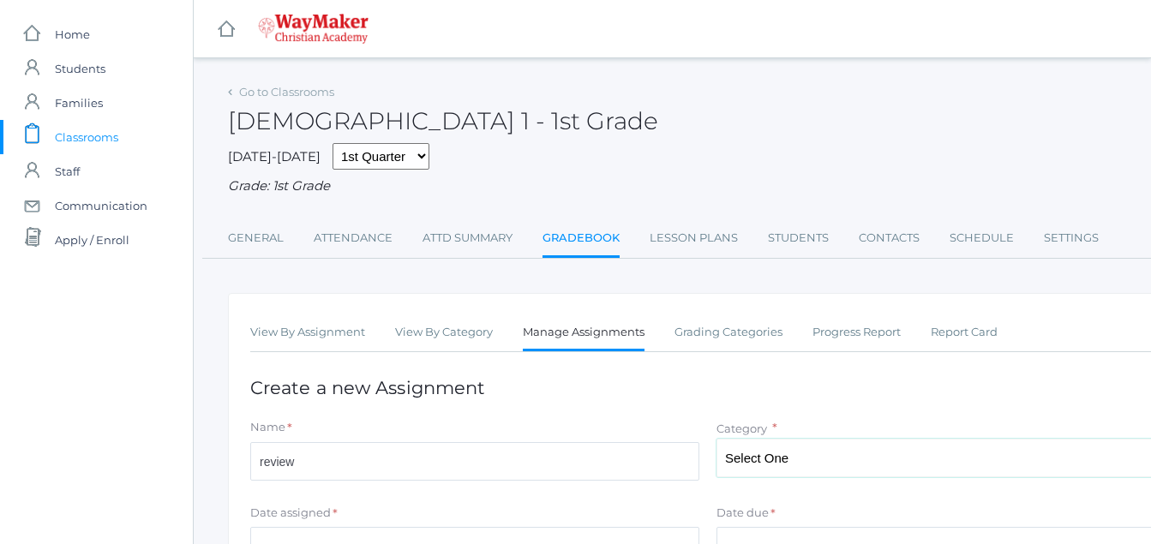
click at [786, 463] on select "Select One Participation Asssignments/Projects Tests" at bounding box center [940, 458] width 449 height 39
select select "1218"
click at [716, 440] on select "Select One Participation Asssignments/Projects Tests" at bounding box center [940, 458] width 449 height 39
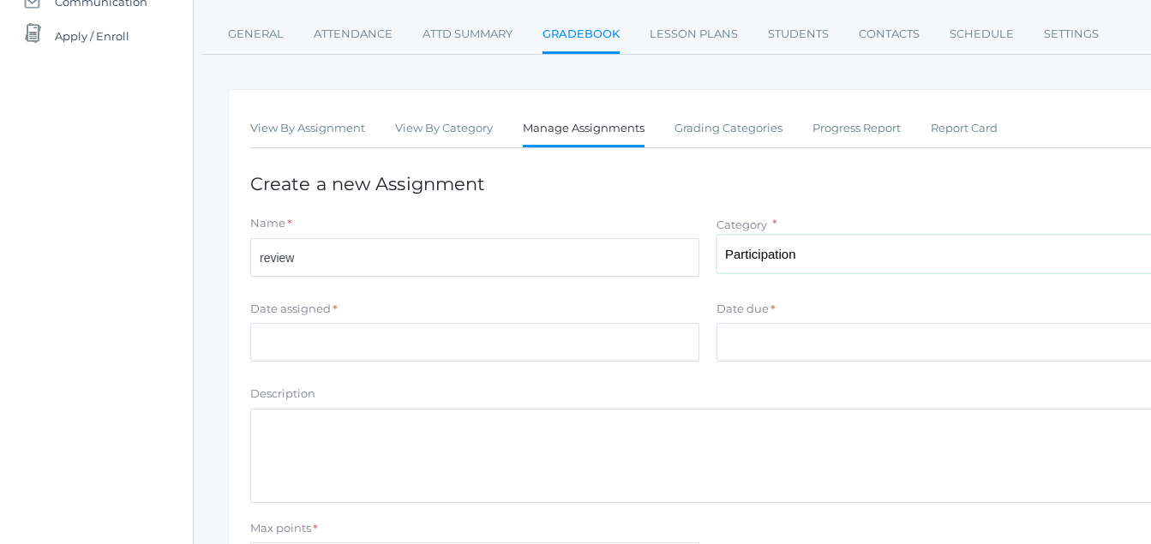
scroll to position [205, 0]
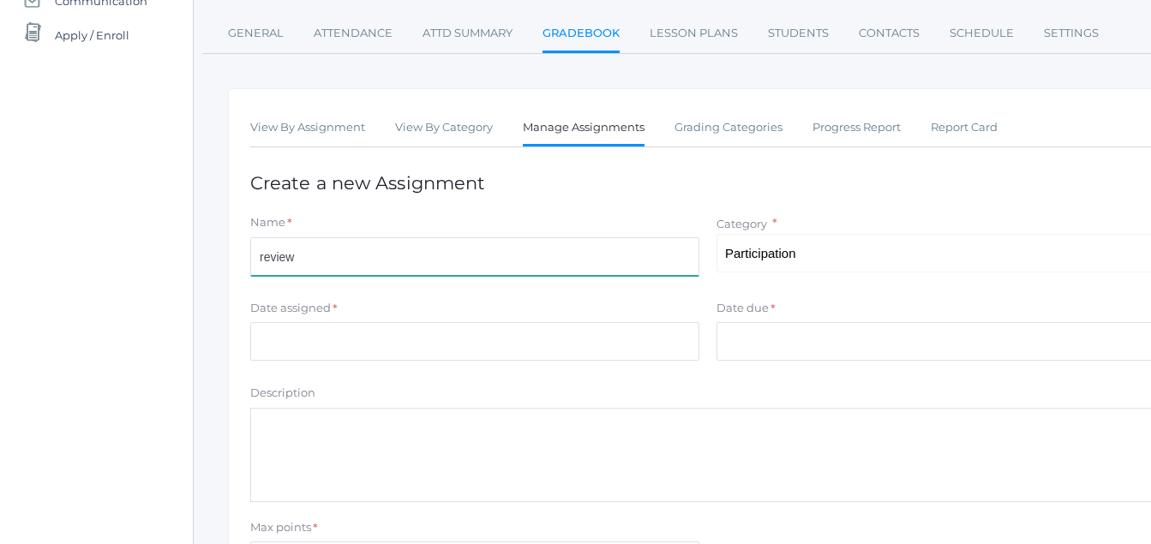
click at [307, 265] on input "review" at bounding box center [474, 256] width 449 height 39
type input "r"
type input "heaven"
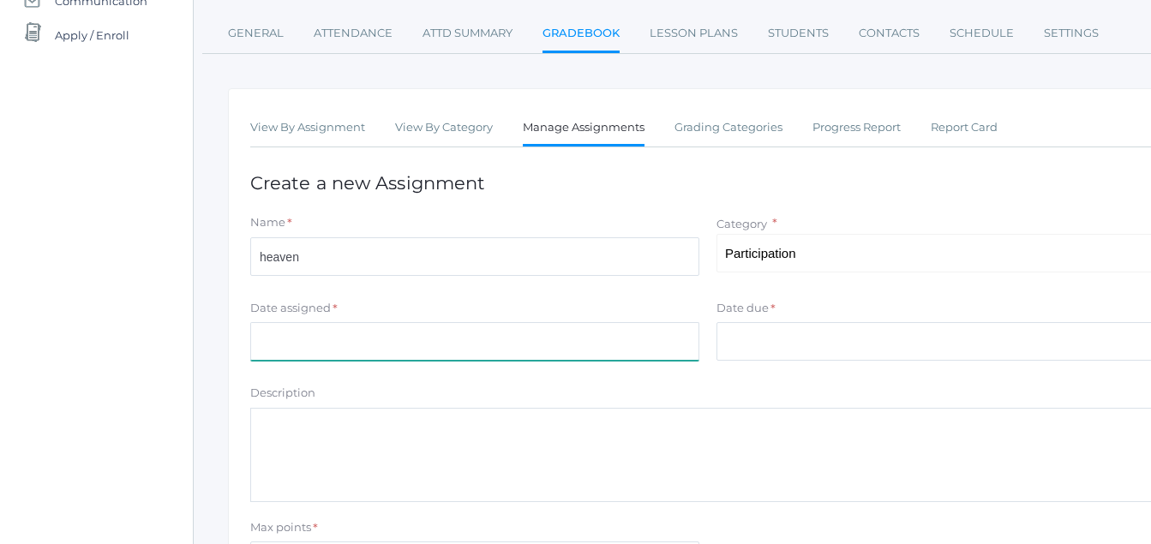
click at [259, 345] on input "Date assigned" at bounding box center [474, 341] width 449 height 39
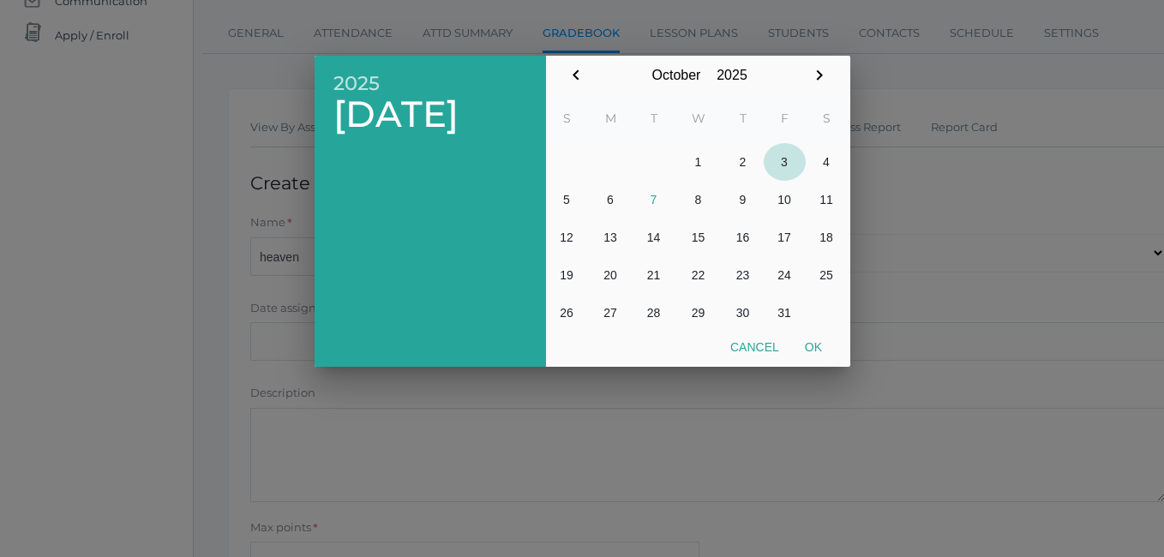
click at [784, 162] on button "3" at bounding box center [785, 162] width 42 height 38
click at [810, 347] on button "Ok" at bounding box center [813, 347] width 43 height 31
type input "[DATE]"
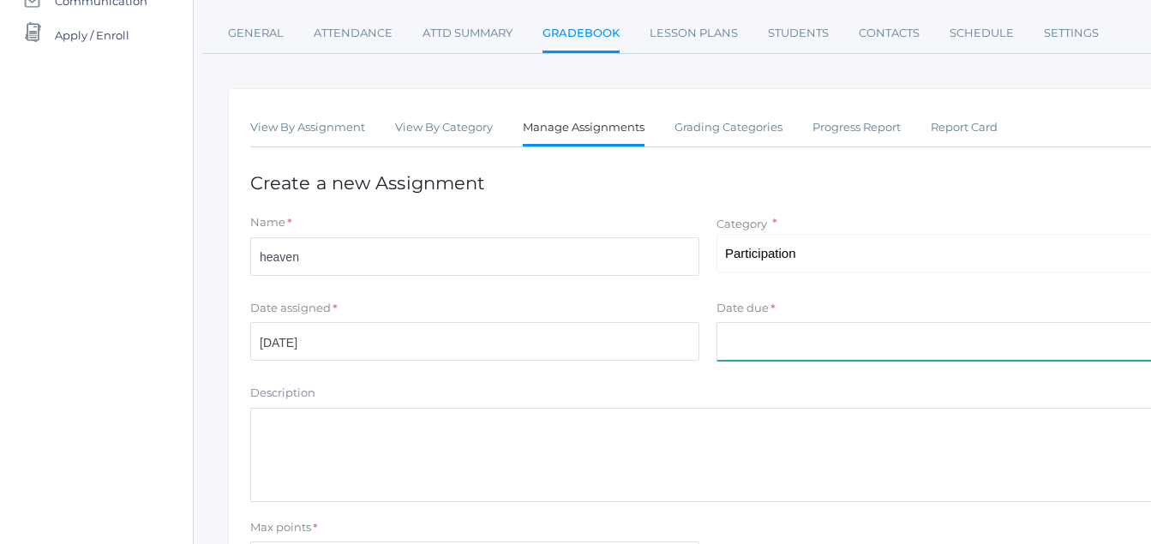
click at [736, 331] on input "Date due" at bounding box center [940, 341] width 449 height 39
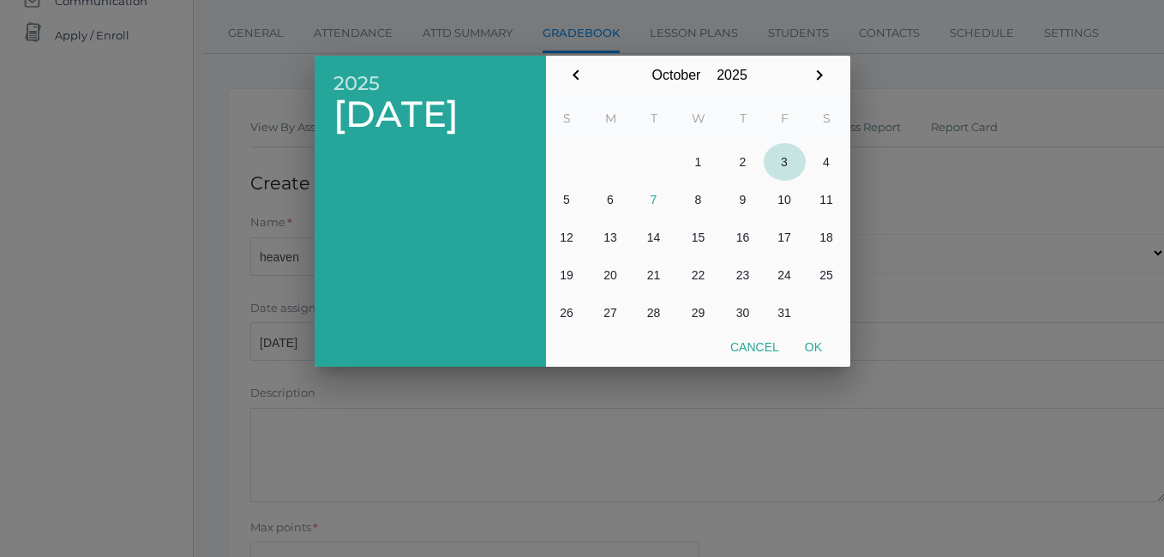
click at [781, 163] on button "3" at bounding box center [785, 162] width 42 height 38
click at [810, 347] on button "Ok" at bounding box center [813, 347] width 43 height 31
type input "[DATE]"
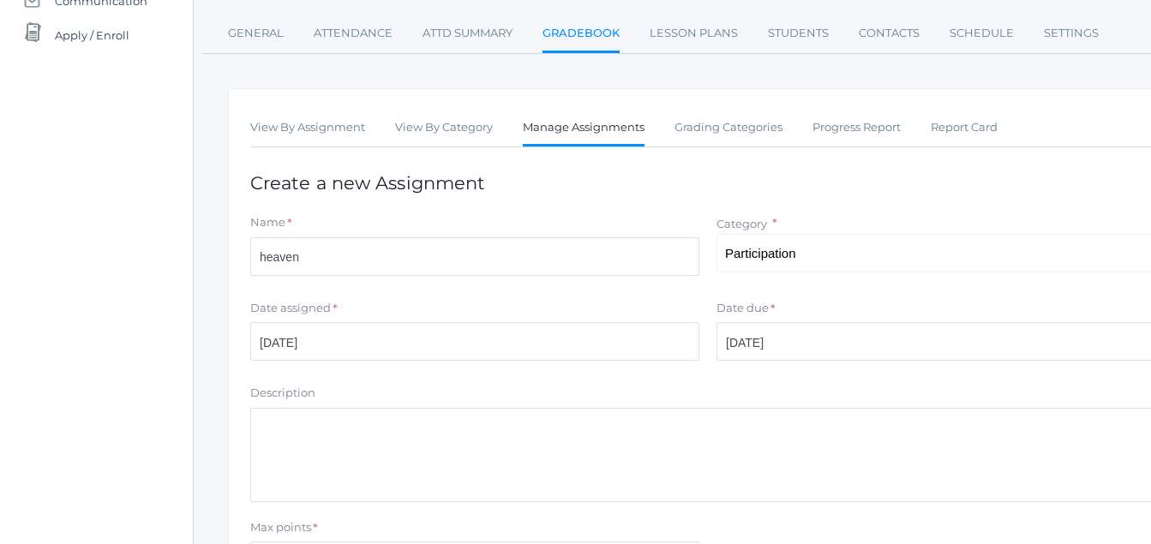
click at [260, 433] on textarea "Description" at bounding box center [707, 455] width 915 height 94
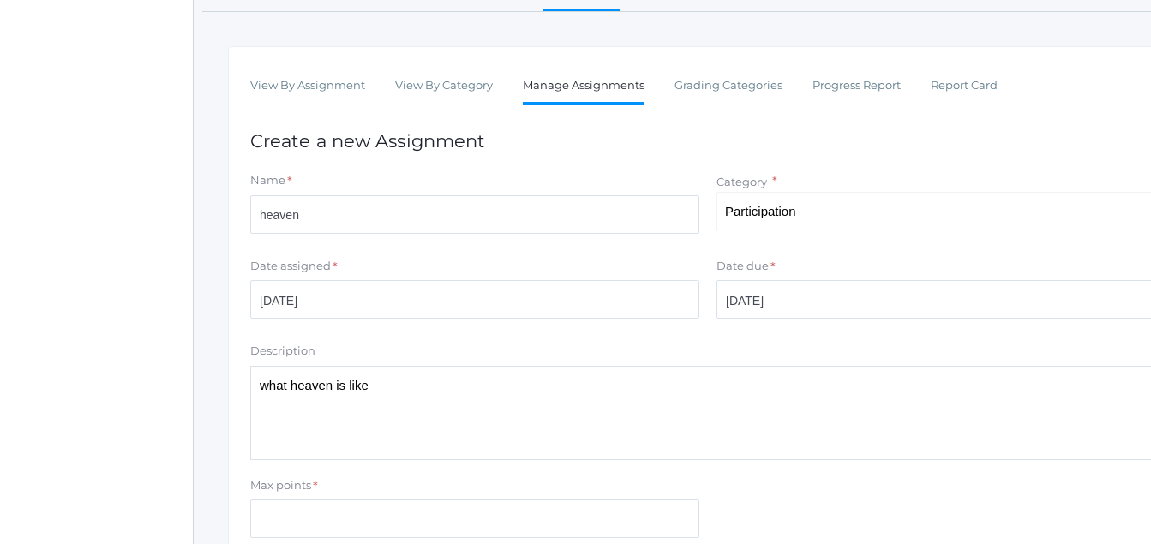
scroll to position [399, 0]
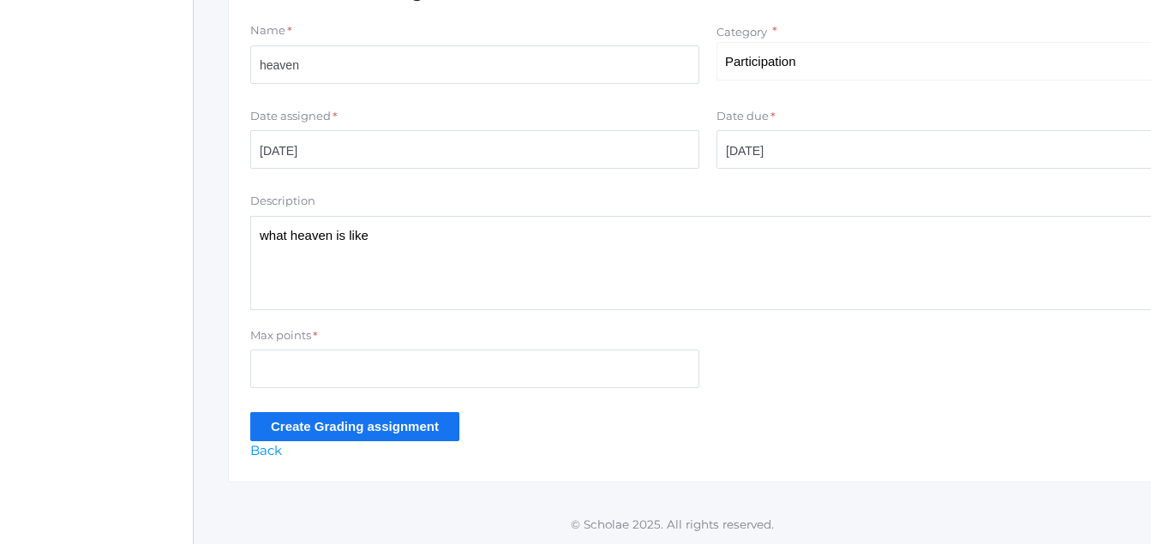
type textarea "what heaven is like"
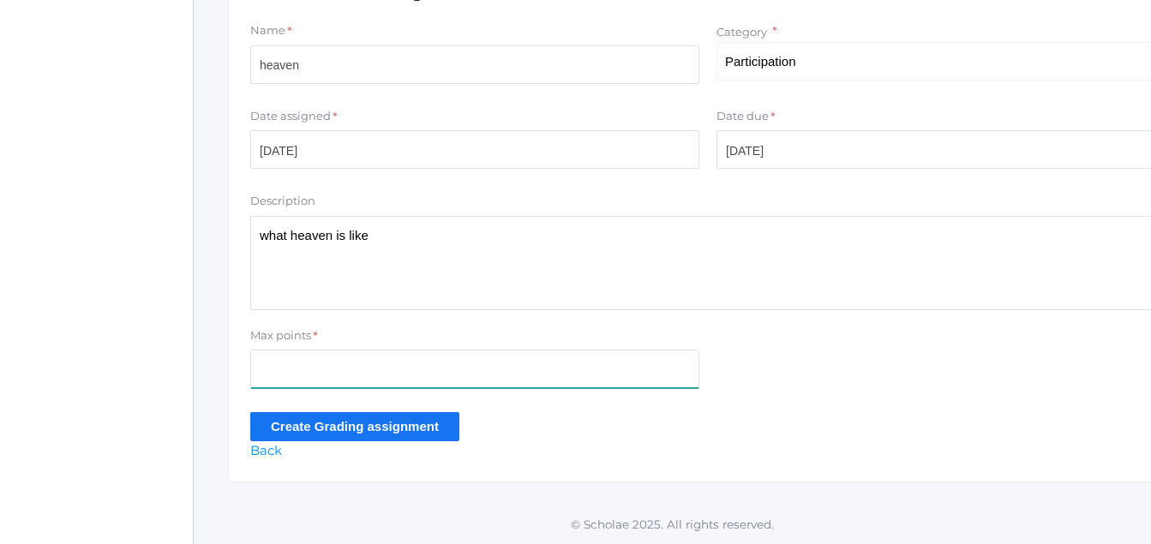
click at [261, 370] on input "Max points" at bounding box center [474, 369] width 449 height 39
type input "1"
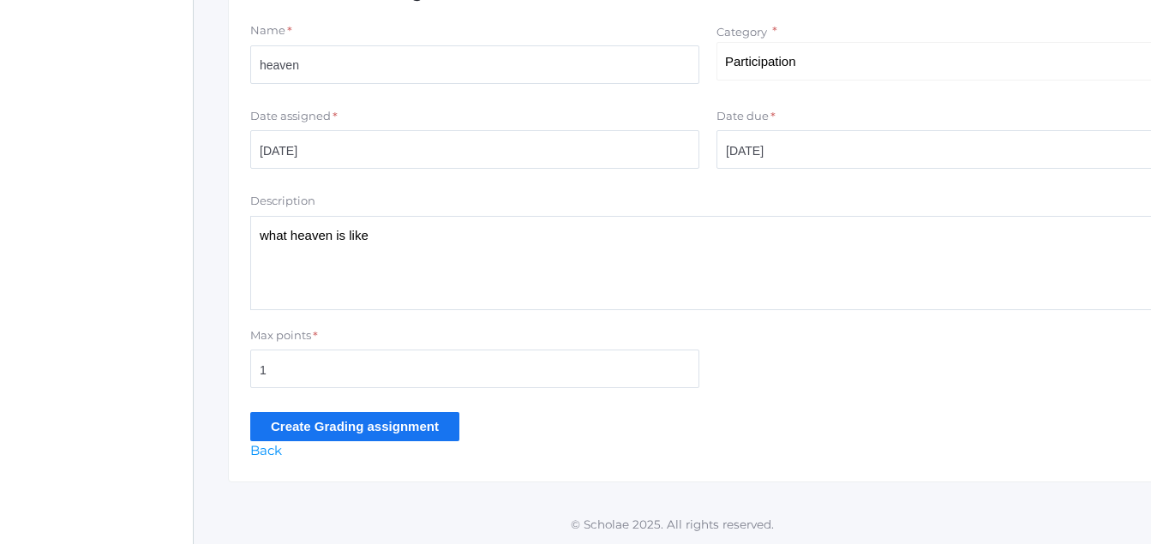
click at [325, 421] on input "Create Grading assignment" at bounding box center [354, 426] width 209 height 28
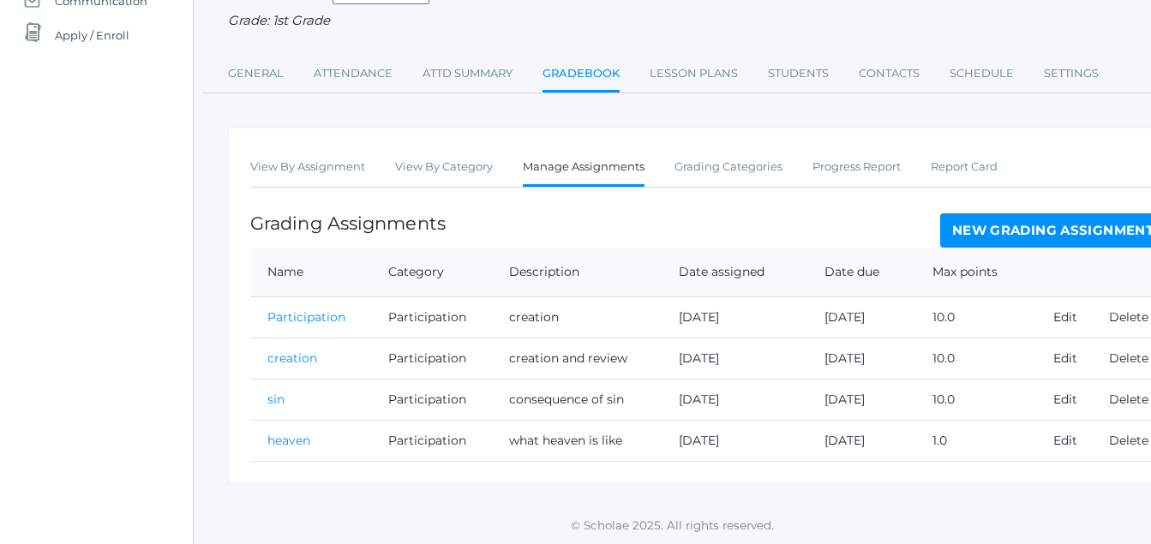
scroll to position [209, 0]
click at [307, 427] on td "heaven" at bounding box center [310, 438] width 121 height 41
drag, startPoint x: 297, startPoint y: 440, endPoint x: 289, endPoint y: 434, distance: 11.0
click at [325, 443] on td "heaven" at bounding box center [310, 438] width 121 height 41
click at [327, 441] on td "heaven" at bounding box center [310, 438] width 121 height 41
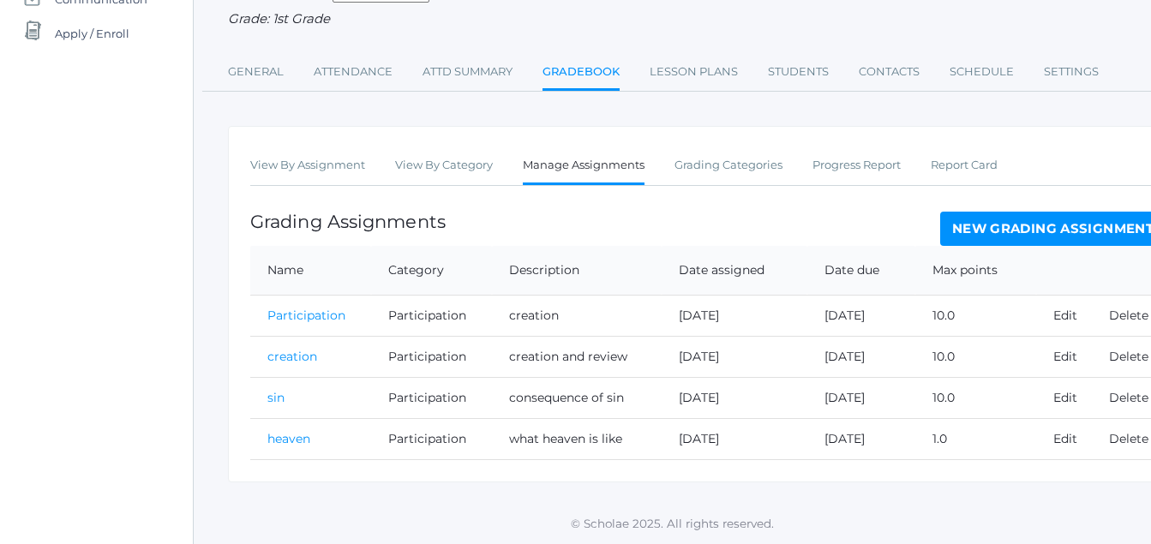
click at [314, 445] on td "heaven" at bounding box center [310, 438] width 121 height 41
click at [298, 443] on link "heaven" at bounding box center [288, 438] width 43 height 15
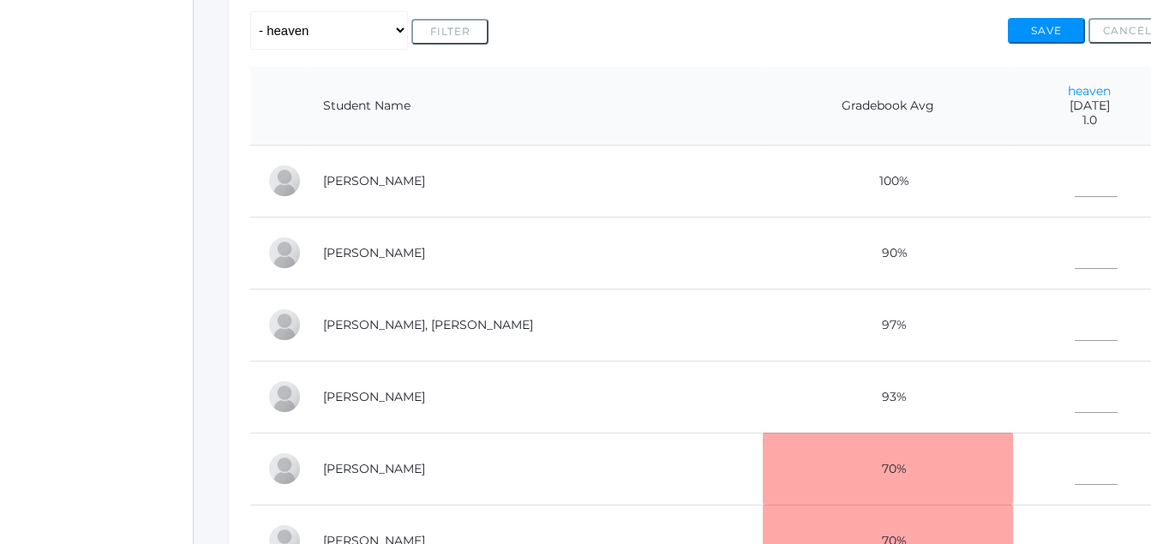
scroll to position [368, 0]
click at [1075, 180] on input"] "text" at bounding box center [1096, 177] width 43 height 39
type input"] "10"
click at [1075, 255] on input"] "text" at bounding box center [1096, 249] width 43 height 39
type input"] "10"
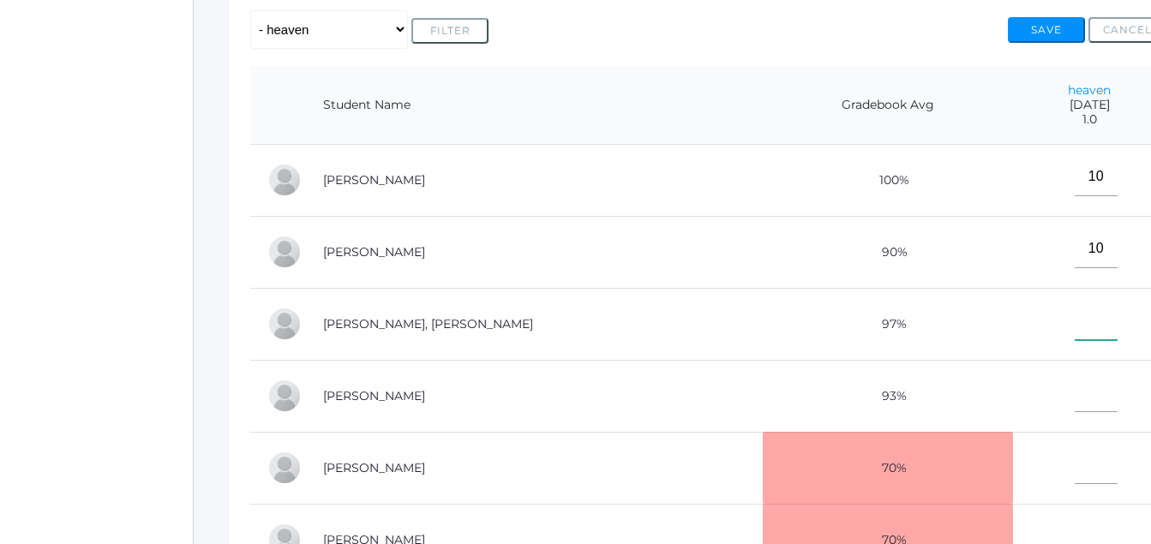
click at [1075, 325] on input"] "text" at bounding box center [1096, 321] width 43 height 39
type input"] "10"
click at [1075, 402] on input"] "text" at bounding box center [1096, 393] width 43 height 39
click at [1075, 401] on input"] "text" at bounding box center [1096, 393] width 43 height 39
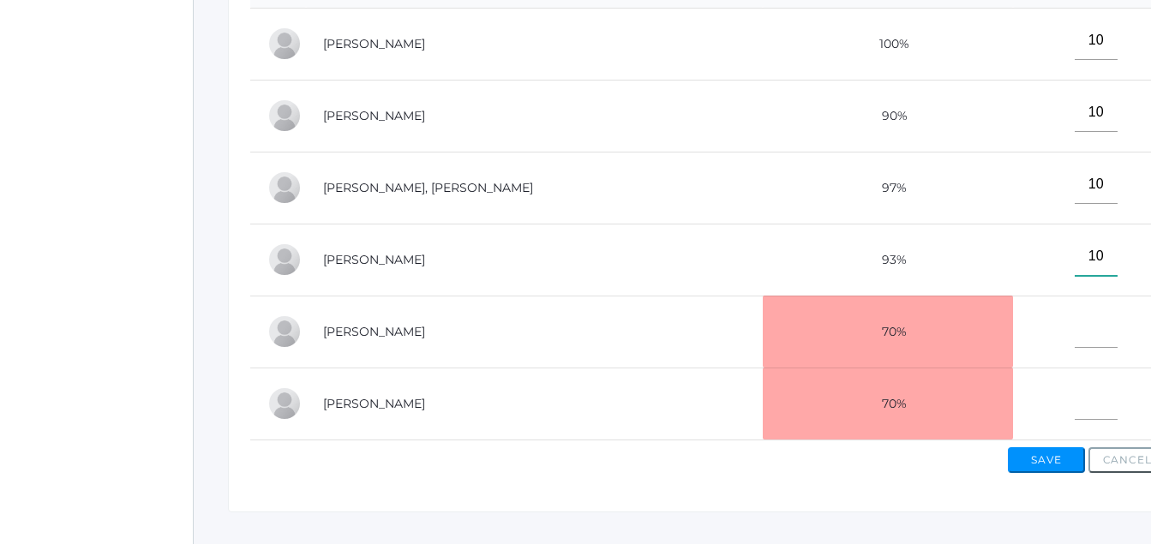
scroll to position [550, 0]
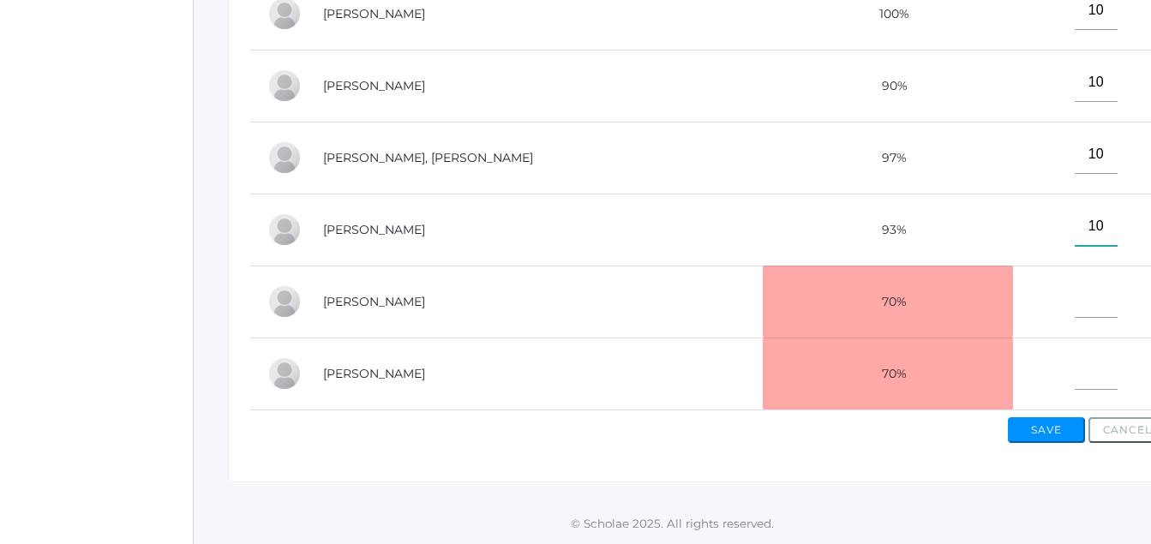
type input"] "10"
drag, startPoint x: 1051, startPoint y: 347, endPoint x: 1037, endPoint y: 351, distance: 14.4
click at [1075, 351] on input"] "text" at bounding box center [1096, 370] width 43 height 39
type input"] "10"
click at [1060, 421] on button "Save" at bounding box center [1046, 430] width 77 height 26
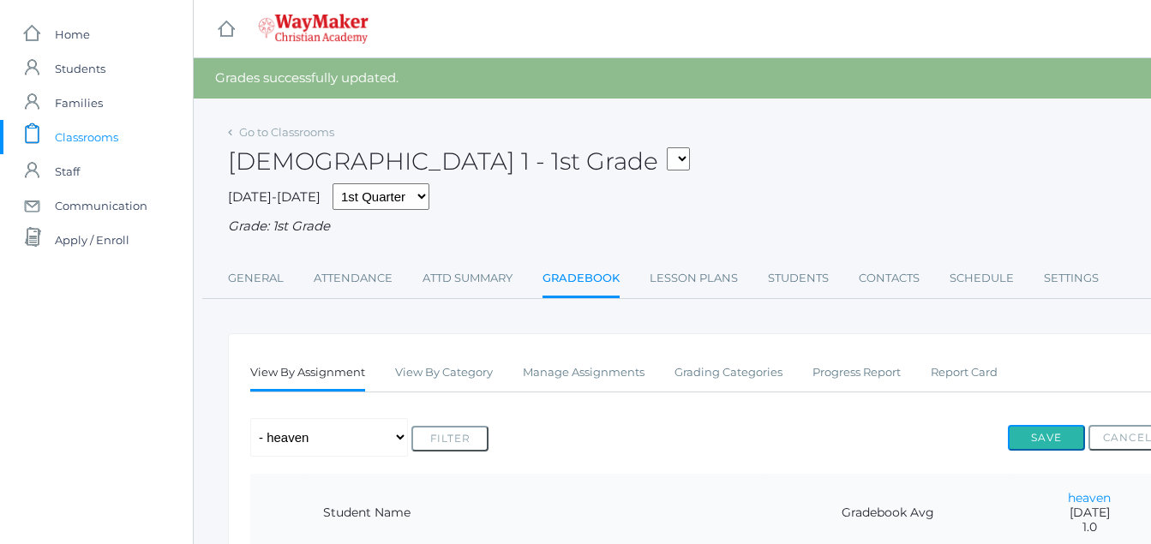
drag, startPoint x: 1055, startPoint y: 437, endPoint x: 1083, endPoint y: 416, distance: 35.5
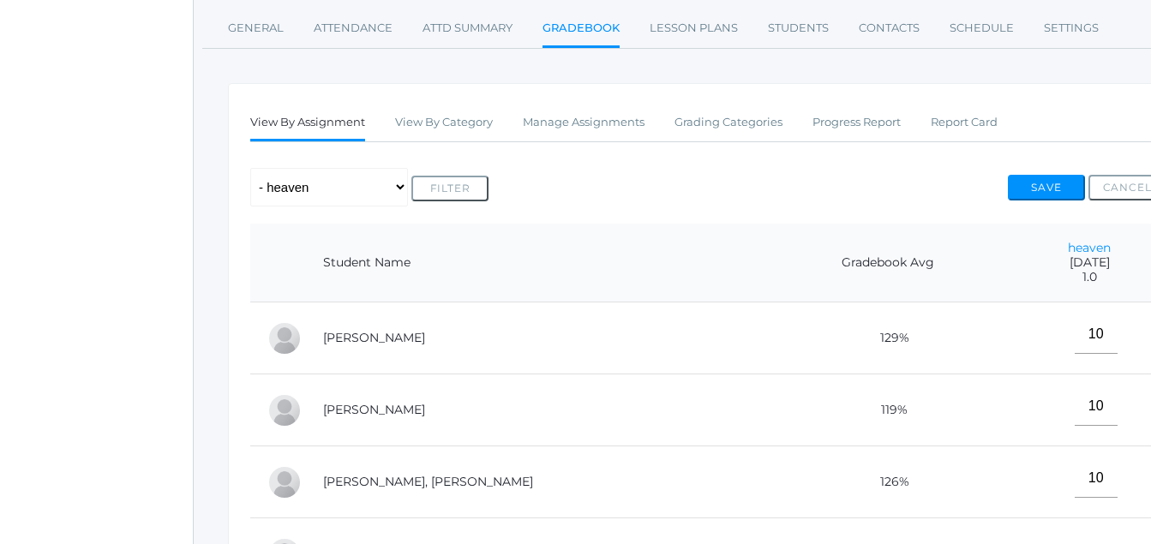
scroll to position [246, 0]
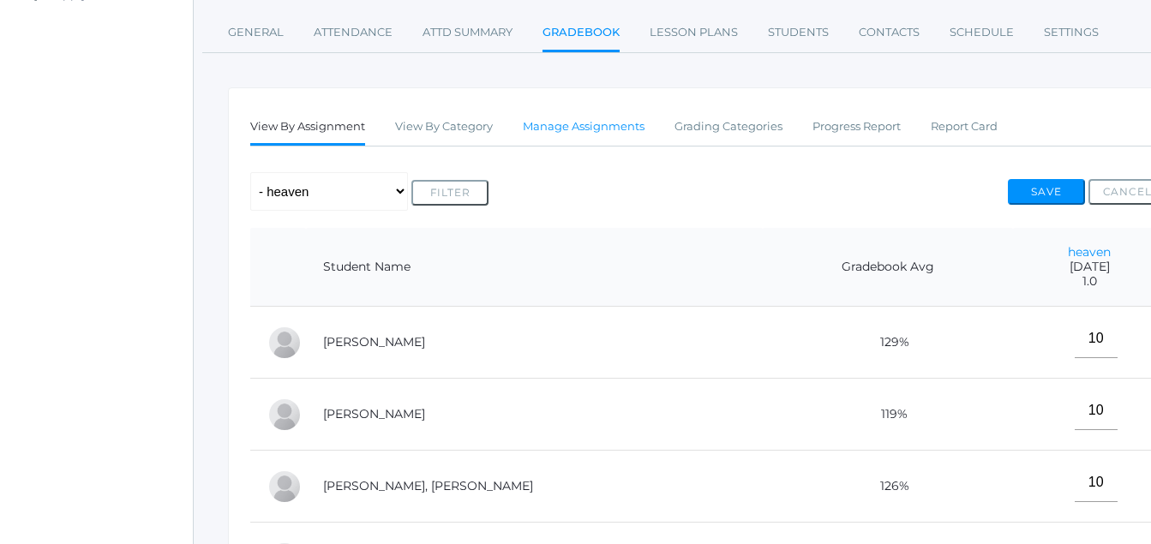
click at [589, 122] on link "Manage Assignments" at bounding box center [584, 127] width 122 height 34
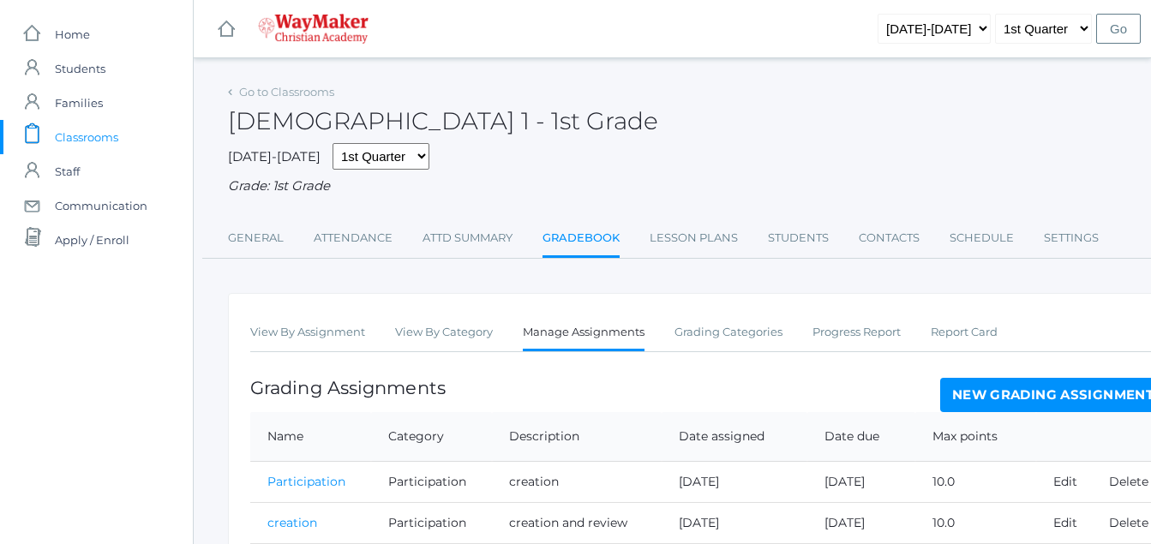
click at [87, 142] on span "Classrooms" at bounding box center [86, 137] width 63 height 34
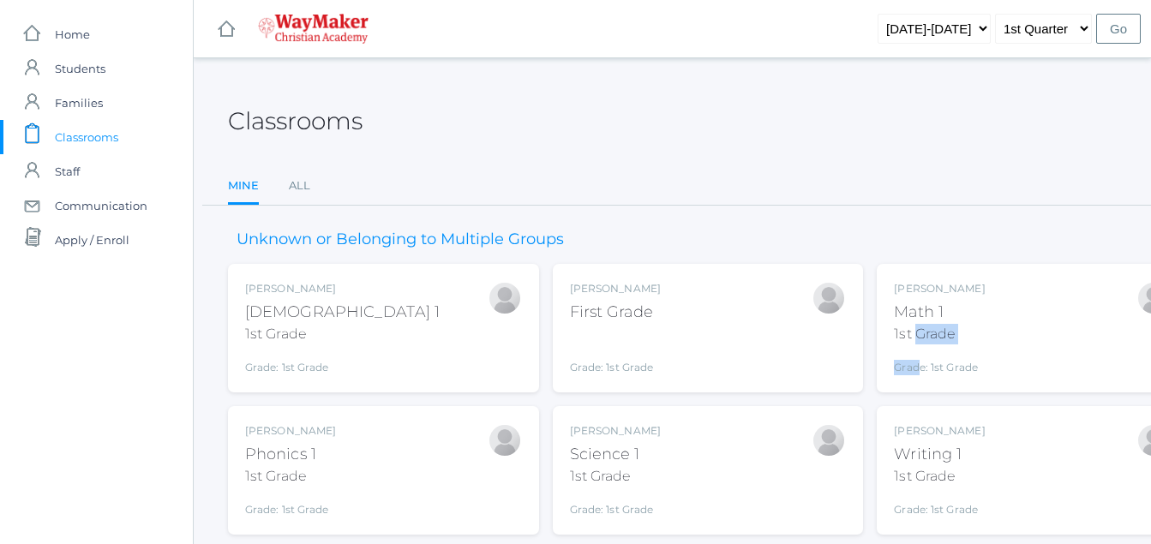
click at [919, 350] on div "[PERSON_NAME] Math 1 1st Grade Grade: 1st Grade 01ELEM" at bounding box center [939, 328] width 91 height 94
